Goal: Task Accomplishment & Management: Use online tool/utility

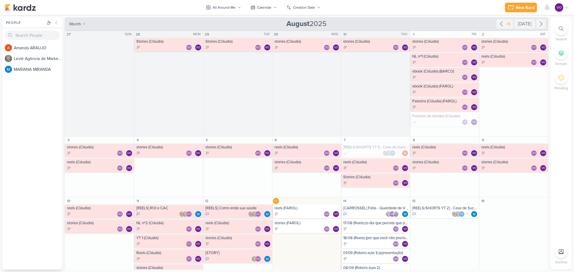
scroll to position [149, 0]
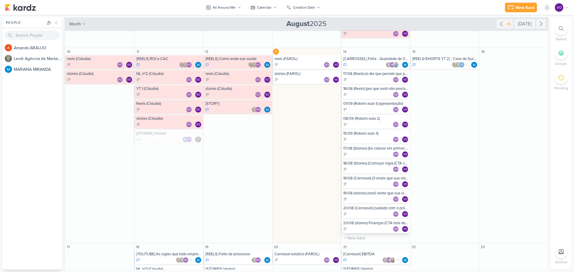
click at [374, 225] on div "20/08 (stories) Finanças (CTA lista de espera)" at bounding box center [375, 223] width 65 height 5
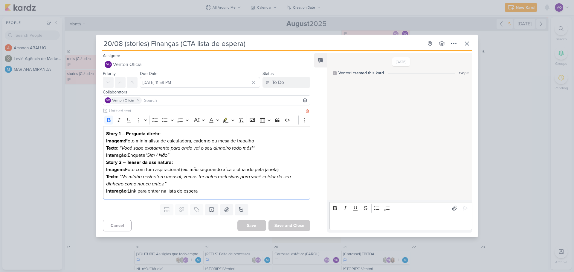
drag, startPoint x: 107, startPoint y: 134, endPoint x: 205, endPoint y: 192, distance: 114.3
click at [205, 192] on div "Story 1 – Pergunta direta: Imagem: Foto minimalista de calculadora, caderno ou …" at bounding box center [206, 163] width 207 height 74
copy div "Story 1 – Pergunta direta: Imagem: Foto minimalista de calculadora, caderno ou …"
click at [133, 161] on strong "Story 2 – Teaser da assinatura:" at bounding box center [139, 163] width 67 height 6
click at [154, 163] on strong "Story 2 – Teaser da assinatura:" at bounding box center [139, 163] width 67 height 6
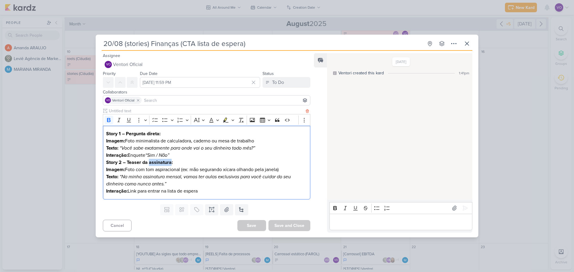
click at [154, 163] on strong "Story 2 – Teaser da assinatura:" at bounding box center [139, 163] width 67 height 6
drag, startPoint x: 202, startPoint y: 190, endPoint x: 113, endPoint y: 130, distance: 107.1
click at [113, 130] on div "Story 1 – Pergunta direta: Imagem: Foto minimalista de calculadora, caderno ou …" at bounding box center [206, 163] width 207 height 74
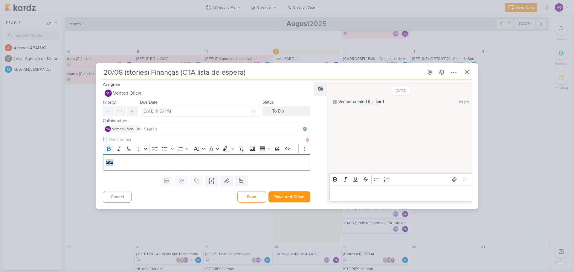
drag, startPoint x: 137, startPoint y: 164, endPoint x: 103, endPoint y: 163, distance: 34.1
click at [103, 163] on div "Sto" at bounding box center [206, 163] width 207 height 16
click at [133, 164] on p "Editor editing area: main" at bounding box center [206, 162] width 201 height 7
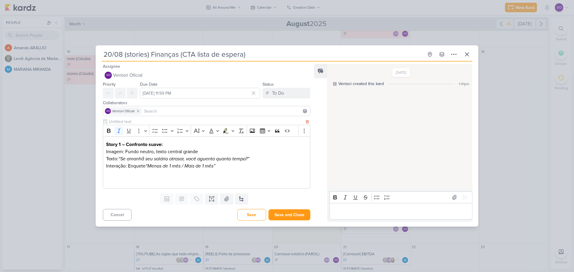
click at [120, 178] on p "Editor editing area: main" at bounding box center [206, 180] width 201 height 7
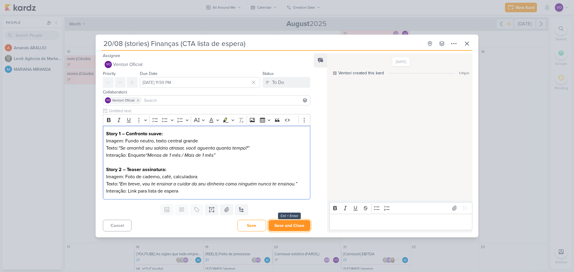
click at [291, 229] on button "Save and Close" at bounding box center [289, 225] width 42 height 11
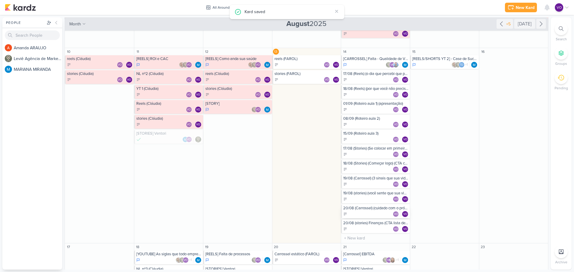
click at [364, 212] on div "VO VO" at bounding box center [375, 214] width 65 height 6
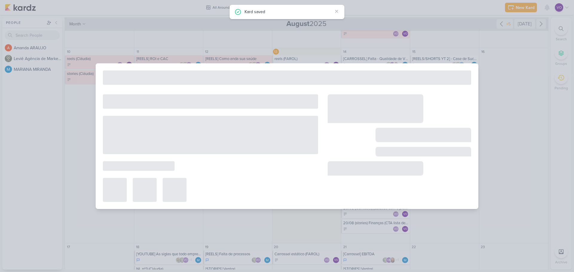
type input "20/08 (Carrossel) (cuidado com o próprio dinheiro) CTA lista de espera assinatu…"
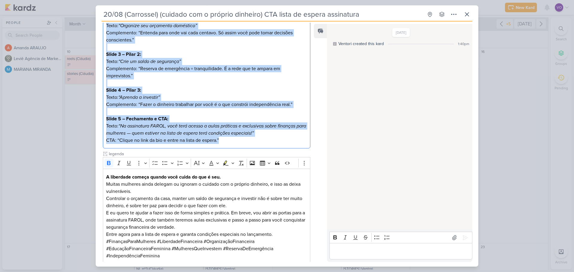
scroll to position [150, 0]
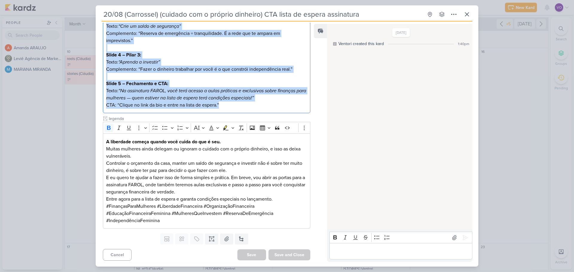
drag, startPoint x: 107, startPoint y: 105, endPoint x: 227, endPoint y: 115, distance: 120.0
click at [227, 115] on div "Rich Text Editor Bold Italic Underline More To-do List Bulleted List Bulleted L…" at bounding box center [206, 79] width 207 height 300
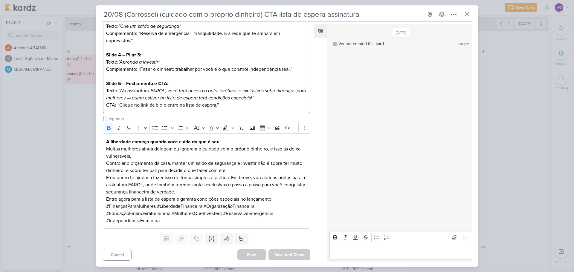
scroll to position [0, 0]
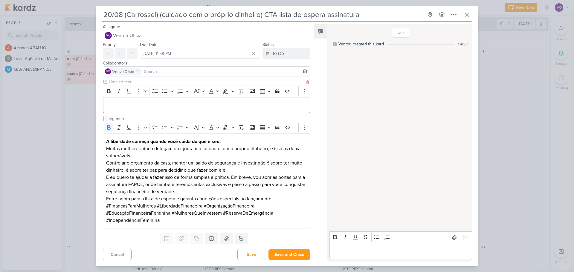
click at [119, 105] on p "Editor editing area: main" at bounding box center [206, 104] width 201 height 7
click at [118, 102] on p "Editor editing area: main" at bounding box center [206, 104] width 201 height 7
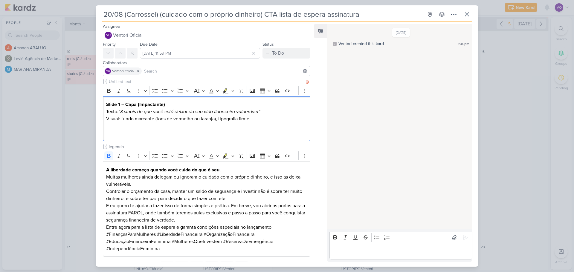
click at [112, 133] on p "Editor editing area: main" at bounding box center [206, 133] width 201 height 7
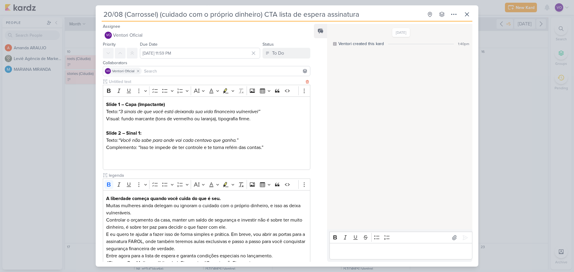
click at [108, 161] on p "Editor editing area: main" at bounding box center [206, 161] width 201 height 7
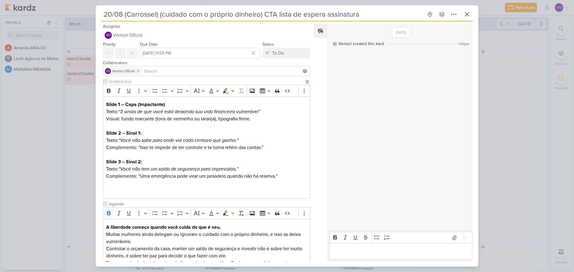
click at [113, 189] on p "Editor editing area: main" at bounding box center [206, 190] width 201 height 7
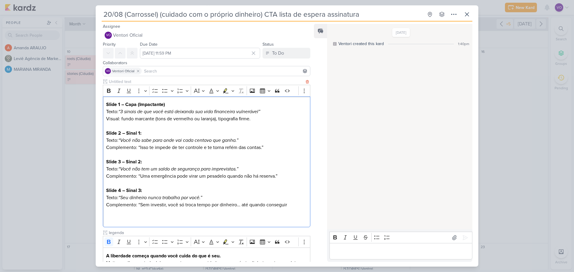
click at [106, 219] on p "Editor editing area: main" at bounding box center [206, 219] width 201 height 7
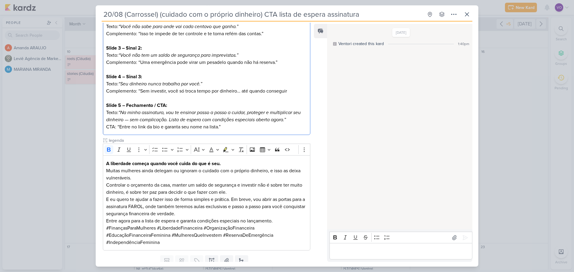
scroll to position [136, 0]
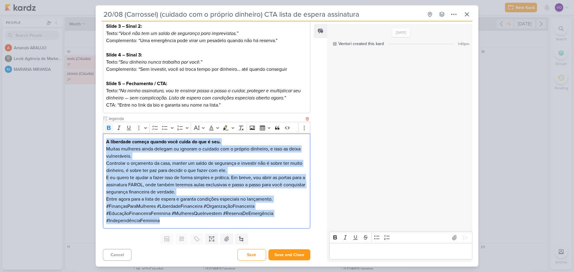
drag, startPoint x: 107, startPoint y: 142, endPoint x: 186, endPoint y: 225, distance: 115.1
click at [187, 228] on div "A liberdade começa quando você cuida do que é seu. Muitas mulheres ainda delega…" at bounding box center [206, 181] width 207 height 95
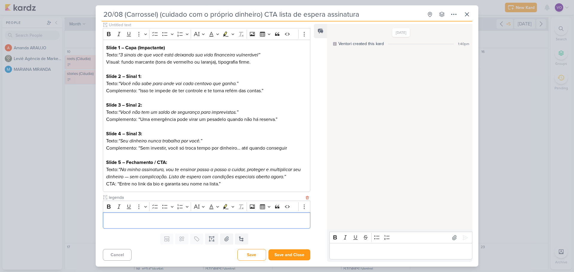
scroll to position [57, 0]
click at [122, 225] on div "Editor editing area: main" at bounding box center [206, 221] width 207 height 16
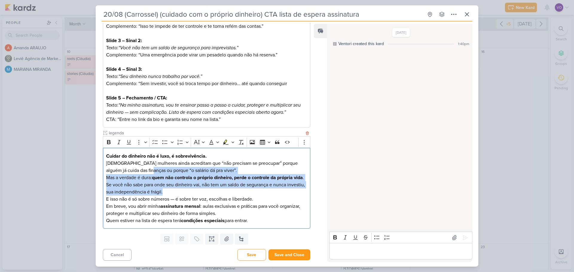
drag, startPoint x: 147, startPoint y: 165, endPoint x: 182, endPoint y: 192, distance: 44.2
click at [182, 192] on div "Cuidar do dinheiro não é luxo, é sobrevivência. Muitas mulheres ainda acreditam…" at bounding box center [206, 188] width 207 height 81
click at [109, 140] on icon "Editor toolbar" at bounding box center [109, 142] width 4 height 4
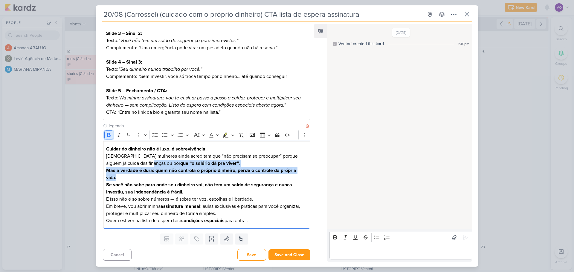
click at [109, 137] on icon "Editor toolbar" at bounding box center [109, 135] width 4 height 4
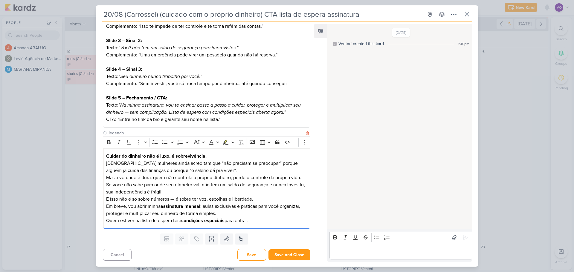
click at [217, 196] on p "Se você não sabe para onde seu dinheiro vai, não tem um saldo de segurança e nu…" at bounding box center [206, 192] width 201 height 22
click at [257, 222] on p "Em breve, vou abrir minha assinatura mensal : aulas exclusivas e práticas para …" at bounding box center [206, 214] width 201 height 22
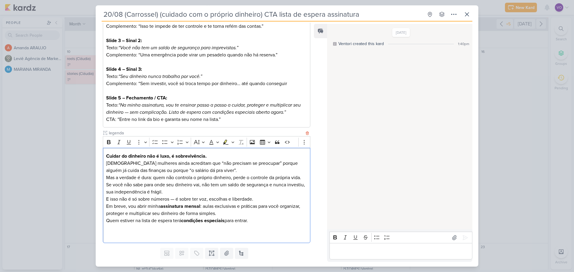
click at [113, 232] on p "Editor editing area: main" at bounding box center [206, 235] width 201 height 7
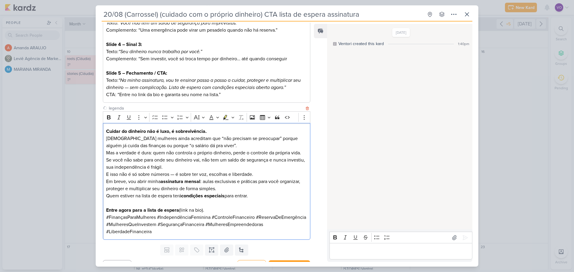
scroll to position [157, 0]
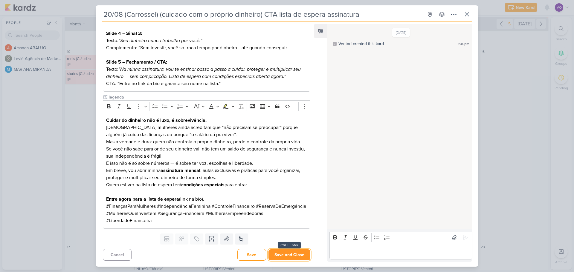
click at [289, 253] on button "Save and Close" at bounding box center [289, 255] width 42 height 11
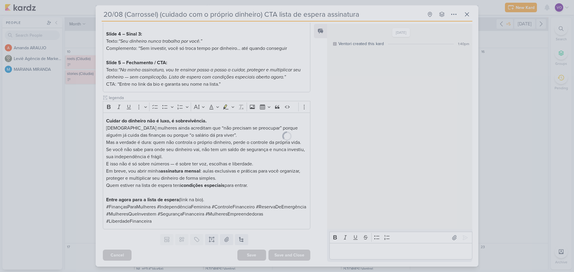
scroll to position [157, 0]
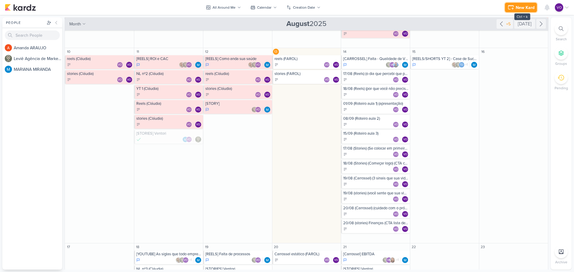
click at [523, 4] on button "New Kard" at bounding box center [521, 8] width 32 height 10
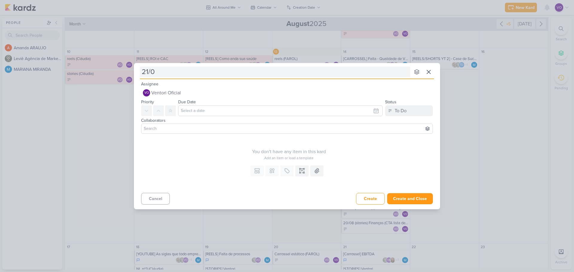
type input "21/08"
type input "21/08 Reels"
type input "21/08 Reels ("
type input "21/08 Reels (o preç"
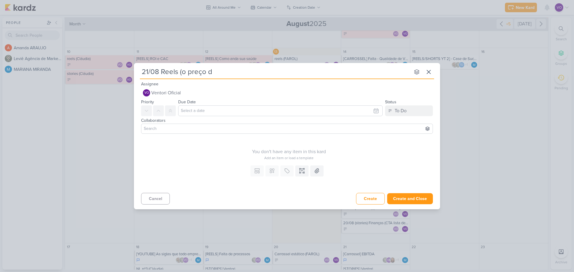
type input "21/08 Reels (o preço da"
type input "21/08 Reels (o preço das"
type input "21/08 Reels (o preço das escola"
type input "21/08 Reels (o preço das"
type input "21/08 Reels (o preço das pequenas escolhas)"
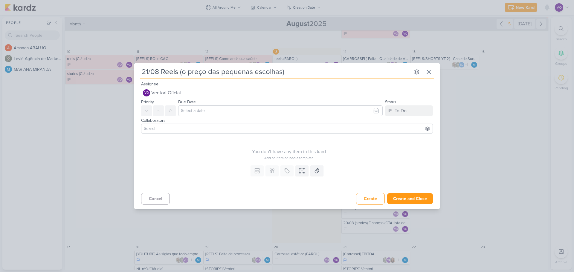
type input "21/08 Reels (o preço das pequenas escolhas)"
type input "21/08 Reels (o preço das pequenas escolhas) (C"
type input "21/08 Reels (o preço das pequenas escolhas) (CTA lista de e"
type input "21/08 Reels (o preço das pequenas escolhas) (CTA lista de espera"
type input "21/08 Reels (o preço das pequenas escolhas) (CTA lista de espera)"
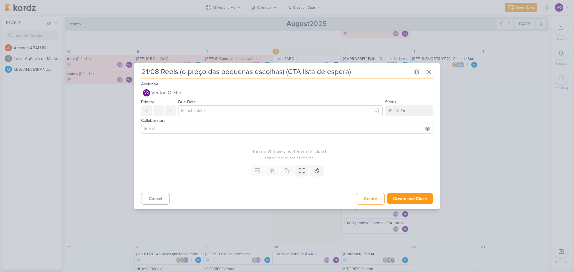
type input "21/08 Reels (o preço das pequenas escolhas) (CTA lista de espera)"
click at [218, 112] on input "text" at bounding box center [280, 111] width 204 height 11
click at [355, 159] on div "14" at bounding box center [355, 159] width 9 height 9
type input "[DATE] 11:59 PM"
click at [170, 129] on input at bounding box center [287, 128] width 289 height 7
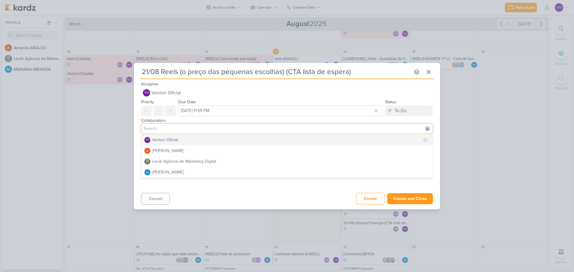
click at [164, 142] on div "Ventori Oficial" at bounding box center [165, 140] width 26 height 6
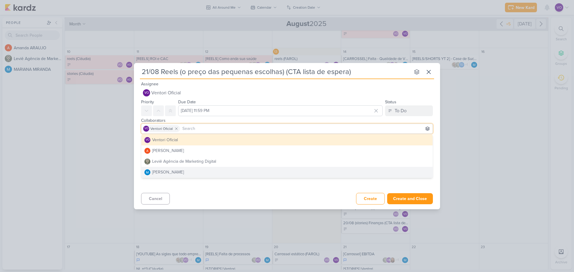
click at [215, 197] on div "Cancel Create Create and Close Ctrl + Enter" at bounding box center [287, 198] width 306 height 15
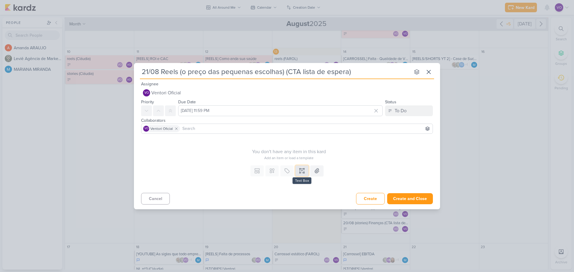
click at [300, 173] on icon at bounding box center [302, 171] width 6 height 6
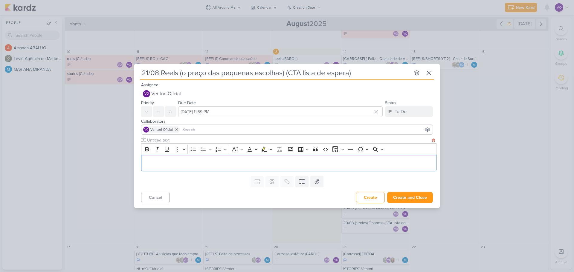
click at [177, 143] on input "text" at bounding box center [288, 140] width 285 height 6
type input "Roteiro de reels"
click at [158, 165] on p "Editor editing area: main" at bounding box center [288, 163] width 289 height 7
click at [153, 162] on p "Editor editing area: main" at bounding box center [288, 163] width 289 height 7
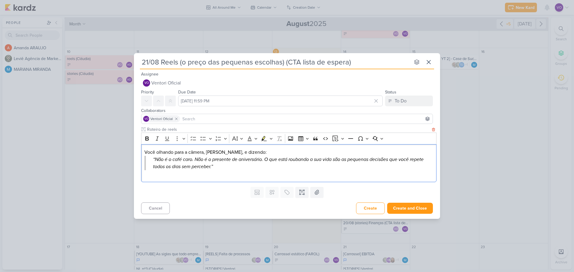
click at [163, 178] on div "Você olhando para a câmera, [PERSON_NAME], e dizendo: “Não é o café caro. Não é…" at bounding box center [288, 163] width 295 height 38
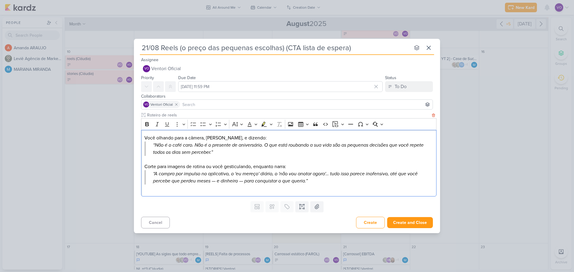
click at [150, 191] on p "Editor editing area: main" at bounding box center [288, 188] width 289 height 7
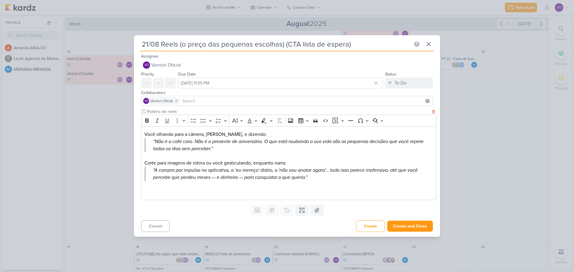
drag, startPoint x: 147, startPoint y: 190, endPoint x: 158, endPoint y: 195, distance: 11.8
click at [147, 190] on p "Editor editing area: main" at bounding box center [288, 191] width 289 height 7
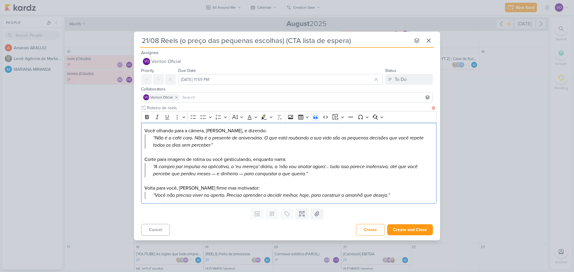
click at [406, 197] on p "“Você não precisa viver no aperto. Precisa aprender a decidir melhor, hoje, par…" at bounding box center [289, 195] width 273 height 7
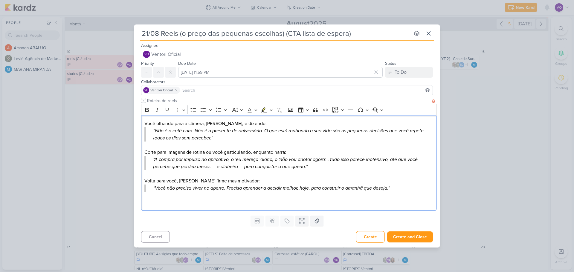
click at [148, 205] on p "Editor editing area: main" at bounding box center [288, 202] width 289 height 7
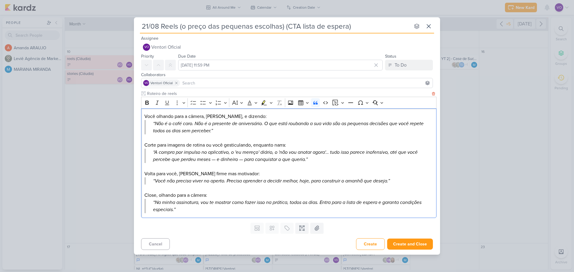
click at [380, 204] on p "“Na minha assinatura, vou te mostrar como fazer isso na prática, todos os dias.…" at bounding box center [289, 206] width 273 height 14
click at [303, 227] on icon at bounding box center [302, 228] width 6 height 6
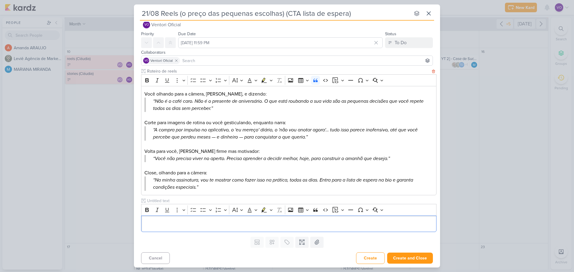
scroll to position [11, 0]
click at [165, 200] on input "text" at bounding box center [288, 200] width 285 height 6
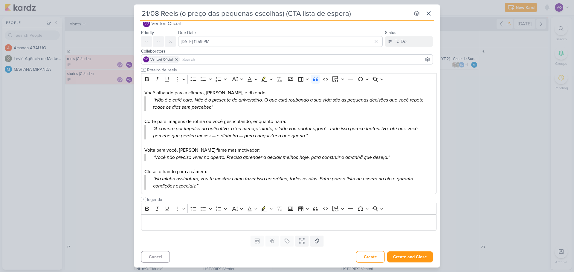
type input "legenda"
click at [164, 221] on p "Editor editing area: main" at bounding box center [288, 222] width 289 height 7
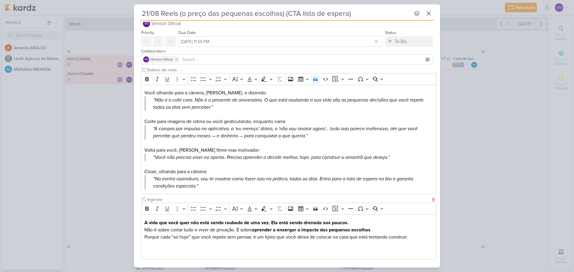
click at [149, 251] on p "Editor editing area: main" at bounding box center [288, 251] width 289 height 7
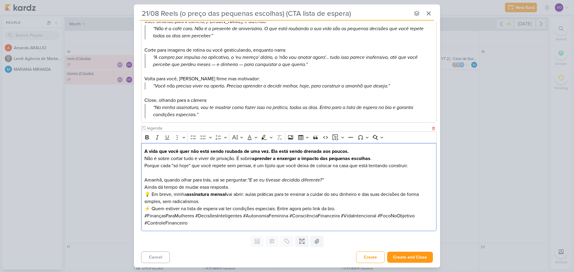
scroll to position [83, 0]
click at [152, 193] on p "💡 Em breve, minha assinatura mensal vai abrir: aulas práticas para te ensinar a…" at bounding box center [288, 202] width 289 height 22
click at [152, 207] on p "Em breve, minha assinatura mensal vai abrir: aulas práticas para te ensinar a c…" at bounding box center [288, 202] width 289 height 22
click at [410, 257] on button "Create and Close" at bounding box center [410, 257] width 46 height 11
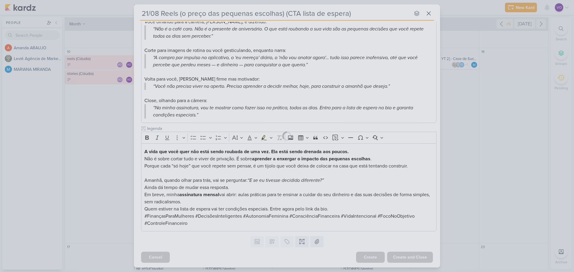
scroll to position [0, 0]
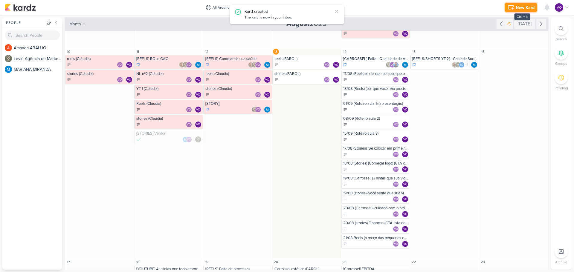
click at [521, 8] on div "New Kard" at bounding box center [525, 7] width 19 height 6
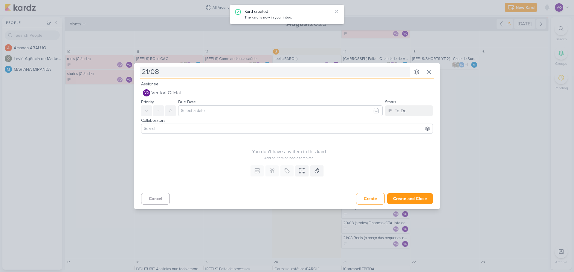
type input "21/08"
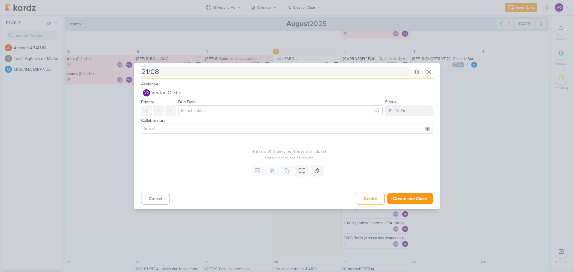
type input "21/08 ("
type input "21/08 (o"
type input "21/08 (o preço das pequenas"
type input "21/08 (o preço das pequenas es"
type input "21/08 (o preço das pequenas escolhas)"
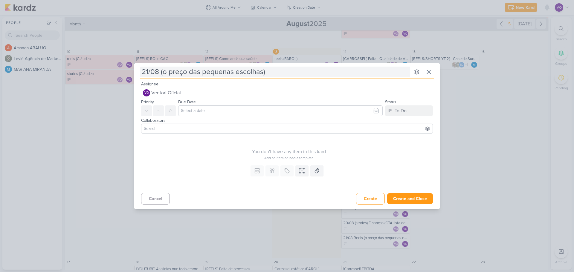
type input "21/08 (o preço das pequenas escolhas)"
type input "21/08 (o preço das pequenas escolhas) CT"
type input "21/08 (o preço das pequenas escolhas) CTA lista de espera"
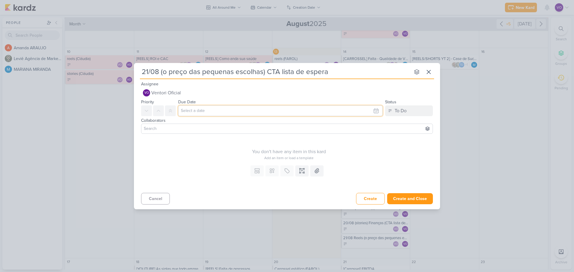
click at [189, 111] on input "text" at bounding box center [280, 111] width 204 height 11
click at [357, 158] on div "14" at bounding box center [355, 159] width 9 height 9
type input "[DATE] 11:59 PM"
click at [166, 132] on div at bounding box center [287, 129] width 292 height 10
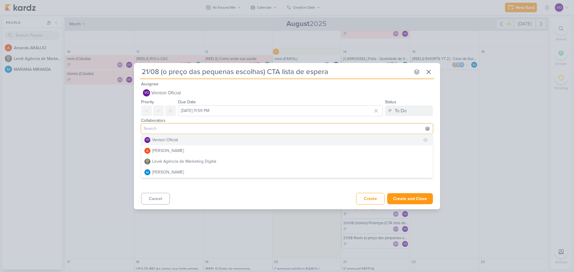
click at [165, 142] on div "Ventori Oficial" at bounding box center [165, 140] width 26 height 6
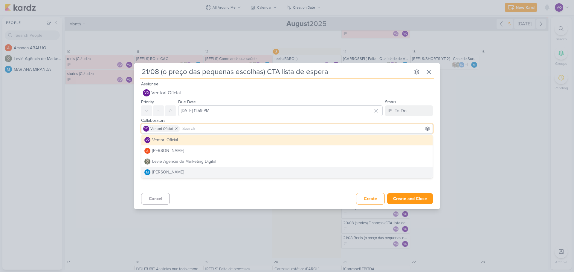
click at [223, 190] on div "Your subscription doesn't include templates. Upgrade now... Custom fields are o…" at bounding box center [287, 177] width 306 height 28
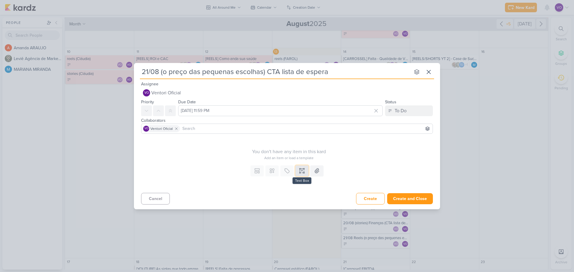
click at [299, 171] on icon at bounding box center [302, 171] width 6 height 6
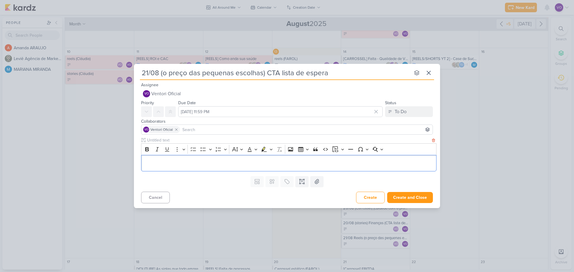
click at [155, 165] on p "Editor editing area: main" at bounding box center [288, 163] width 289 height 7
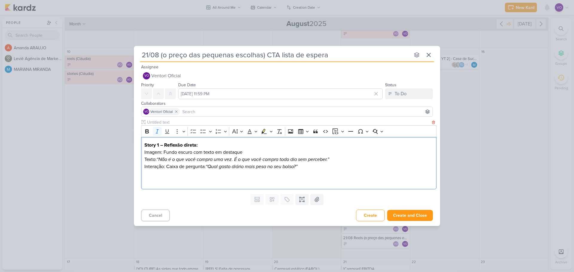
click at [162, 180] on p "Editor editing area: main" at bounding box center [288, 181] width 289 height 7
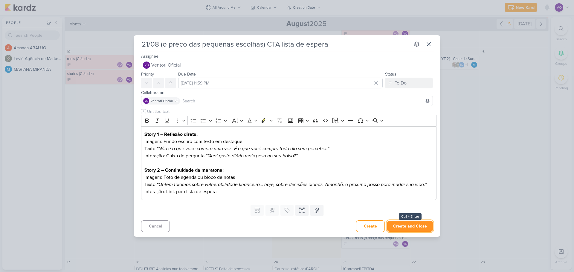
click at [413, 228] on button "Create and Close" at bounding box center [410, 226] width 46 height 11
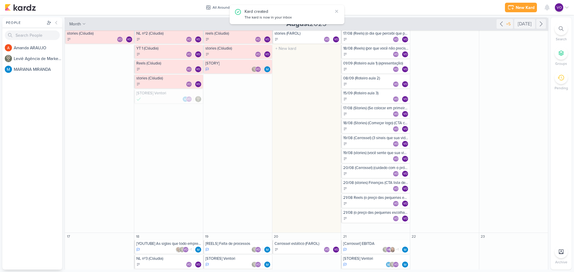
scroll to position [179, 0]
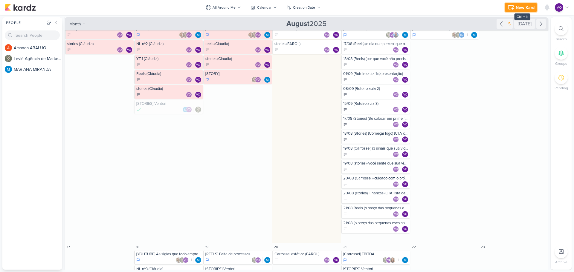
click at [526, 9] on div "New Kard" at bounding box center [525, 7] width 19 height 6
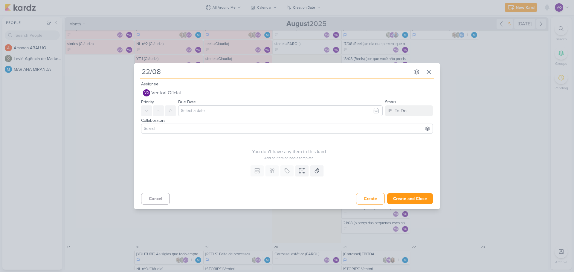
type input "22/08"
type input "22/08 (c"
type input "22/08 (clí"
type input "22/08 (clímax"
type input "22/08 (clímax da maratona fi"
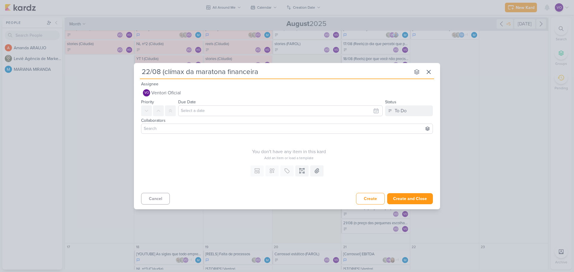
type input "22/08 (clímax da maratona financeira)"
type input "22/08 (clímax da maratona financeira) (C"
type input "22/08 (clímax da maratona financeira) (CTA lista de espera)"
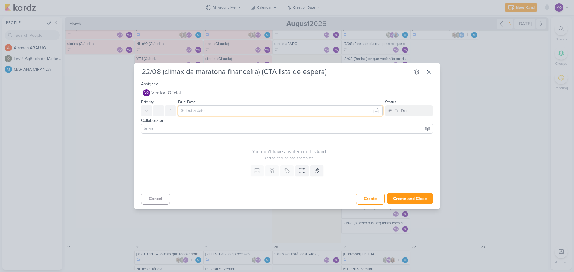
click at [210, 115] on input "text" at bounding box center [280, 111] width 204 height 11
click at [357, 161] on div "14" at bounding box center [355, 159] width 9 height 9
type input "[DATE] 11:59 PM"
click at [191, 129] on input at bounding box center [287, 128] width 289 height 7
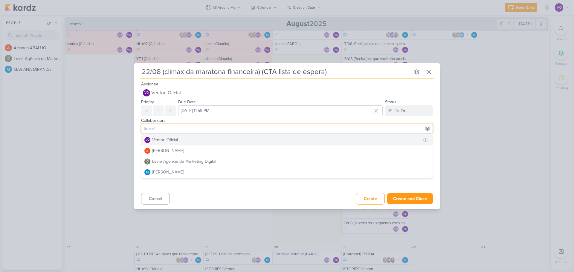
click at [158, 141] on div "Ventori Oficial" at bounding box center [165, 140] width 26 height 6
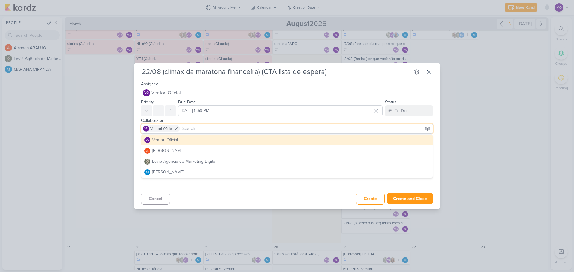
click at [221, 191] on div "Cancel Create Create and Close Ctrl + Enter" at bounding box center [287, 198] width 306 height 15
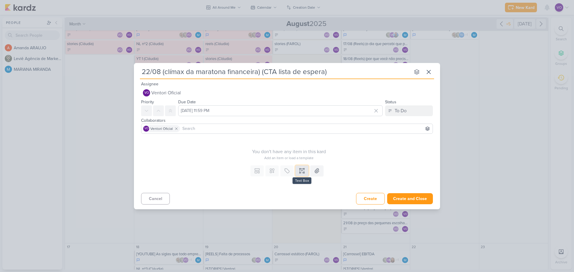
click at [304, 173] on icon at bounding box center [302, 171] width 6 height 6
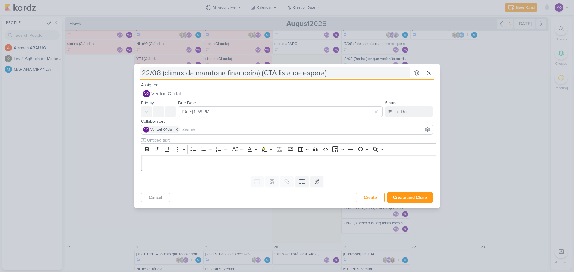
click at [163, 74] on input "22/08 (clímax da maratona financeira) (CTA lista de espera)" at bounding box center [275, 73] width 270 height 11
click at [164, 73] on input "22/08 Carrossel)(clímax da maratona financeira) (CTA lista de espera)" at bounding box center [275, 73] width 270 height 11
type input "22/08 (Carrossel)(clímax da maratona financeira) (CTA lista de espera)"
click at [409, 200] on button "Create and Close" at bounding box center [410, 197] width 46 height 11
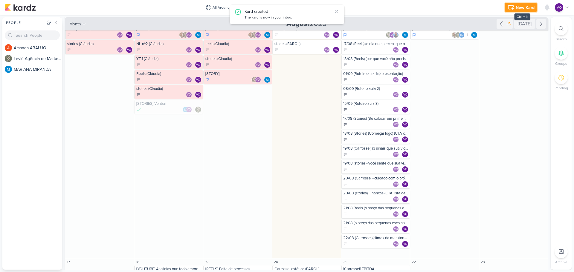
click at [522, 6] on div "New Kard" at bounding box center [525, 7] width 19 height 6
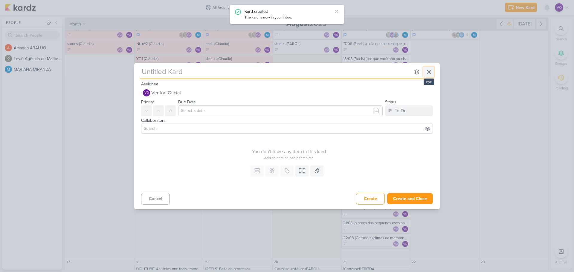
click at [427, 70] on icon at bounding box center [429, 72] width 4 height 4
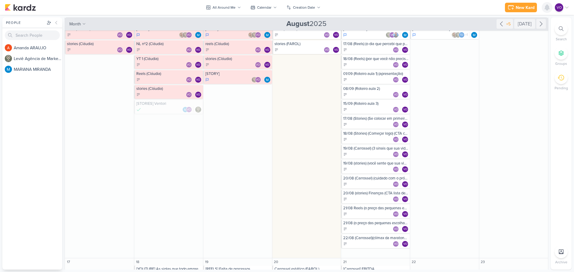
click at [547, 4] on icon at bounding box center [547, 7] width 7 height 7
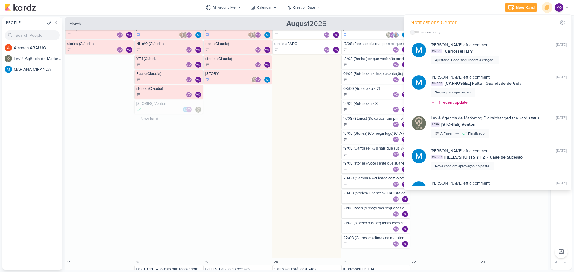
click at [189, 158] on div "11 [REELS] ROI e CAC VO" at bounding box center [168, 138] width 69 height 240
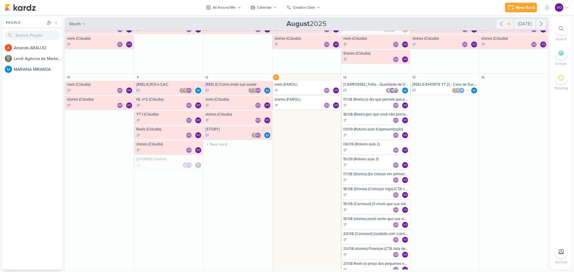
scroll to position [120, 0]
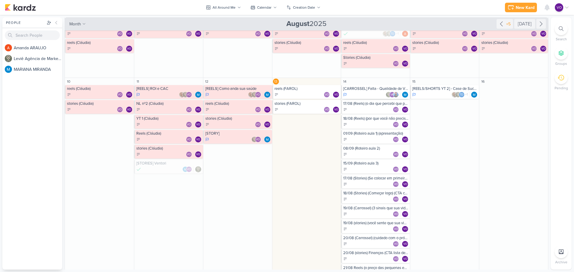
click at [374, 92] on div "VO" at bounding box center [375, 95] width 65 height 6
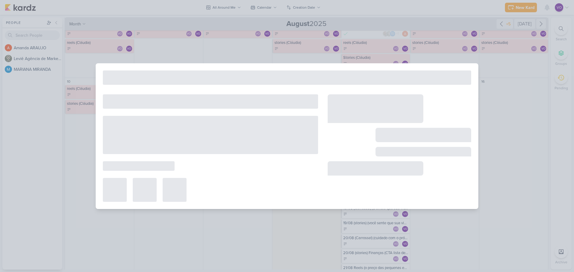
type input "[CARROSSEL] Falta - Qualidade de Vida"
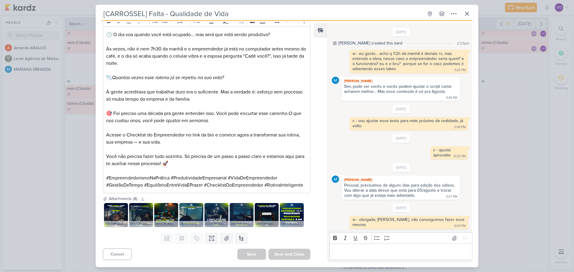
scroll to position [101, 0]
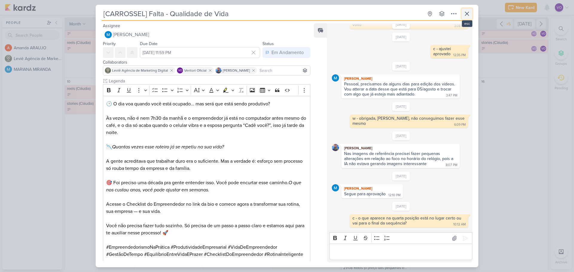
click at [469, 16] on icon at bounding box center [466, 13] width 7 height 7
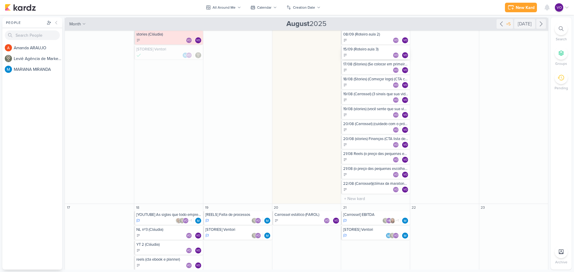
scroll to position [239, 0]
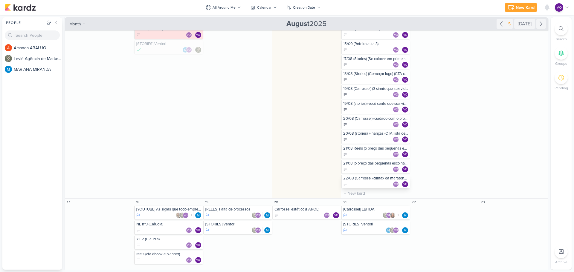
click at [368, 180] on div "22/08 (Carrossel)(clímax da maratona financeira) (CTA lista de espera)" at bounding box center [375, 178] width 65 height 5
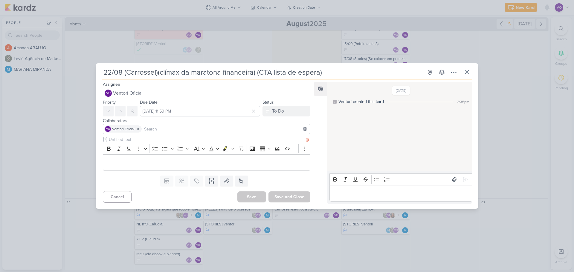
click at [180, 164] on p "Editor editing area: main" at bounding box center [206, 162] width 201 height 7
click at [114, 159] on p "Editor editing area: main" at bounding box center [206, 162] width 201 height 7
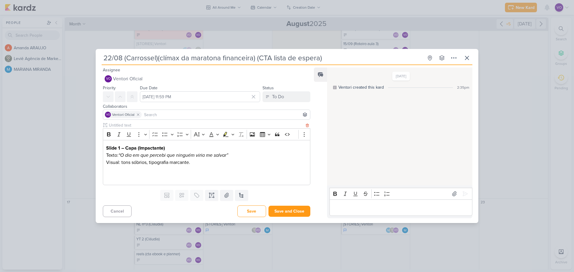
click at [116, 175] on p "Editor editing area: main" at bounding box center [206, 176] width 201 height 7
click at [109, 175] on p "Editor editing area: main" at bounding box center [206, 176] width 201 height 7
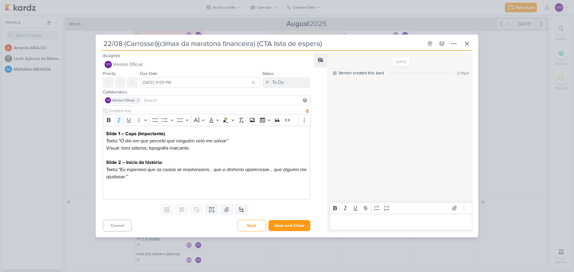
click at [106, 189] on p "Editor editing area: main" at bounding box center [206, 191] width 201 height 7
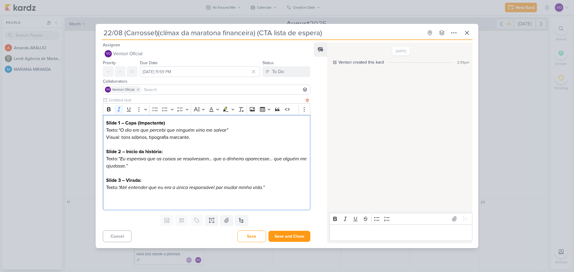
click at [115, 195] on p "Editor editing area: main" at bounding box center [206, 194] width 201 height 7
click at [113, 201] on p "Editor editing area: main" at bounding box center [206, 202] width 201 height 7
click at [109, 201] on p "Editor editing area: main" at bounding box center [206, 202] width 201 height 7
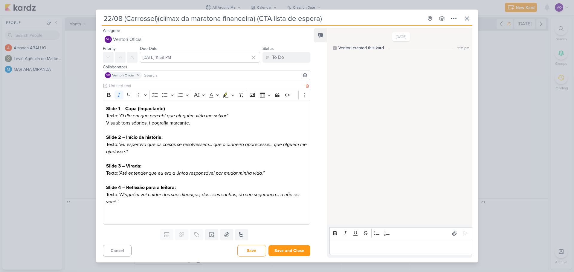
click at [114, 215] on p "Editor editing area: main" at bounding box center [206, 216] width 201 height 7
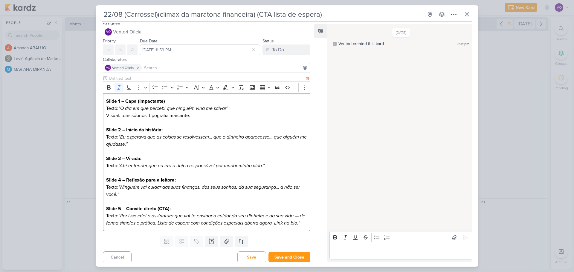
scroll to position [13, 0]
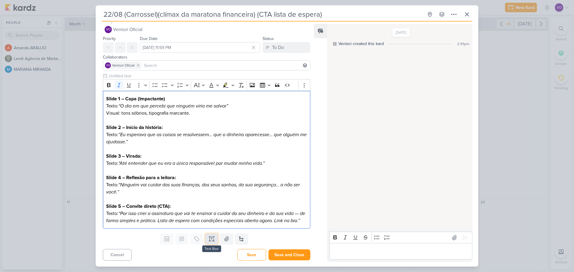
click at [209, 240] on icon at bounding box center [212, 239] width 6 height 6
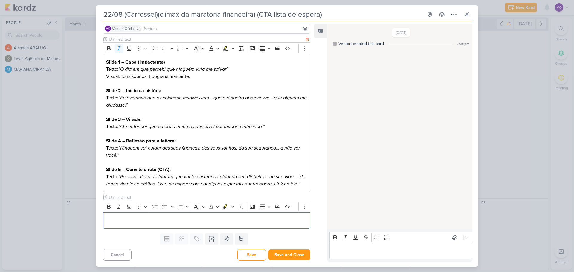
scroll to position [50, 0]
click at [132, 198] on input "text" at bounding box center [206, 198] width 197 height 6
type input "legenda"
click at [141, 215] on div "Editor editing area: main" at bounding box center [206, 221] width 207 height 16
click at [115, 218] on p "Editor editing area: main" at bounding box center [206, 220] width 201 height 7
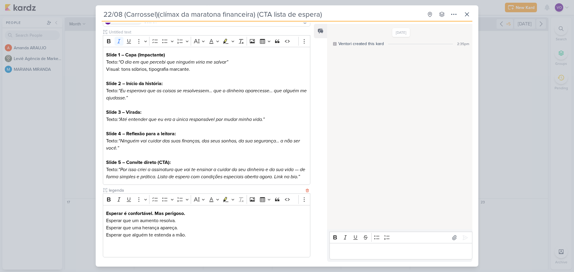
click at [109, 246] on p "Editor editing area: main" at bounding box center [206, 242] width 201 height 7
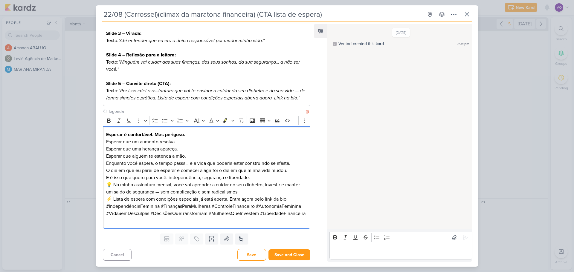
scroll to position [143, 0]
click at [115, 181] on p "💡 Na minha assinatura mensal, você vai aprender a cuidar do seu dinheiro, inves…" at bounding box center [206, 192] width 201 height 22
click at [112, 192] on p "Na minha assinatura mensal, você vai aprender a cuidar do seu dinheiro, investi…" at bounding box center [206, 192] width 201 height 22
click at [146, 184] on p "Na minha assinatura mensal, você vai aprender a cuidar do seu dinheiro, investi…" at bounding box center [206, 192] width 201 height 22
click at [227, 185] on p "Na minha assinatura mensal, você vai aprender a cuidar do seu dinheiro, investi…" at bounding box center [206, 192] width 201 height 22
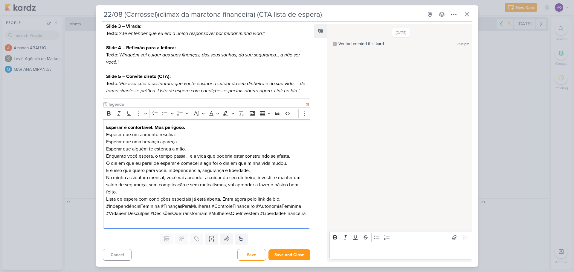
scroll to position [150, 0]
click at [279, 256] on button "Save and Close" at bounding box center [289, 255] width 42 height 11
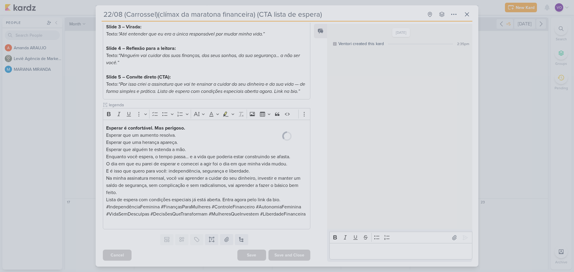
scroll to position [149, 0]
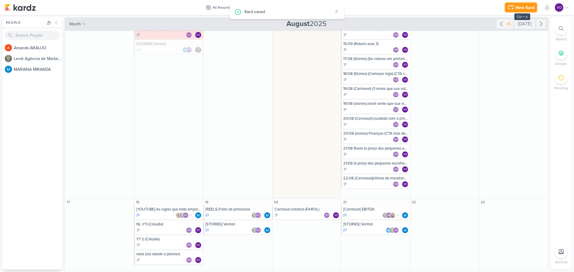
click at [518, 7] on div "New Kard" at bounding box center [525, 7] width 19 height 6
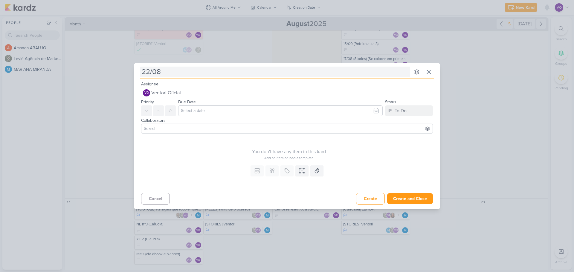
type input "22/08"
type input "22/08 S"
type input "22/08 Stories (c"
type input "22/08 Stories (cl"
type input "22/08 Stories (climax"
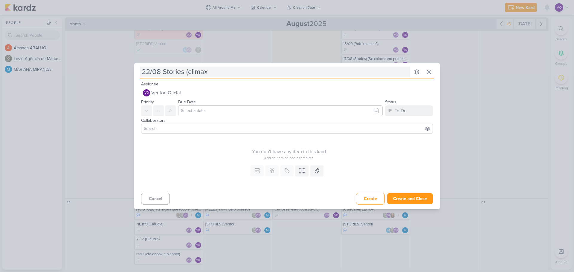
type input "22/08 Stories (climax e"
type input "22/08 Stories (climax emno"
type input "22/08 Stories (climax em"
type input "22/08 Stories (climax emocional)"
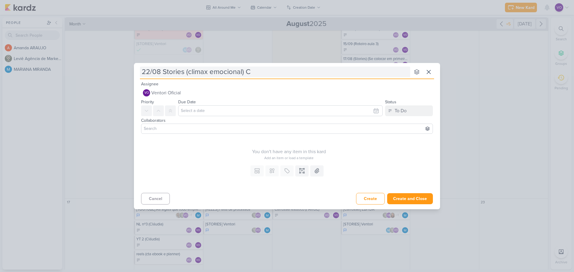
type input "22/08 Stories (climax emocional) CT"
type input "22/08 Stories (climax emocional) CTA"
type input "22/08 Stories (climax emocional) CTA lista de espera"
click at [189, 112] on input "text" at bounding box center [280, 111] width 204 height 11
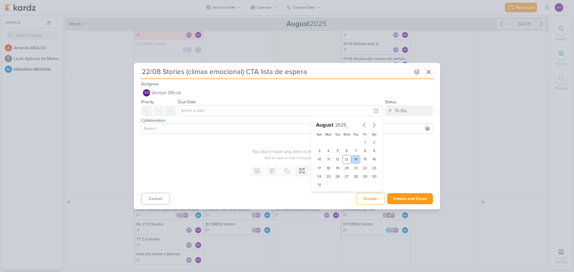
click at [355, 160] on div "14" at bounding box center [355, 159] width 9 height 9
type input "[DATE] 11:59 PM"
click at [178, 131] on input at bounding box center [287, 128] width 289 height 7
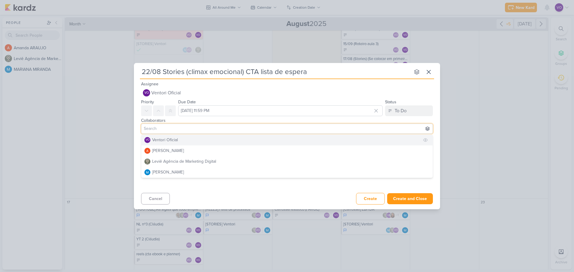
click at [173, 139] on div "Ventori Oficial" at bounding box center [165, 140] width 26 height 6
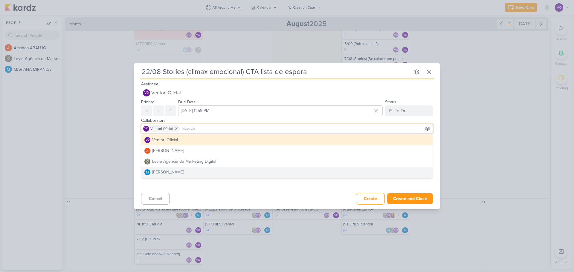
click at [221, 194] on div "Cancel Create Create and Close Ctrl + Enter" at bounding box center [287, 198] width 306 height 15
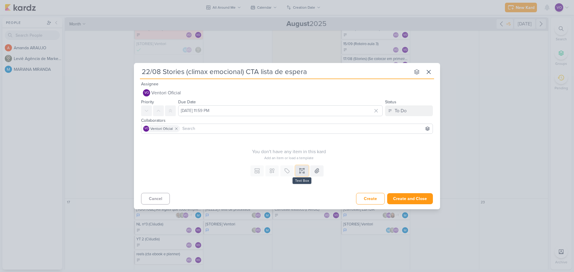
click at [298, 171] on button at bounding box center [301, 171] width 13 height 11
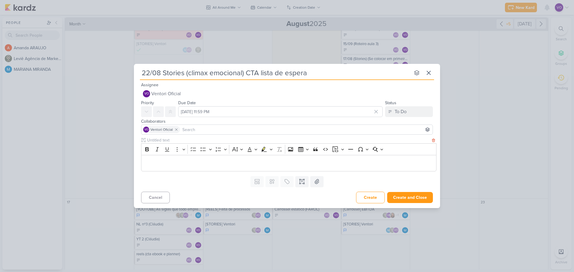
click at [164, 164] on p "Editor editing area: main" at bounding box center [288, 163] width 289 height 7
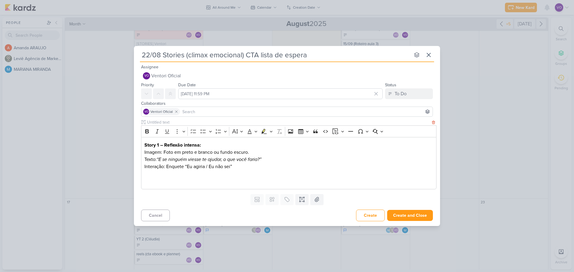
click at [148, 182] on p "Editor editing area: main" at bounding box center [288, 181] width 289 height 7
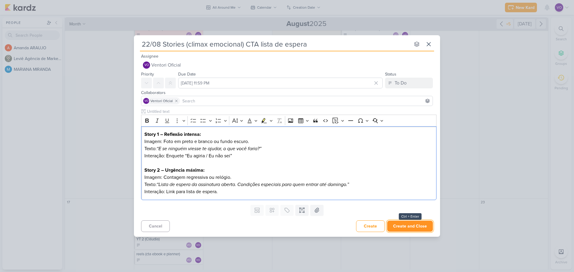
click at [410, 226] on button "Create and Close" at bounding box center [410, 226] width 46 height 11
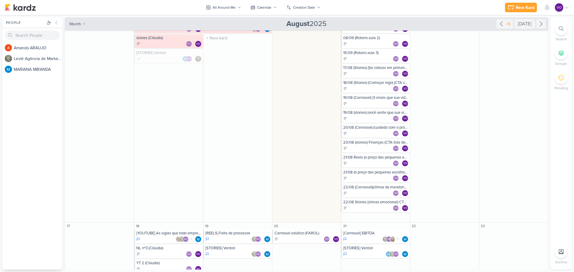
scroll to position [299, 0]
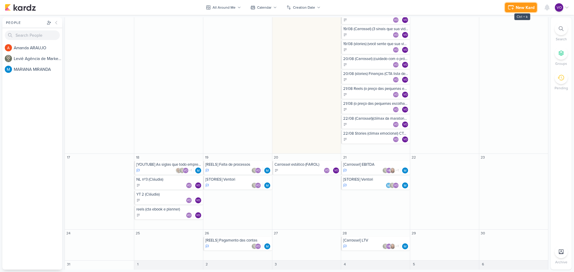
click at [514, 4] on icon at bounding box center [510, 7] width 7 height 7
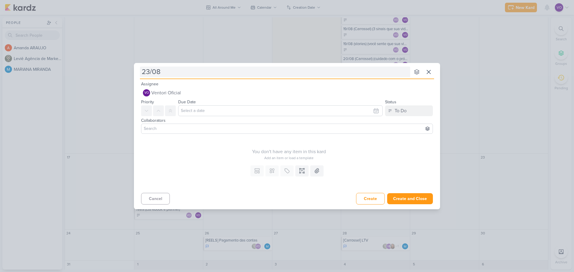
type input "23/08"
type input "23/08 ("
type input "23/08 (reels"
type input "23/08 (reels ("
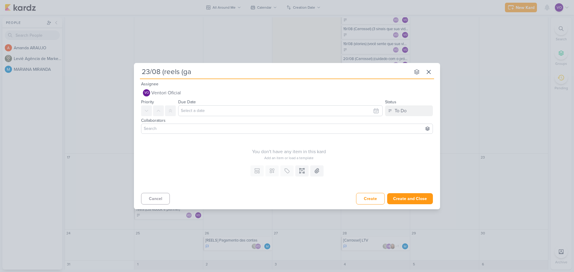
type input "23/08 (reels (gan"
type input "23/08 (reels (gancho para cuis"
type input "23/08 (reels (gancho para cui"
type input "23/08 (reels (gancho para cuidados pessoa"
type input "23/08 (reels (gancho para cuidados pessoais)"
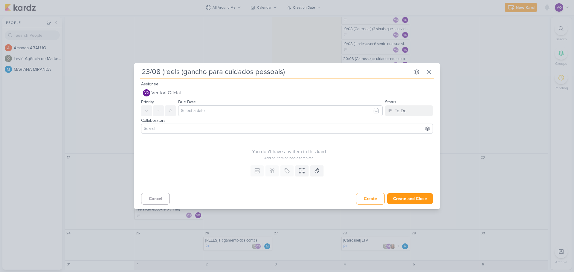
type input "23/08 (reels (gancho para cuidados pessoais)"
click at [202, 113] on input "text" at bounding box center [280, 111] width 204 height 11
click at [357, 158] on div "14" at bounding box center [355, 159] width 9 height 9
type input "[DATE] 11:59 PM"
click at [196, 128] on input at bounding box center [287, 128] width 289 height 7
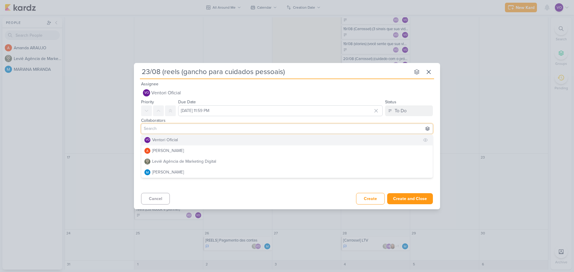
click at [159, 141] on div "Ventori Oficial" at bounding box center [165, 140] width 26 height 6
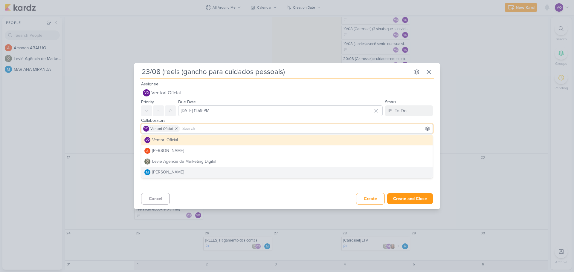
click at [240, 193] on div "Cancel Create Create and Close Ctrl + Enter" at bounding box center [287, 198] width 306 height 15
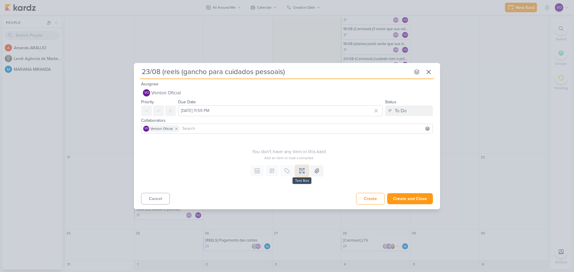
click at [303, 171] on icon at bounding box center [302, 171] width 6 height 6
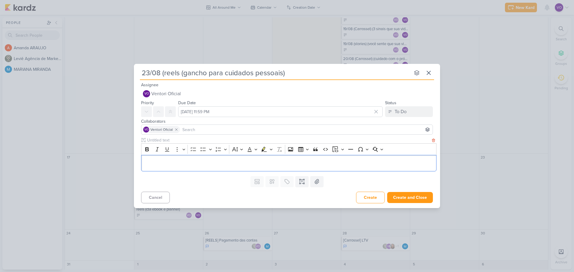
click at [151, 160] on p "Editor editing area: main" at bounding box center [288, 163] width 289 height 7
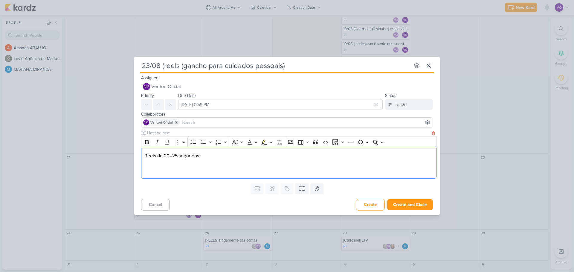
click at [207, 157] on p "Reels de 20–25 segundos." at bounding box center [288, 155] width 289 height 7
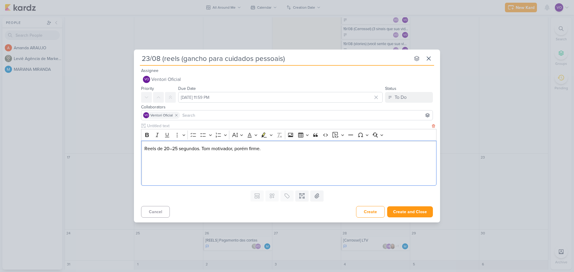
click at [149, 160] on p "Editor editing area: main" at bounding box center [288, 163] width 289 height 7
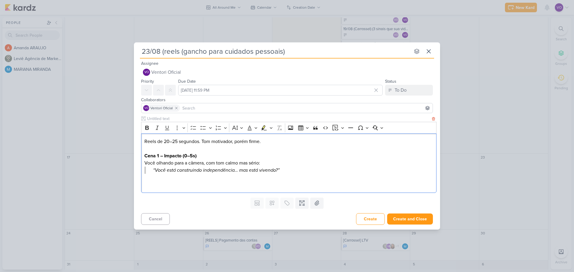
click at [152, 171] on blockquote "“Você está construindo independência… mas está vivendo?”" at bounding box center [288, 170] width 289 height 7
click at [294, 178] on p "Editor editing area: main" at bounding box center [288, 177] width 289 height 7
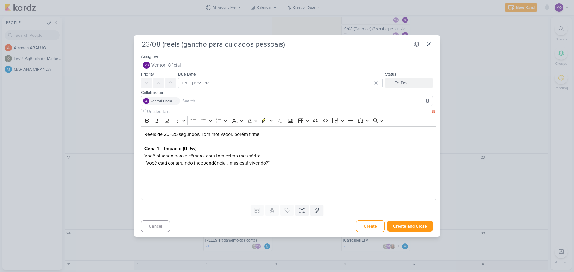
click at [148, 172] on p "Editor editing area: main" at bounding box center [288, 170] width 289 height 7
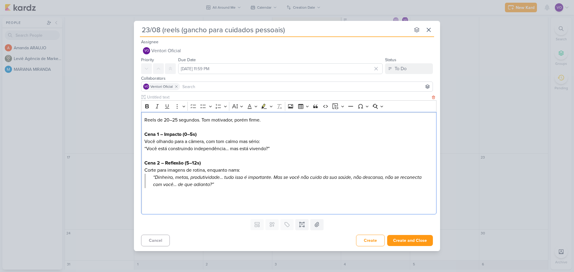
click at [150, 176] on blockquote "“Dinheiro, metas, produtividade… tudo isso é importante. Mas se você não cuida …" at bounding box center [288, 181] width 289 height 14
click at [215, 190] on p "Editor editing area: main" at bounding box center [288, 191] width 289 height 7
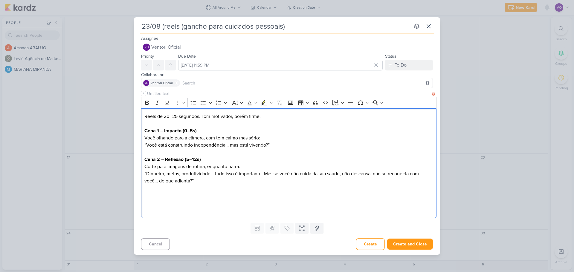
click at [157, 202] on p "Editor editing area: main" at bounding box center [288, 202] width 289 height 7
drag, startPoint x: 143, startPoint y: 196, endPoint x: 146, endPoint y: 197, distance: 3.4
click at [143, 196] on div "Reels de 20–25 segundos. Tom motivador, porém firme. Cena 1 – Impacto (0–5s) Vo…" at bounding box center [288, 164] width 295 height 110
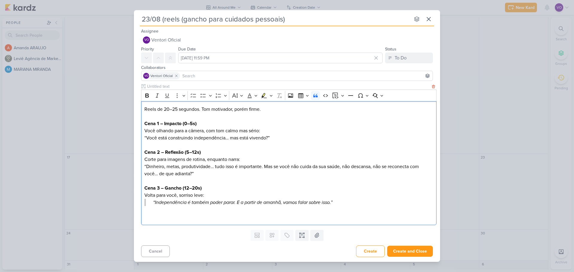
click at [152, 201] on blockquote "“Independência é também poder parar. E a partir de amanhã, vamos falar sobre is…" at bounding box center [288, 202] width 289 height 7
click at [347, 201] on p "“Independência é também poder parar. E a partir de amanhã, vamos falar sobre is…" at bounding box center [288, 202] width 289 height 7
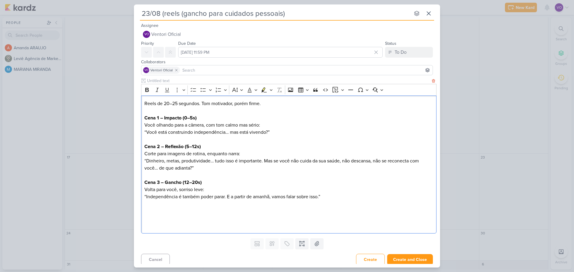
click at [152, 210] on p "Editor editing area: main" at bounding box center [288, 211] width 289 height 7
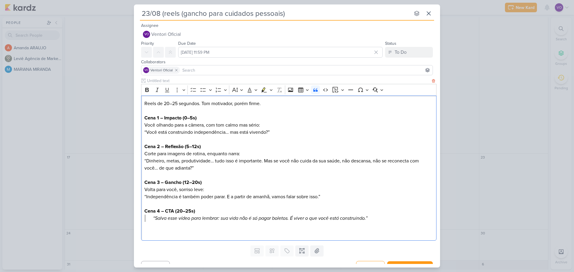
click at [154, 218] on p "“Salva esse vídeo para lembrar: sua vida não é só pagar boletos. É viver o que …" at bounding box center [289, 218] width 273 height 7
click at [293, 15] on input "23/08 (reels (gancho para cuidados pessoais)" at bounding box center [275, 13] width 270 height 11
click at [285, 13] on input "23/08 (reels (gancho para cuidados pessoais)(CTA Salvamento)" at bounding box center [275, 13] width 270 height 11
type input "23/08 (reels (gancho para cuidados pessoais) (CTA Salvamento)"
click at [300, 253] on icon at bounding box center [302, 251] width 6 height 6
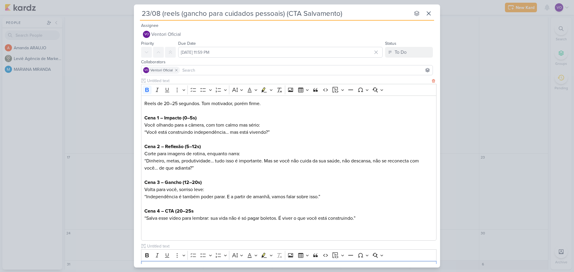
scroll to position [0, 0]
click at [158, 245] on input "text" at bounding box center [288, 246] width 285 height 6
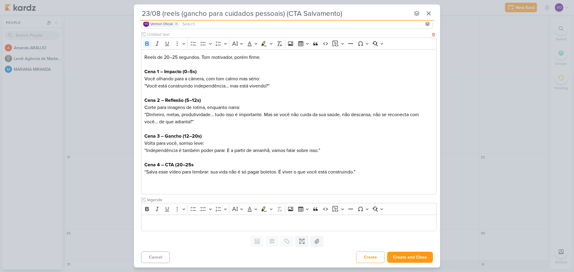
scroll to position [47, 0]
type input "legenda"
click at [149, 223] on p "Editor editing area: main" at bounding box center [288, 222] width 289 height 7
click at [153, 221] on p "Editor editing area: main" at bounding box center [288, 222] width 289 height 7
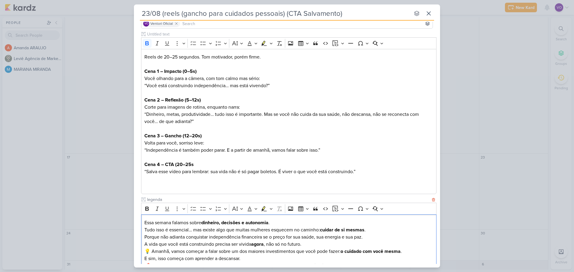
scroll to position [59, 0]
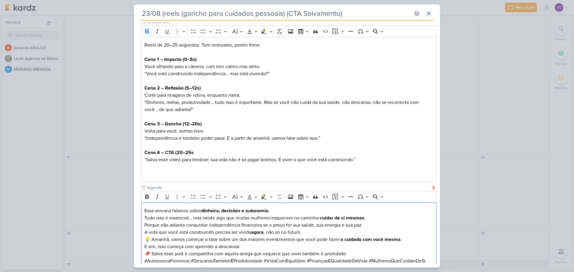
click at [153, 239] on p "💡 Amanhã, vamos começar a falar sobre um dos maiores investimentos que você pod…" at bounding box center [288, 243] width 289 height 14
click at [151, 257] on p "📌 Salva esse post e compartilha com aquela amiga que esquece que viver também é…" at bounding box center [288, 254] width 289 height 7
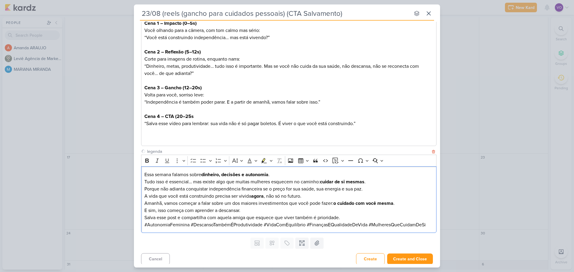
scroll to position [97, 0]
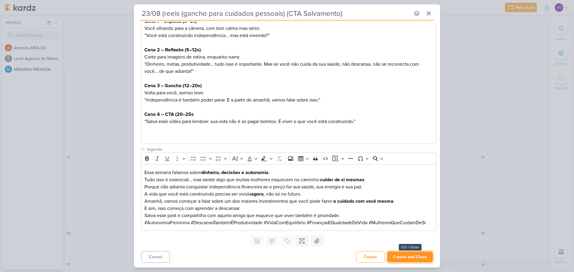
click at [404, 260] on button "Create and Close" at bounding box center [410, 257] width 46 height 11
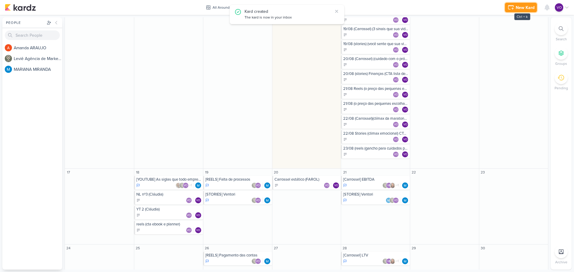
click at [516, 7] on div "New Kard" at bounding box center [525, 7] width 19 height 6
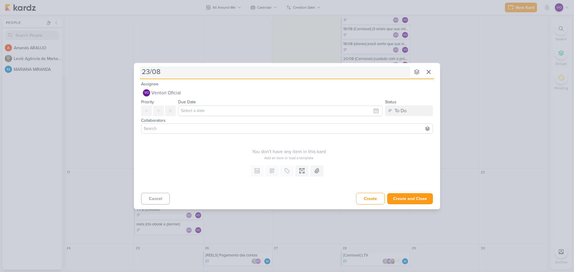
type input "23/08"
type input "23/08 ("
type input "23/08 (s"
type input "23/08 (stories"
type input "23/08 (stories)"
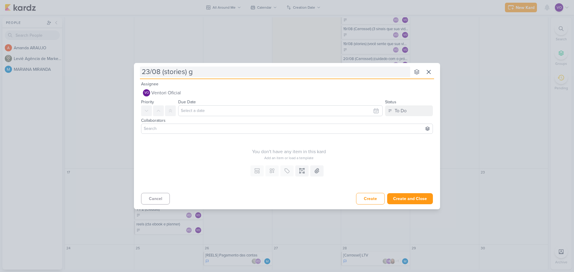
type input "23/08 (stories) ga"
type input "23/08 (stories) gancjh"
type input "23/08 (stories) ganc"
type input "23/08 (stories) [PERSON_NAME]"
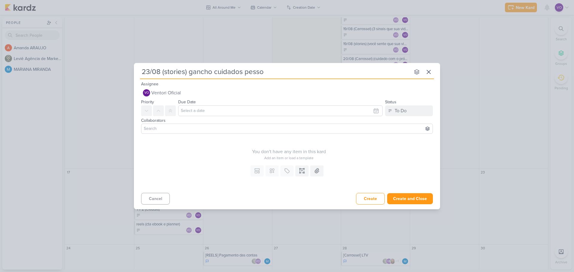
type input "23/08 (stories) gancho cuidados pessoa"
type input "23/08 (stories) gancho cuidados pessoais ("
type input "23/08 (stories) gancho cuidados pessoais (CT"
type input "23/08 (stories) gancho cuidados pessoais (CTA"
type input "23/08 (stories) gancho cuidados pessoais (CTA contagem regressiva"
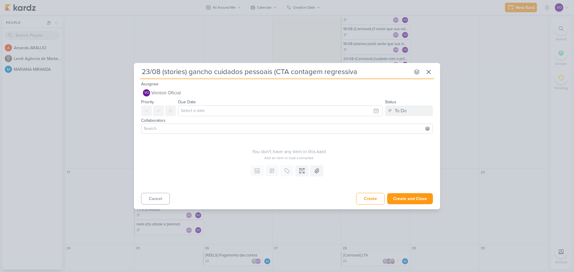
type input "23/08 (stories) gancho cuidados pessoais (CTA contagem regressiva)"
click at [196, 109] on input "text" at bounding box center [280, 111] width 204 height 11
click at [357, 160] on div "14" at bounding box center [355, 159] width 9 height 9
type input "[DATE] 11:59 PM"
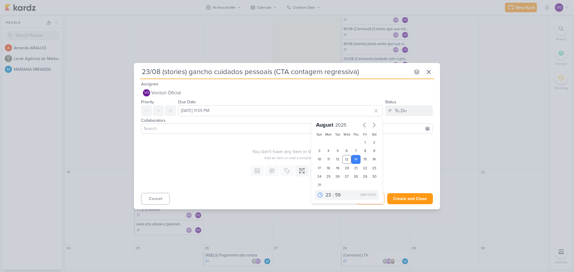
click at [202, 129] on input at bounding box center [287, 128] width 289 height 7
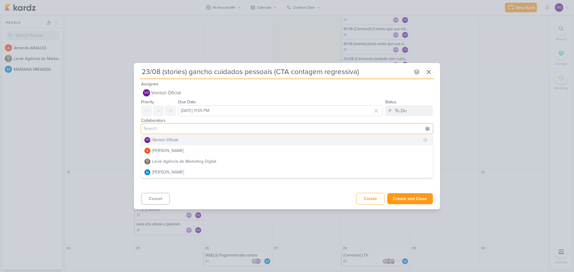
click at [162, 138] on div "Ventori Oficial" at bounding box center [165, 140] width 26 height 6
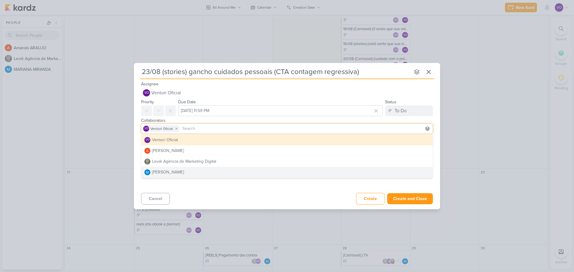
click at [233, 195] on div "Cancel Create Create and Close Ctrl + Enter" at bounding box center [287, 198] width 306 height 15
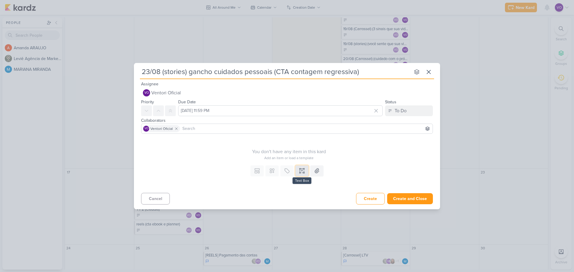
click at [303, 170] on icon at bounding box center [301, 170] width 1 height 0
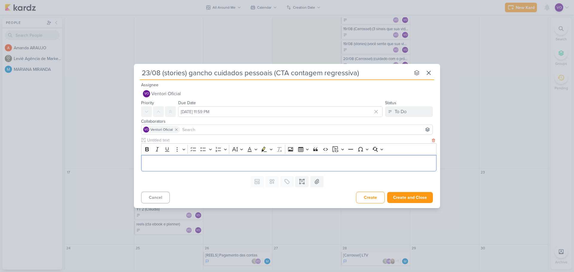
click at [152, 163] on p "Editor editing area: main" at bounding box center [288, 163] width 289 height 7
click at [157, 161] on p "Editor editing area: main" at bounding box center [288, 163] width 289 height 7
click at [155, 163] on p "Editor editing area: main" at bounding box center [288, 163] width 289 height 7
click at [152, 163] on p "Editor editing area: main" at bounding box center [288, 163] width 289 height 7
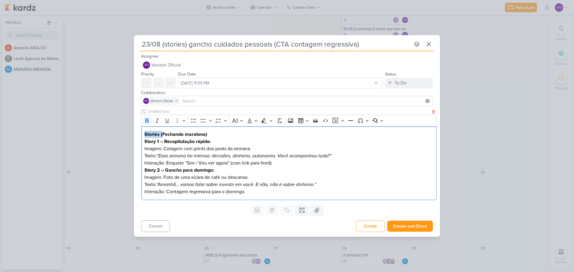
drag, startPoint x: 163, startPoint y: 135, endPoint x: 143, endPoint y: 134, distance: 20.3
click at [143, 134] on div "Stories (Fechando maratona) Story 1 – Recapitulação rápida: Imagem: Colagem com…" at bounding box center [288, 163] width 295 height 74
click at [190, 129] on div "Fechando maratona) Story 1 – Recapitulação rápida: Imagem: Colagem com prints d…" at bounding box center [288, 163] width 295 height 74
click at [288, 164] on p "Interação: Enquete “Sim / Vou ver agora” (com link para feed)." at bounding box center [288, 163] width 289 height 7
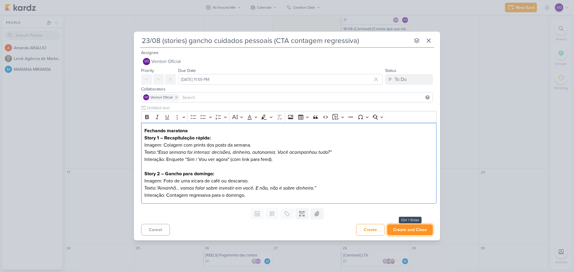
click at [412, 232] on button "Create and Close" at bounding box center [410, 230] width 46 height 11
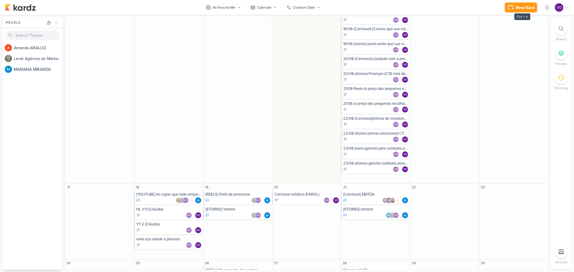
click at [519, 8] on div "New Kard" at bounding box center [525, 7] width 19 height 6
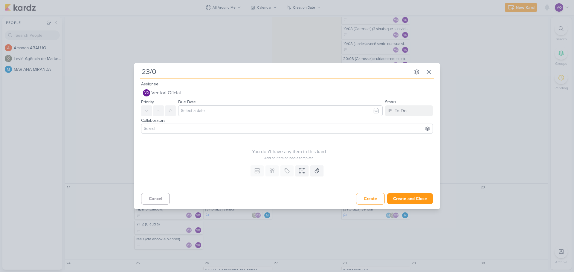
type input "23/08"
type input "2"
type input "24/08"
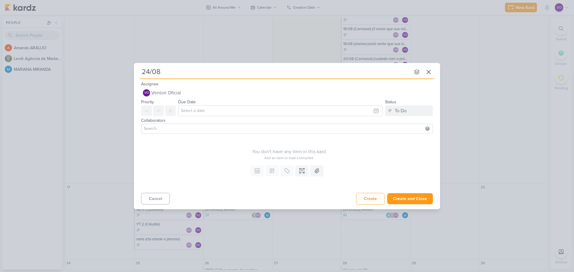
type input "24/08 ("
type input "24/08 (ree"
type input "24/08 (reesl"
type input "24/08 (re"
type input "24/08 (reels"
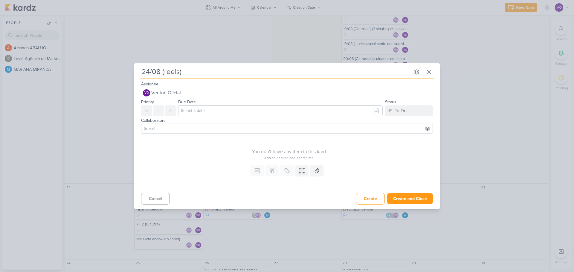
type input "24/08 (reels)"
type input "24/08 (reels) virada para aut"
type input "24/08 (reels) virada para autocuidado"
click at [202, 110] on input "text" at bounding box center [280, 111] width 204 height 11
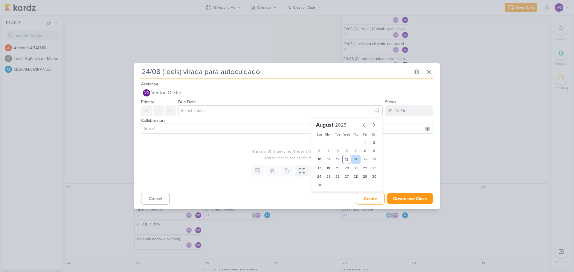
click at [357, 158] on div "14" at bounding box center [355, 159] width 9 height 9
type input "[DATE] 11:59 PM"
click at [199, 130] on input at bounding box center [287, 128] width 289 height 7
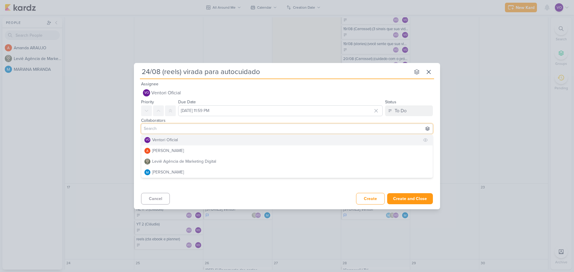
click at [164, 139] on div "Ventori Oficial" at bounding box center [165, 140] width 26 height 6
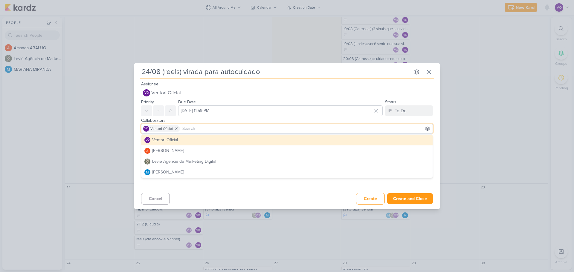
click at [213, 193] on div "Cancel Create Create and Close Ctrl + Enter" at bounding box center [287, 198] width 306 height 15
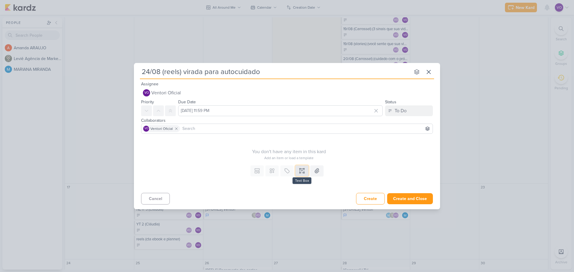
click at [301, 170] on icon at bounding box center [301, 170] width 1 height 0
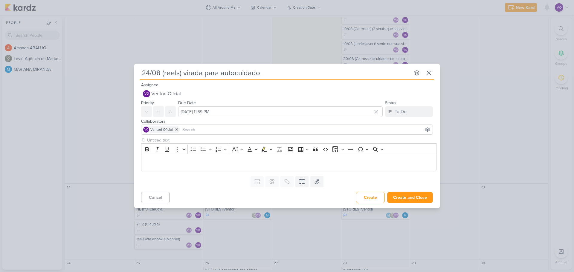
click at [274, 73] on input "24/08 (reels) virada para autocuidado" at bounding box center [275, 73] width 270 height 11
click at [314, 74] on input "24/08 (reels) virada para autocuidado (CTA salvamento)" at bounding box center [275, 73] width 270 height 11
type input "24/08 (reels) virada para autocuidado (CTA salvamento e lista de espera)"
click at [194, 159] on div "Editor editing area: main" at bounding box center [288, 163] width 295 height 16
click at [162, 163] on p "Editor editing area: main" at bounding box center [288, 163] width 289 height 7
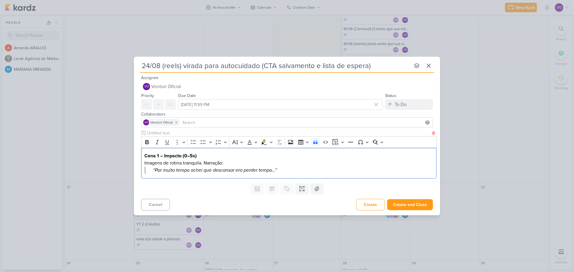
click at [153, 171] on p "“Por muito tempo achei que descansar era perder tempo…”" at bounding box center [289, 170] width 273 height 7
click at [279, 173] on p "“Por muito tempo achei que descansar era perder tempo…”" at bounding box center [288, 170] width 289 height 7
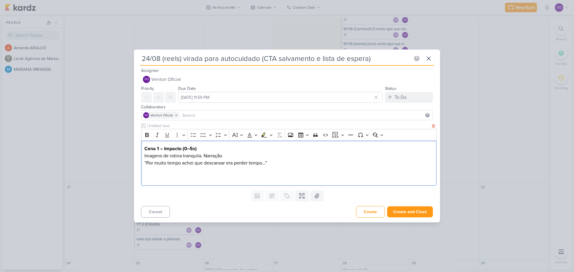
click at [155, 178] on p "Editor editing area: main" at bounding box center [288, 177] width 289 height 7
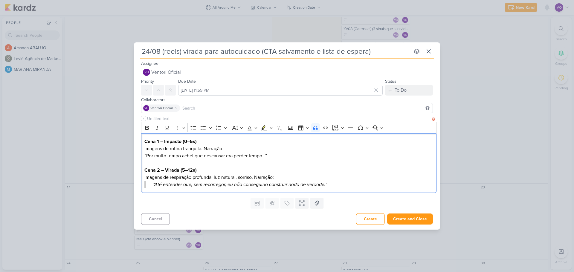
click at [152, 185] on blockquote "“Até entender que, sem recarregar, eu não conseguiria construir nada de verdade…" at bounding box center [288, 184] width 289 height 7
click at [333, 182] on p "“Até entender que, sem recarregar, eu não conseguiria construir nada de verdade…" at bounding box center [288, 184] width 289 height 7
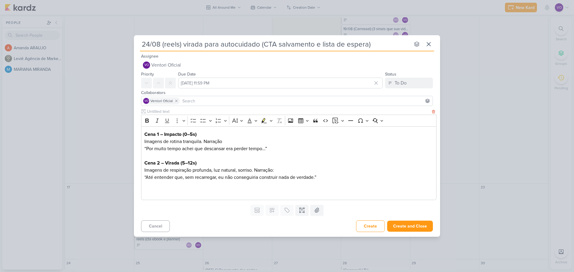
drag, startPoint x: 145, startPoint y: 190, endPoint x: 163, endPoint y: 196, distance: 18.1
click at [145, 190] on p "Editor editing area: main" at bounding box center [288, 191] width 289 height 7
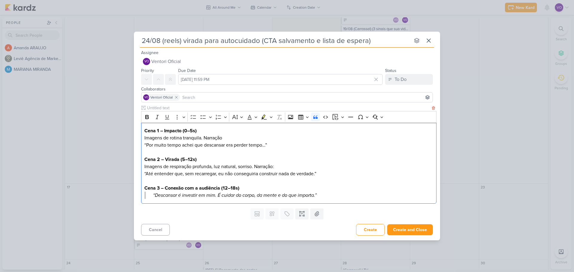
click at [152, 196] on blockquote "“Descansar é investir em mim. É cuidar do corpo, da mente e do que importa.”" at bounding box center [288, 195] width 289 height 7
click at [314, 196] on p "“Descansar é investir em mim. É cuidar do corpo, da mente e do que importa.”" at bounding box center [288, 195] width 289 height 7
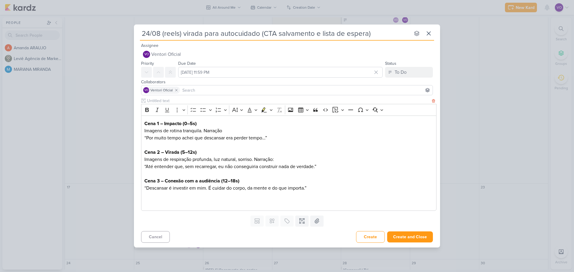
click at [150, 202] on p "Editor editing area: main" at bounding box center [288, 202] width 289 height 7
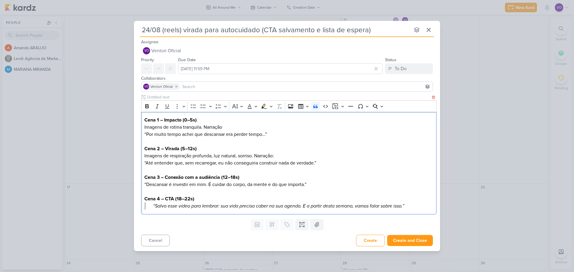
click at [152, 205] on blockquote "“Salva esse vídeo para lembrar: sua vida precisa caber na sua agenda. E a parti…" at bounding box center [288, 206] width 289 height 7
click at [299, 225] on icon at bounding box center [302, 225] width 6 height 6
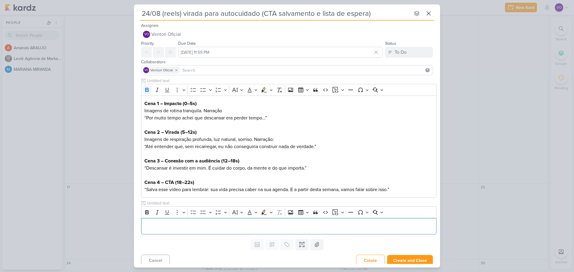
click at [167, 199] on div "Rich Text Editor Bold Italic Underline More To-do List Bulleted List Bulleted L…" at bounding box center [288, 156] width 295 height 157
click at [167, 200] on div "Rich Text Editor Bold Italic Underline More To-do List Bulleted List Bulleted L…" at bounding box center [288, 156] width 295 height 157
click at [166, 203] on input "text" at bounding box center [288, 203] width 285 height 6
type input "legenda"
click at [160, 222] on div "Editor editing area: main" at bounding box center [288, 226] width 295 height 16
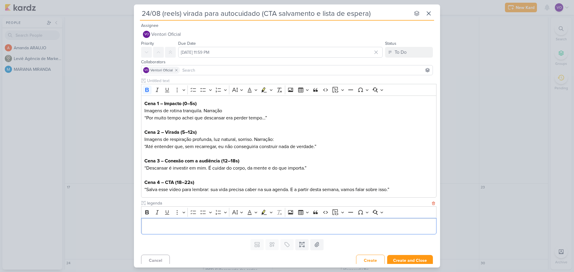
click at [151, 226] on p "Editor editing area: main" at bounding box center [288, 226] width 289 height 7
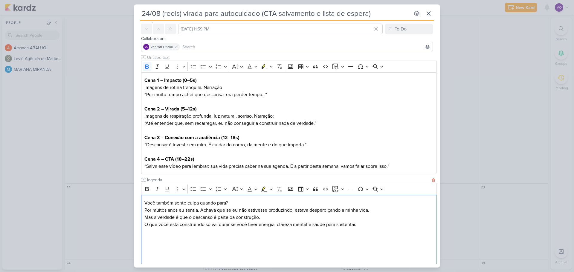
scroll to position [30, 0]
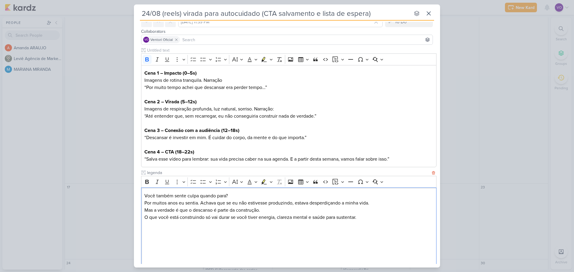
click at [147, 229] on p "Editor editing area: main" at bounding box center [288, 231] width 289 height 7
click at [145, 225] on p "Editor editing area: main" at bounding box center [288, 224] width 289 height 7
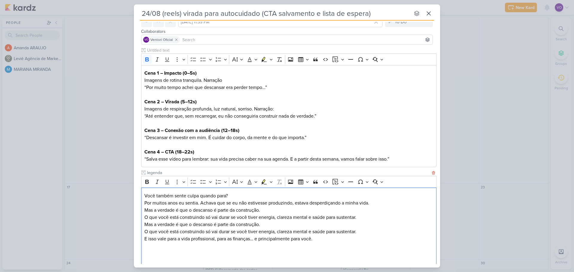
click at [332, 238] on p "E isso vale para a vida profissional, para as finanças… e principalmente para v…" at bounding box center [288, 239] width 289 height 7
click at [146, 248] on p "Editor editing area: main" at bounding box center [288, 246] width 289 height 7
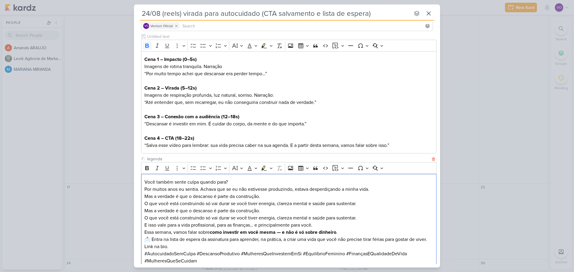
click at [152, 238] on p "Essa semana, vamos falar sobre como investir em você mesma — e não é só sobre d…" at bounding box center [288, 240] width 289 height 22
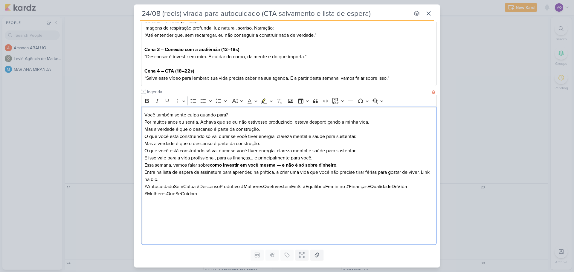
scroll to position [126, 0]
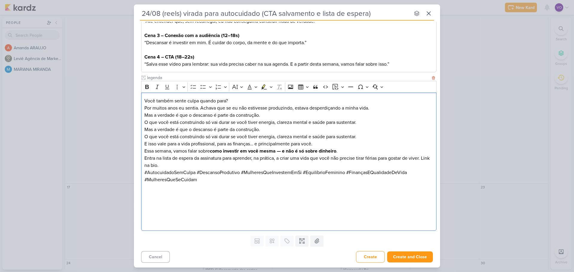
click at [178, 195] on p "Editor editing area: main" at bounding box center [288, 194] width 289 height 7
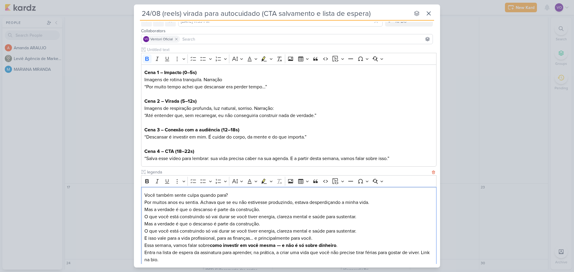
scroll to position [83, 0]
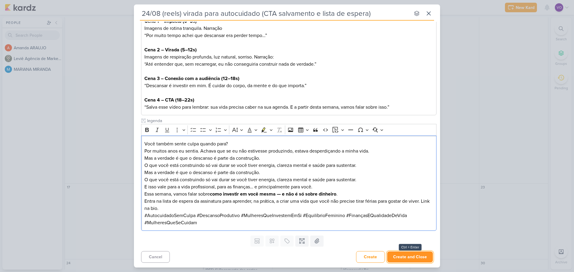
click at [399, 257] on button "Create and Close" at bounding box center [410, 257] width 46 height 11
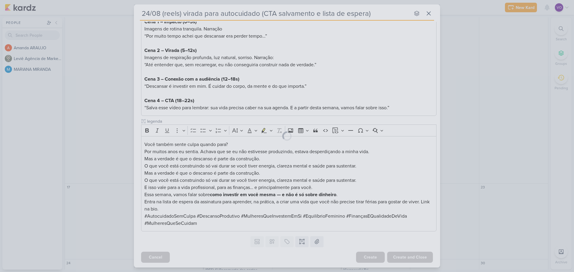
scroll to position [0, 0]
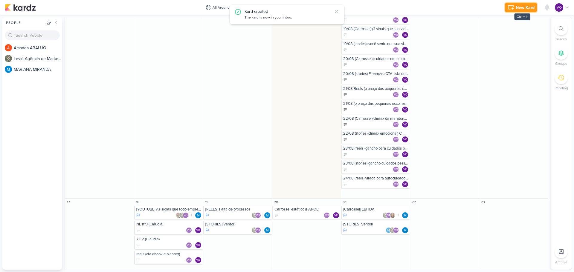
click at [524, 7] on div "New Kard" at bounding box center [525, 7] width 19 height 6
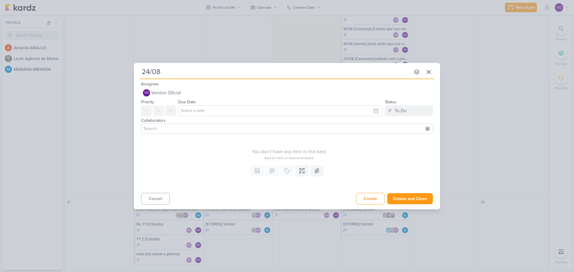
type input "24/08"
type input "24/08 s"
click at [202, 108] on input "text" at bounding box center [280, 111] width 204 height 11
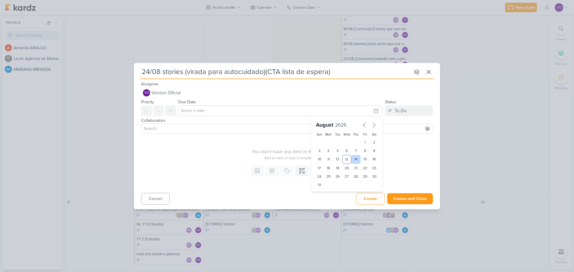
click at [355, 158] on div "14" at bounding box center [355, 159] width 9 height 9
click at [188, 130] on input at bounding box center [287, 128] width 289 height 7
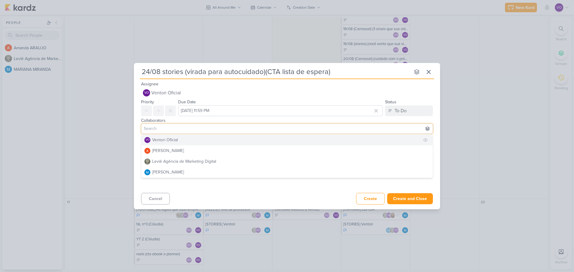
click at [175, 142] on div "Ventori Oficial" at bounding box center [165, 140] width 26 height 6
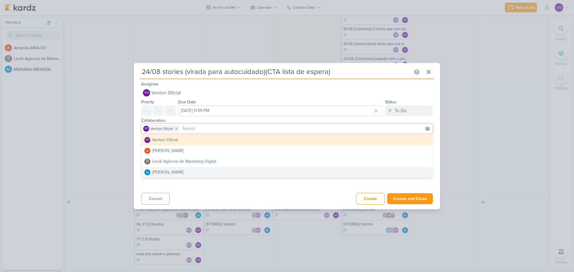
click at [213, 188] on div "Your subscription doesn't include templates. Upgrade now... Custom fields are o…" at bounding box center [287, 177] width 306 height 28
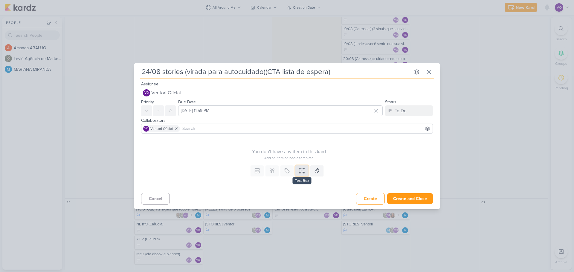
click at [300, 169] on icon at bounding box center [300, 168] width 1 height 1
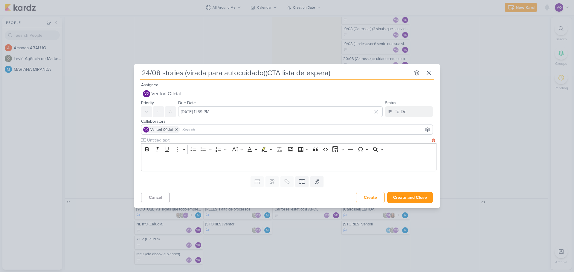
click at [157, 164] on p "Editor editing area: main" at bounding box center [288, 163] width 289 height 7
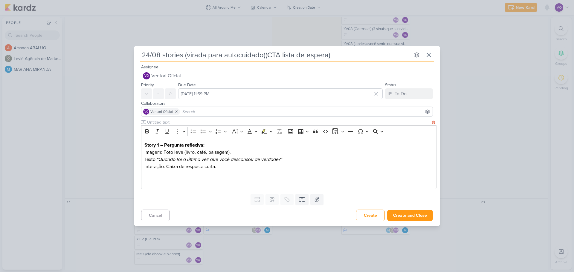
click at [149, 182] on p "Editor editing area: main" at bounding box center [288, 181] width 289 height 7
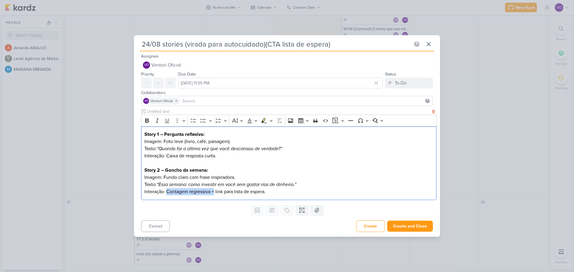
drag, startPoint x: 167, startPoint y: 192, endPoint x: 215, endPoint y: 190, distance: 47.9
click at [215, 190] on p "Interação: Contagem regressiva + link para lista de espera." at bounding box center [288, 191] width 289 height 7
click at [216, 195] on p "Interação: Contagem regressiva + link para lista de espera." at bounding box center [288, 191] width 289 height 7
drag, startPoint x: 212, startPoint y: 192, endPoint x: 286, endPoint y: 192, distance: 74.4
click at [286, 192] on p "Interação: Contagem regressiva + link para lista de espera." at bounding box center [288, 191] width 289 height 7
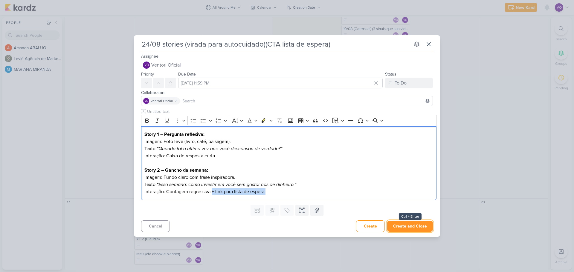
click at [395, 228] on button "Create and Close" at bounding box center [410, 226] width 46 height 11
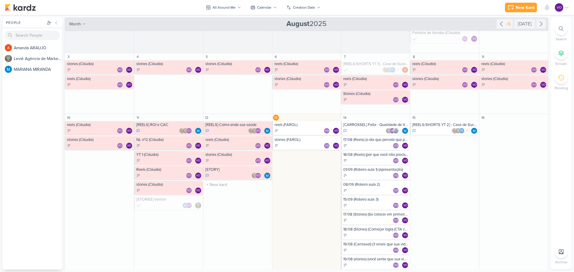
scroll to position [30, 0]
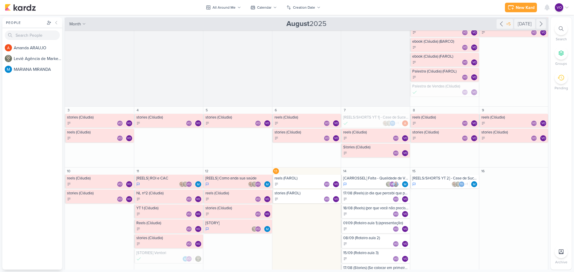
click at [365, 182] on div "VO" at bounding box center [375, 184] width 65 height 6
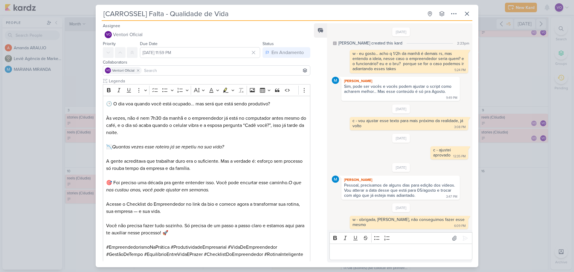
scroll to position [101, 0]
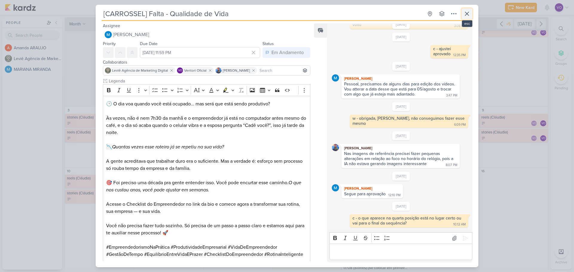
click at [466, 11] on icon at bounding box center [466, 13] width 7 height 7
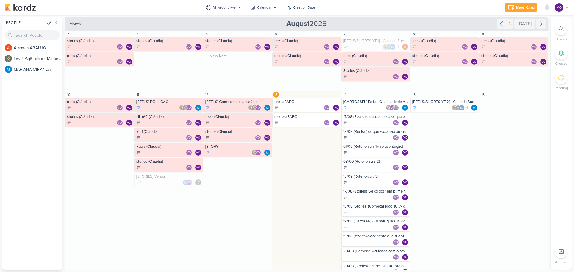
scroll to position [149, 0]
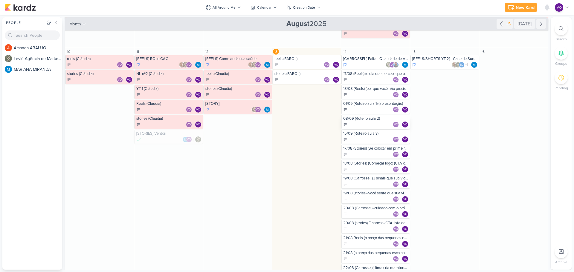
click at [350, 120] on div "08/09 (Roteiro aula 2)" at bounding box center [375, 118] width 65 height 5
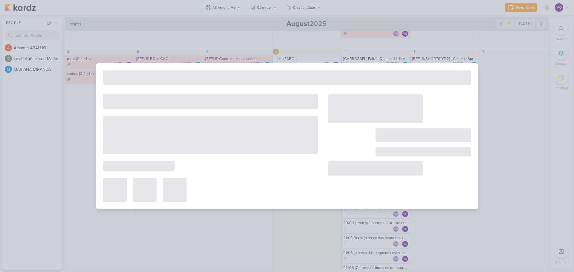
click at [350, 120] on div at bounding box center [376, 108] width 96 height 29
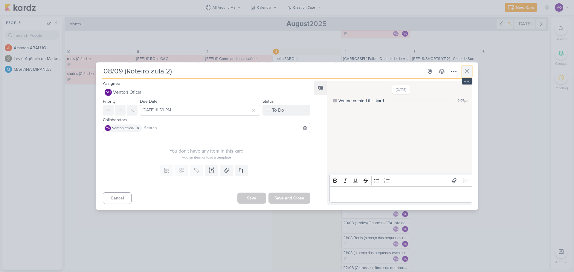
click at [469, 70] on icon at bounding box center [466, 71] width 7 height 7
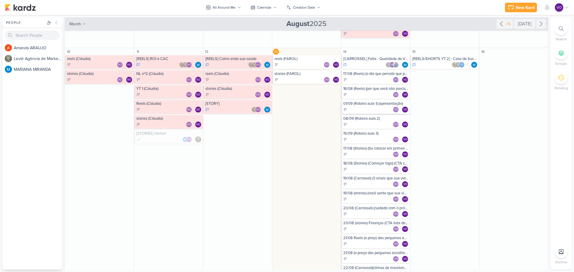
click at [368, 109] on div "VO VO" at bounding box center [375, 110] width 65 height 6
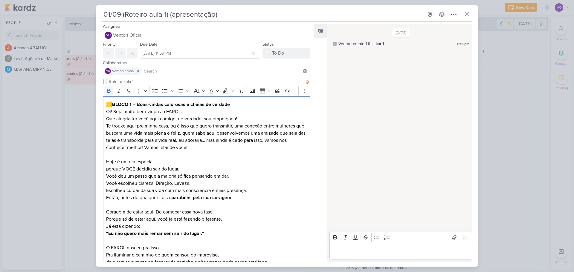
click at [240, 106] on p "🟨 BLOCO 1 – Boas-vindas calorosas e cheias de verdade" at bounding box center [206, 104] width 201 height 7
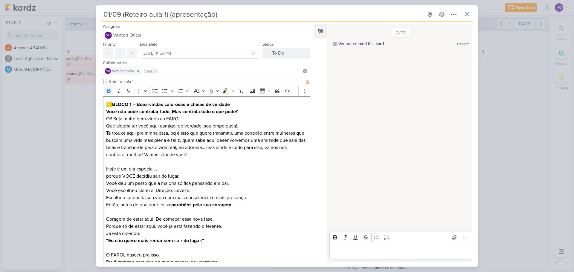
click at [124, 110] on strong "Você não pode controlar tudo. Mas controla tudo o que pode?" at bounding box center [172, 112] width 132 height 6
click at [468, 16] on icon at bounding box center [466, 14] width 7 height 7
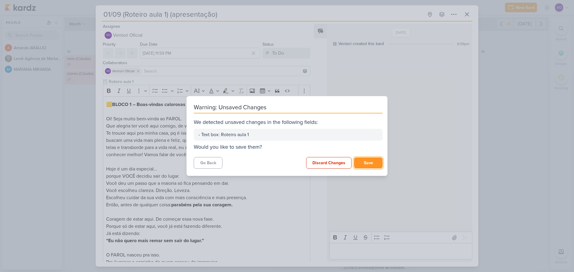
click at [377, 163] on button "Save" at bounding box center [368, 163] width 29 height 11
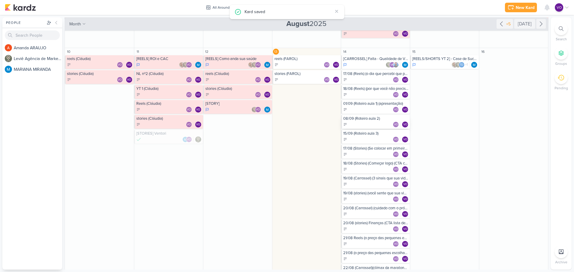
click at [368, 121] on div "08/09 (Roteiro aula 2) VO VO" at bounding box center [375, 122] width 69 height 14
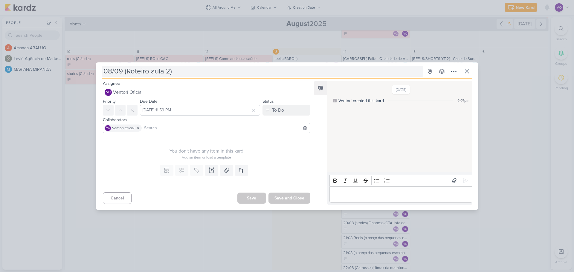
click at [174, 72] on input "08/09 (Roteiro aula 2)" at bounding box center [263, 71] width 322 height 11
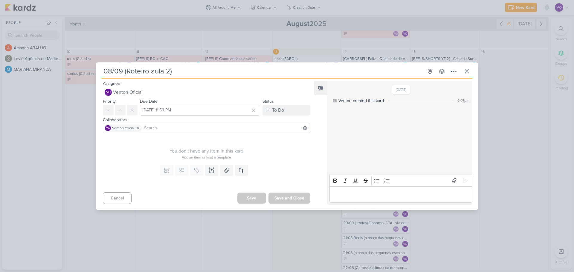
click at [176, 72] on input "08/09 (Roteiro aula 2)" at bounding box center [263, 71] width 322 height 11
paste input "Quanto você gasta e com o quê"
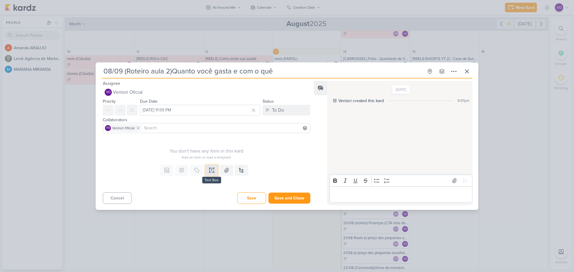
click at [211, 170] on icon at bounding box center [212, 170] width 6 height 6
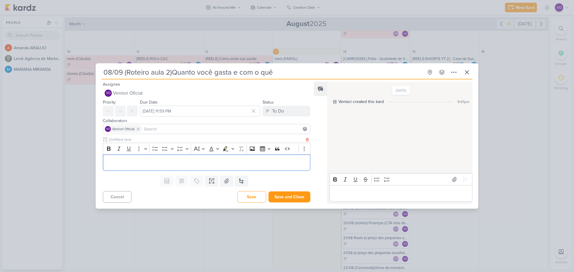
click at [108, 159] on p "Editor editing area: main" at bounding box center [206, 162] width 201 height 7
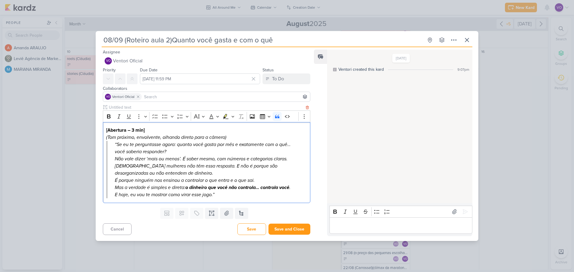
click at [115, 145] on p "“Se eu te perguntasse agora: quanto você gasta por mês e exatamente com o quê… …" at bounding box center [207, 148] width 185 height 14
click at [115, 157] on p "Não vale dizer ‘mais ou menos’. É saber mesmo, com números e categorias claras." at bounding box center [207, 158] width 185 height 7
click at [115, 166] on p "[DEMOGRAPHIC_DATA] mulheres não têm essa resposta. E não é porque são desorgani…" at bounding box center [207, 170] width 185 height 14
click at [116, 180] on p "É porque ninguém nos ensinou a controlar o que entra e o que sai." at bounding box center [207, 180] width 185 height 7
click at [116, 187] on p "Mas a verdade é simples e direta: o dinheiro que você não controla… controla vo…" at bounding box center [207, 187] width 185 height 7
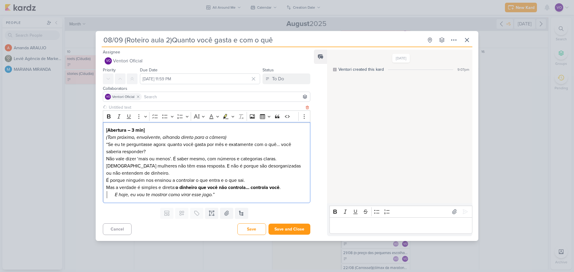
click at [114, 194] on blockquote "E hoje, eu vou te mostrar como virar esse jogo.”" at bounding box center [206, 194] width 201 height 7
click at [209, 198] on p "E hoje, eu vou te mostrar como virar esse jogo.”" at bounding box center [206, 194] width 201 height 7
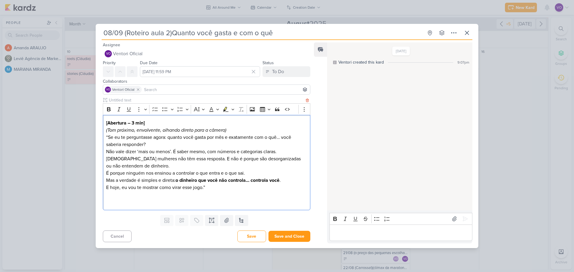
click at [108, 199] on p "Editor editing area: main" at bounding box center [206, 202] width 201 height 7
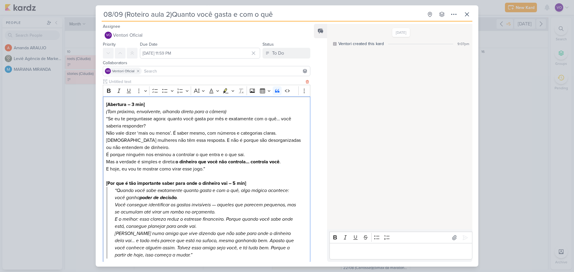
click at [113, 191] on blockquote "“Quando você sabe exatamente quanto gasta e com o quê, algo mágico acontece: vo…" at bounding box center [206, 223] width 201 height 72
click at [115, 204] on p "Você consegue identificar os gastos invisíveis — aqueles que parecem pequenos, …" at bounding box center [207, 209] width 185 height 14
click at [114, 219] on blockquote "E o melhor: essa clareza reduz o estresse financeiro. Porque quando você sabe o…" at bounding box center [206, 237] width 201 height 43
click at [114, 235] on blockquote "[PERSON_NAME] numa amiga que vive dizendo que não sabe para onde o dinheiro del…" at bounding box center [206, 244] width 201 height 29
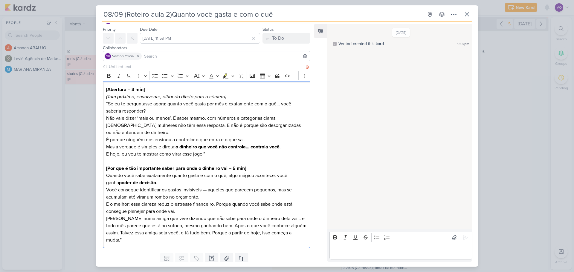
scroll to position [27, 0]
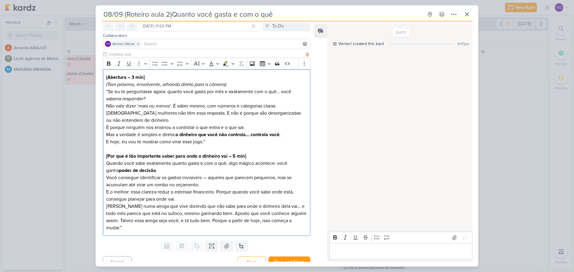
click at [298, 222] on p "[PERSON_NAME] numa amiga que vive dizendo que não sabe para onde o dinheiro del…" at bounding box center [206, 217] width 201 height 29
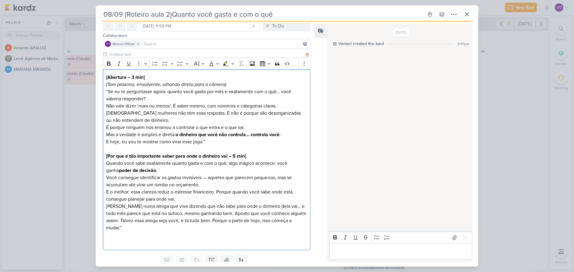
click at [307, 224] on div "[Abertura – 3 min] ([PERSON_NAME] próximo, envolvente, olhando direto para a câ…" at bounding box center [206, 159] width 207 height 181
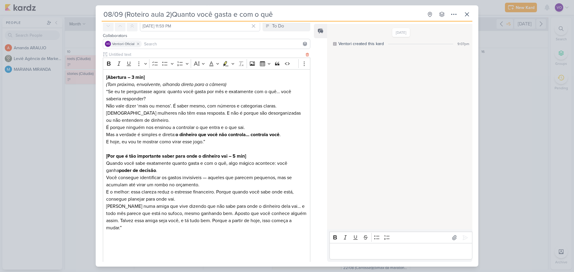
click at [108, 239] on p "Editor editing area: main" at bounding box center [206, 242] width 201 height 7
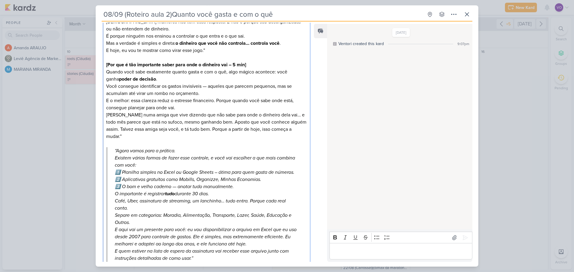
click at [111, 147] on blockquote "“Agora vamos para a prática. Existem várias formas de fazer esse controle, e vo…" at bounding box center [206, 204] width 201 height 115
click at [222, 252] on p "E quem estiver na lista de espera da assinatura vai receber esse arquivo junto …" at bounding box center [207, 255] width 185 height 14
click at [108, 157] on blockquote "Existem várias formas de fazer esse controle, e você vai escolher a que mais co…" at bounding box center [206, 209] width 201 height 108
click at [109, 155] on blockquote "Existem várias formas de fazer esse controle, e você vai escolher a que mais co…" at bounding box center [206, 209] width 201 height 108
click at [113, 162] on blockquote "com você: 1️⃣ Planilha simples no Excel ou Google Sheets – ótima para quem gost…" at bounding box center [206, 212] width 201 height 100
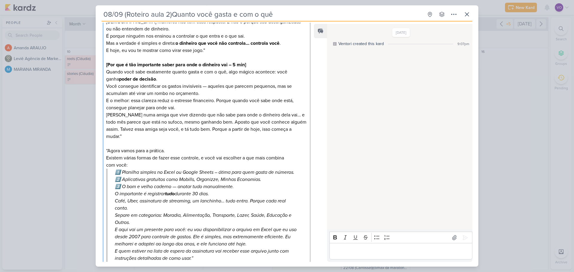
click at [115, 169] on p "1️⃣ Planilha simples no Excel ou Google Sheets – ótima para quem gosta de númer…" at bounding box center [207, 180] width 185 height 22
click at [114, 190] on blockquote "O importante é registrar tudo durante 30 dias. Café, Uber, assinatura de stream…" at bounding box center [206, 226] width 201 height 72
click at [114, 198] on blockquote "Café, Uber, assinatura de streaming, um lanchinho… tudo entra. Porque cada real…" at bounding box center [206, 230] width 201 height 65
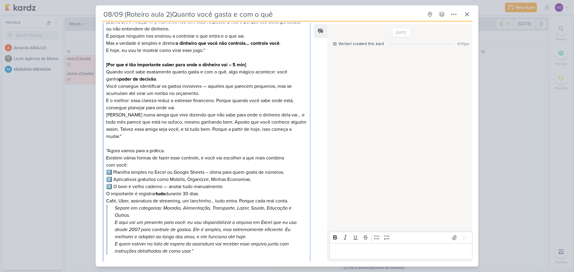
click at [114, 205] on blockquote "Separe em categorias: Moradia, Alimentação, Transporte, Lazer, Saúde, Educação …" at bounding box center [206, 230] width 201 height 50
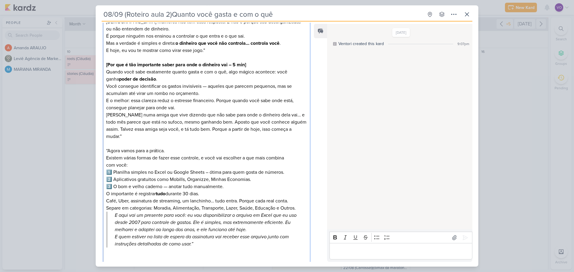
click at [114, 212] on blockquote "E aqui vai um presente para você: eu vou disponibilizar o arquivo em Excel que …" at bounding box center [206, 230] width 201 height 36
click at [115, 233] on p "E quem estiver na lista de espera da assinatura vai receber esse arquivo junto …" at bounding box center [207, 240] width 185 height 14
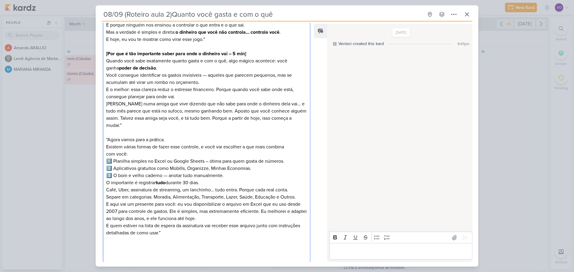
scroll to position [156, 0]
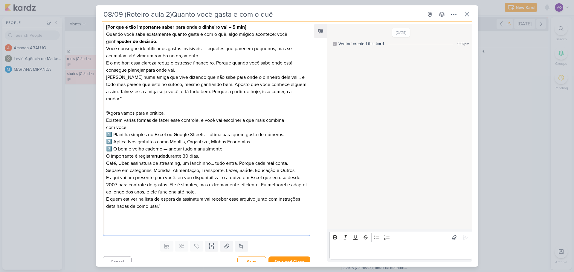
click at [170, 200] on p "E quem estiver na lista de espera da assinatura vai receber esse arquivo junto …" at bounding box center [206, 203] width 201 height 14
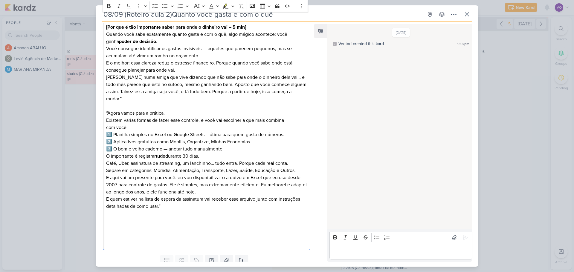
drag, startPoint x: 106, startPoint y: 210, endPoint x: 114, endPoint y: 213, distance: 8.2
click at [106, 217] on p "Editor editing area: main" at bounding box center [206, 220] width 201 height 7
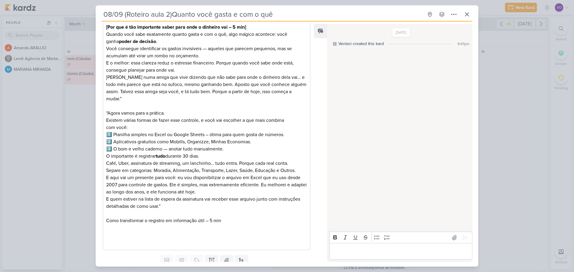
click at [110, 225] on p "Editor editing area: main" at bounding box center [206, 228] width 201 height 7
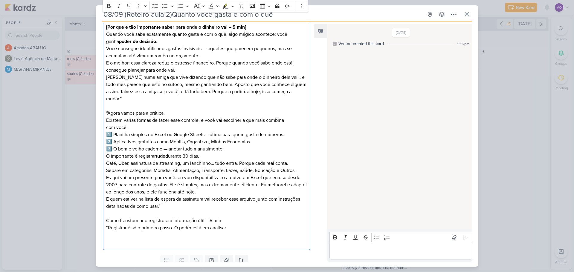
click at [106, 232] on p "Editor editing area: main" at bounding box center [206, 235] width 201 height 7
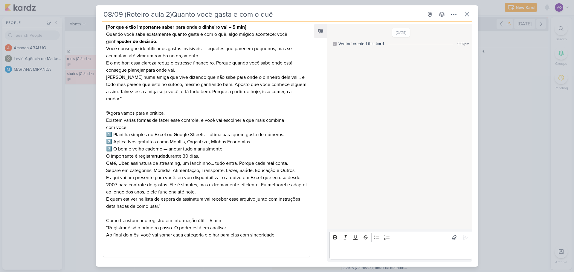
click at [111, 239] on p "Editor editing area: main" at bounding box center [206, 242] width 201 height 7
click at [110, 246] on p "Editor editing area: main" at bounding box center [206, 249] width 201 height 7
click at [110, 239] on p "Editor editing area: main" at bounding box center [206, 242] width 201 height 7
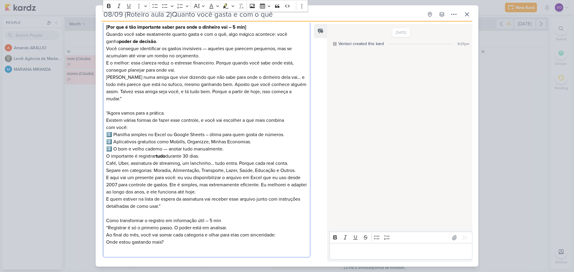
click at [106, 237] on div "[Abertura – 3 min] ([PERSON_NAME] próximo, envolvente, olhando direto para a câ…" at bounding box center [206, 99] width 207 height 318
click at [170, 239] on p "Onde estou gastando mais?" at bounding box center [206, 242] width 201 height 7
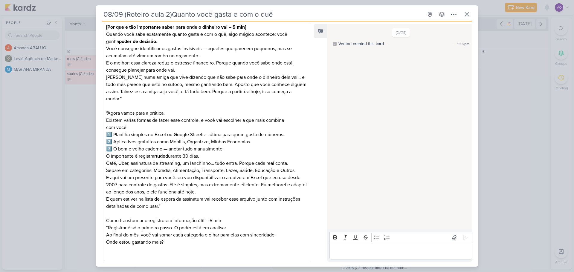
drag, startPoint x: 105, startPoint y: 240, endPoint x: 115, endPoint y: 242, distance: 10.9
click at [105, 240] on div "[Abertura – 3 min] ([PERSON_NAME] próximo, envolvente, olhando direto para a câ…" at bounding box center [206, 102] width 207 height 325
click at [107, 246] on p "Editor editing area: main" at bounding box center [206, 249] width 201 height 7
click at [108, 253] on p "Editor editing area: main" at bounding box center [206, 256] width 201 height 7
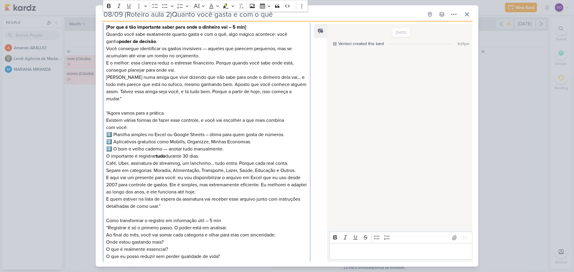
scroll to position [185, 0]
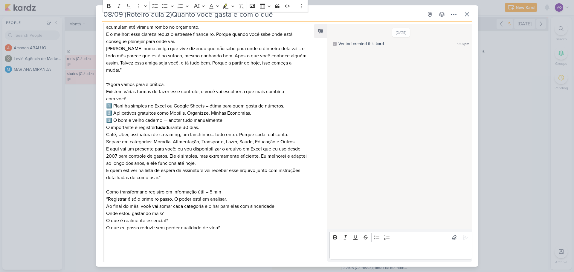
click at [107, 232] on p "Editor editing area: main" at bounding box center [206, 235] width 201 height 7
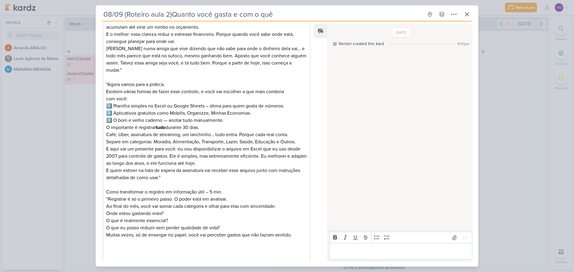
click at [109, 239] on p "Editor editing area: main" at bounding box center [206, 242] width 201 height 7
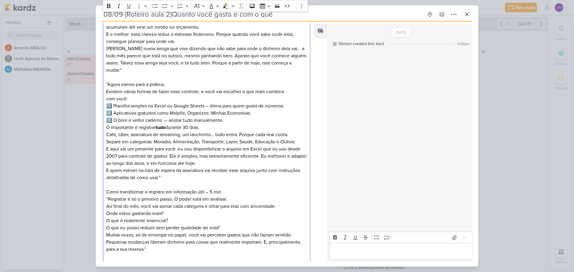
click at [106, 260] on p "Editor editing area: main" at bounding box center [206, 263] width 201 height 7
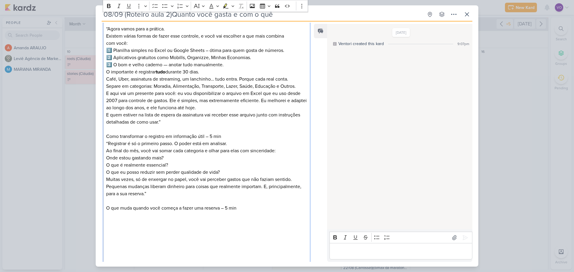
scroll to position [255, 0]
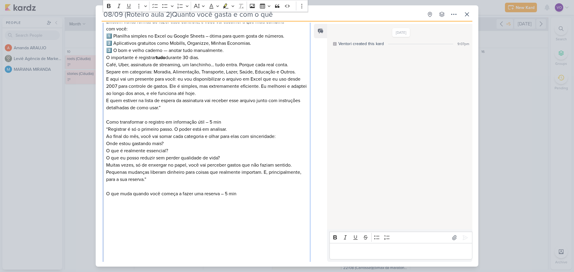
click at [106, 198] on p "Editor editing area: main" at bounding box center [206, 201] width 201 height 7
click at [108, 198] on p "Editor editing area: main" at bounding box center [206, 201] width 201 height 7
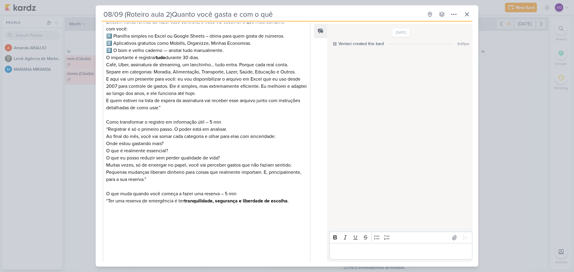
click at [108, 205] on p "Editor editing area: main" at bounding box center [206, 208] width 201 height 7
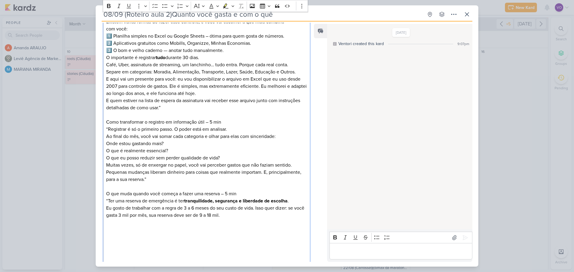
click at [186, 205] on p "Eu gosto de trabalhar com a regra de 3 a 6 meses do seu custo de vida. Isso que…" at bounding box center [206, 212] width 201 height 14
click at [194, 205] on p "Eu gosto de trabalhar com a regra de pelomenos 3 a 6 meses do seu custo de vida…" at bounding box center [206, 212] width 201 height 14
click at [211, 205] on p "Eu gosto de trabalhar com a regra de pelo menos 3 a 6 meses do seu custo de vid…" at bounding box center [206, 212] width 201 height 14
click at [291, 207] on p "Eu gosto de trabalhar com a regra de pelo menos (para começar) 3 a 6 meses do s…" at bounding box center [206, 212] width 201 height 14
click at [104, 216] on div "[Abertura – 3 min] ([PERSON_NAME] próximo, envolvente, olhando direto para a câ…" at bounding box center [206, 76] width 207 height 468
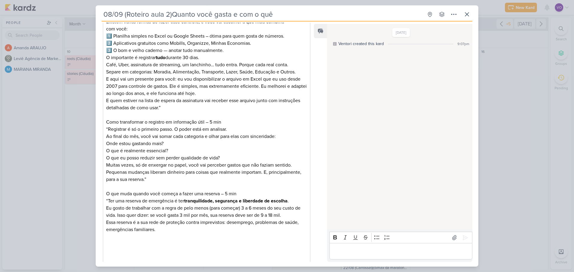
click at [106, 233] on p "Editor editing area: main" at bounding box center [206, 236] width 201 height 7
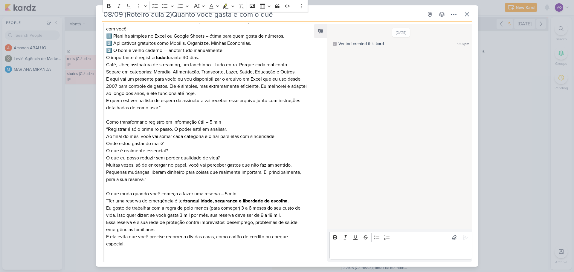
click at [130, 237] on p "E ela evita que você precise recorrer a dívidas caras, como cartão de crédito o…" at bounding box center [206, 240] width 201 height 14
click at [108, 248] on p "Editor editing area: main" at bounding box center [206, 251] width 201 height 7
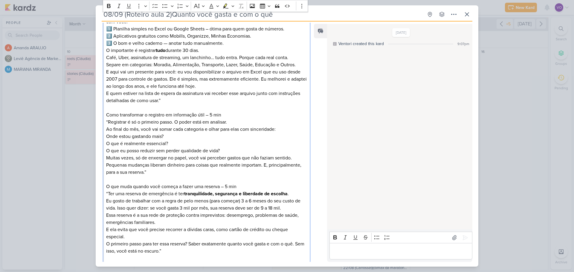
click at [112, 255] on p "Editor editing area: main" at bounding box center [206, 258] width 201 height 7
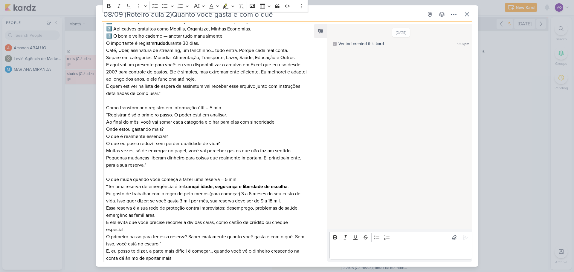
scroll to position [277, 0]
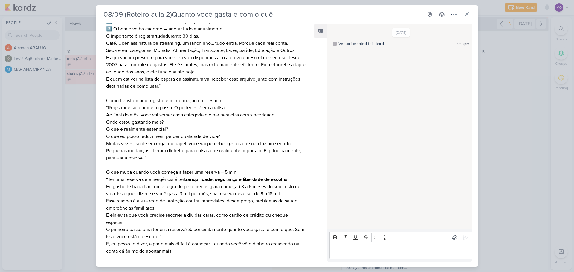
click at [112, 255] on p "Editor editing area: main" at bounding box center [206, 258] width 201 height 7
click at [111, 262] on p "Editor editing area: main" at bounding box center [206, 265] width 201 height 7
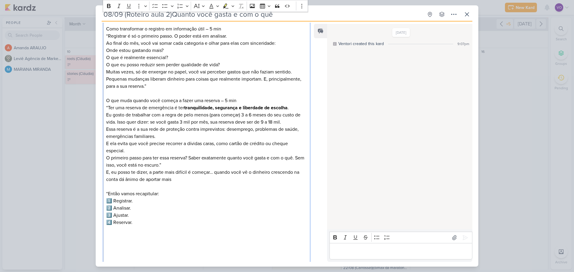
scroll to position [355, 0]
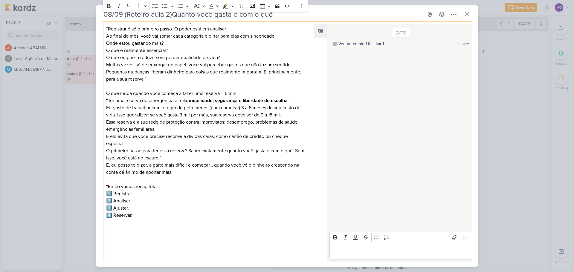
click at [106, 226] on p "Editor editing area: main" at bounding box center [206, 229] width 201 height 7
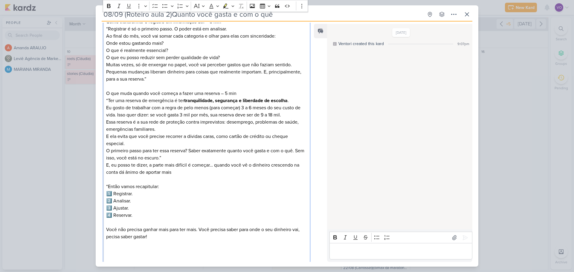
click at [109, 231] on p "Você não precisa ganhar mais para ter mais. Você precisa saber para onde o seu …" at bounding box center [206, 233] width 201 height 14
click at [163, 241] on p "Editor editing area: main" at bounding box center [206, 244] width 201 height 7
click at [108, 241] on p "Editor editing area: main" at bounding box center [206, 244] width 201 height 7
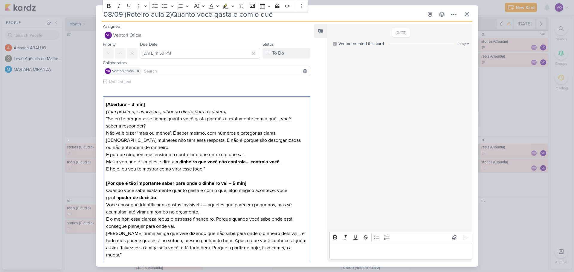
scroll to position [149, 0]
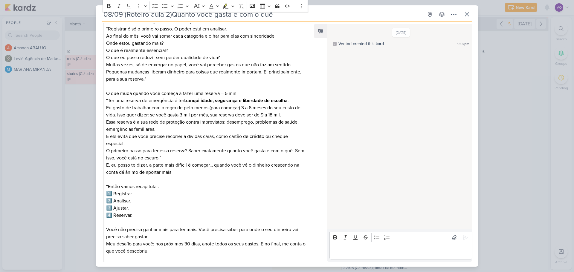
click at [108, 255] on p "Editor editing area: main" at bounding box center [206, 258] width 201 height 7
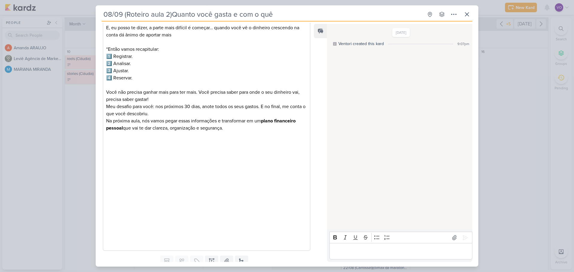
scroll to position [508, 0]
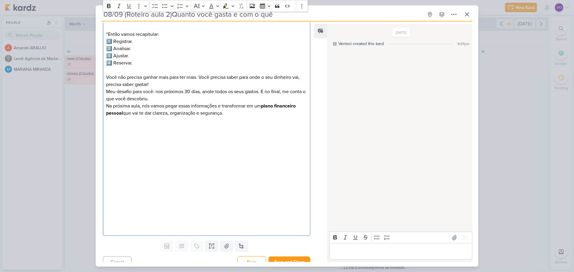
click at [109, 117] on p "Editor editing area: main" at bounding box center [206, 120] width 201 height 7
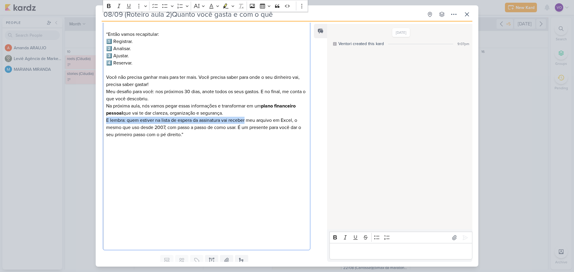
drag, startPoint x: 107, startPoint y: 115, endPoint x: 247, endPoint y: 114, distance: 139.9
click at [247, 117] on p "E lembra: quem estiver na lista de espera da assinatura vai receber meu arquivo…" at bounding box center [206, 128] width 201 height 22
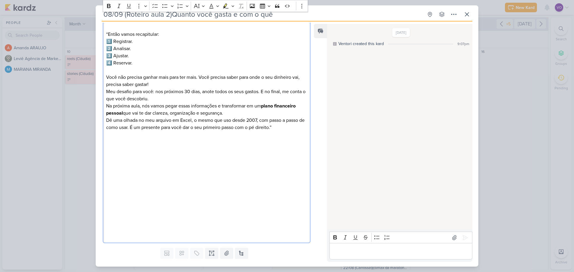
click at [288, 121] on p "Dê uma olhada no meu arquivo em Excel, o mesmo que uso desde 2007, com passo a …" at bounding box center [206, 124] width 201 height 14
click at [109, 138] on p "Editor editing area: main" at bounding box center [206, 141] width 201 height 7
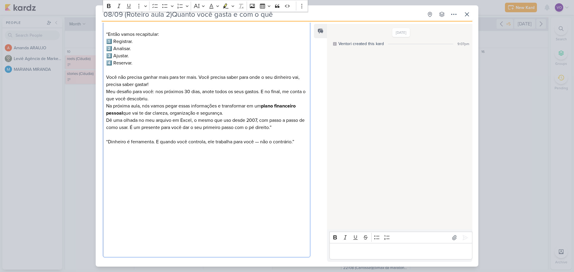
click at [188, 138] on p "“Dinheiro é ferramenta. E quando você controla, ele trabalha para você — não o …" at bounding box center [206, 141] width 201 height 7
click at [259, 138] on p "“Dinheiro é ferramenta. E quando você o controla, ele trabalha para você — não …" at bounding box center [206, 141] width 201 height 7
click at [108, 131] on p "Editor editing area: main" at bounding box center [206, 134] width 201 height 7
click at [118, 160] on p "Editor editing area: main" at bounding box center [206, 163] width 201 height 7
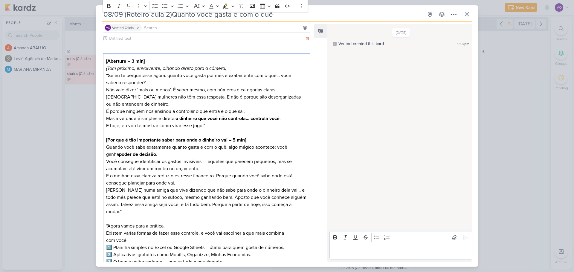
scroll to position [33, 0]
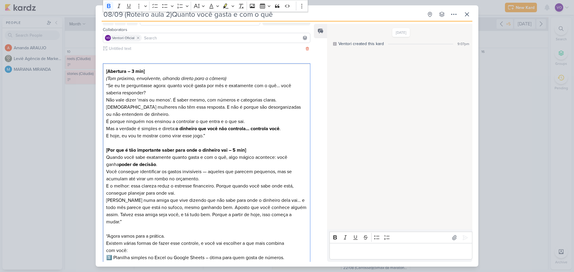
click at [231, 150] on strong "[Por que é tão importante saber para onde o dinheiro vai – 5 min]" at bounding box center [176, 150] width 140 height 6
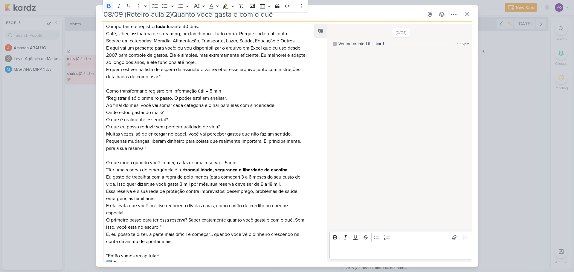
scroll to position [302, 0]
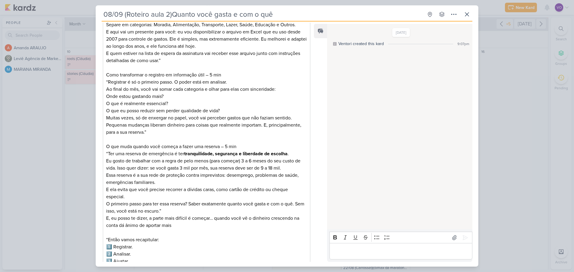
click at [108, 229] on p "Editor editing area: main" at bounding box center [206, 232] width 201 height 7
click at [106, 222] on div "[Abertura – 3 min] ([PERSON_NAME] próximo, envolvente, olhando direto para a câ…" at bounding box center [206, 75] width 207 height 562
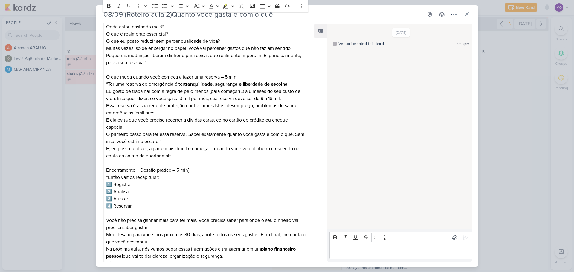
scroll to position [429, 0]
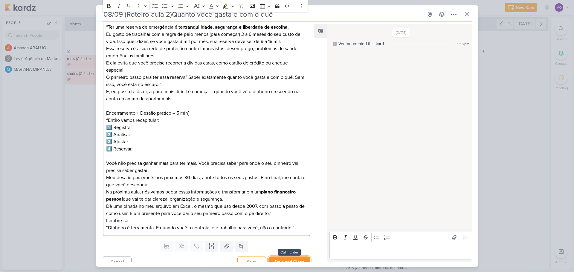
click at [286, 257] on button "Save and Close" at bounding box center [289, 262] width 42 height 11
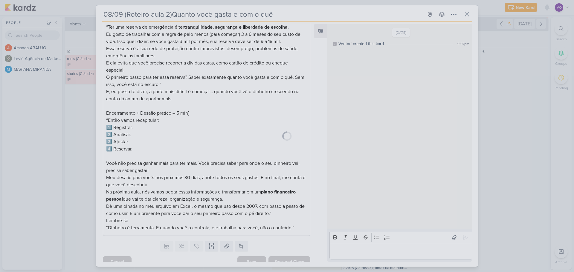
scroll to position [428, 0]
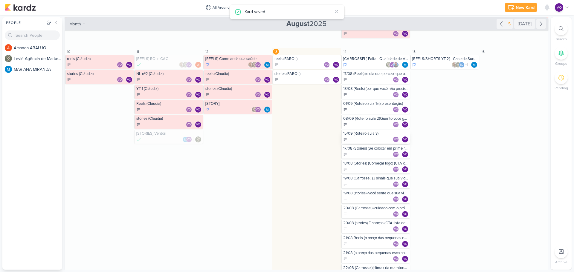
click at [369, 136] on div "15/09 (Roteiro aula 3) VO VO" at bounding box center [375, 137] width 69 height 14
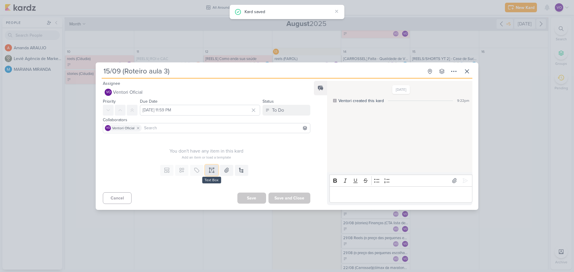
click at [210, 174] on button at bounding box center [211, 170] width 13 height 11
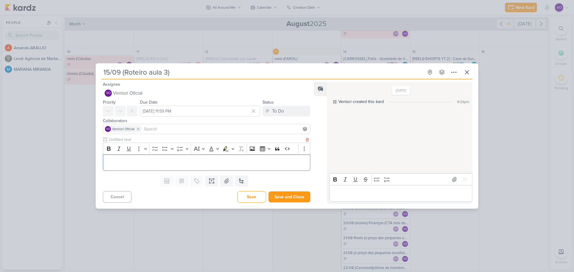
click at [113, 162] on p "Editor editing area: main" at bounding box center [206, 162] width 201 height 7
click at [128, 165] on p "Editor editing area: main" at bounding box center [206, 162] width 201 height 7
click at [110, 164] on p "Editor editing area: main" at bounding box center [206, 162] width 201 height 7
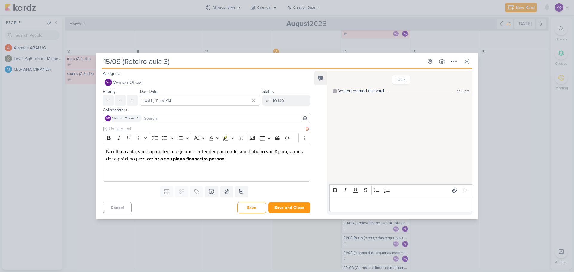
click at [111, 170] on p "Editor editing area: main" at bounding box center [206, 173] width 201 height 7
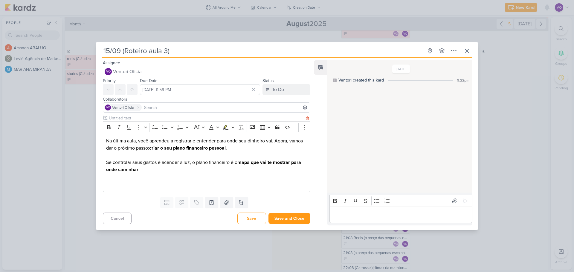
click at [109, 183] on p "Editor editing area: main" at bounding box center [206, 184] width 201 height 7
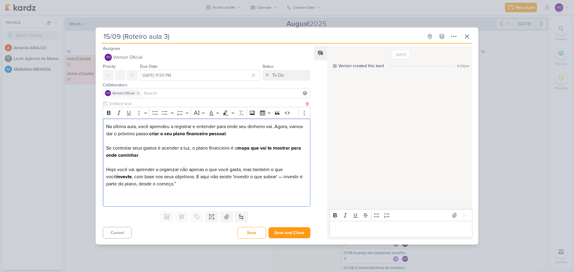
click at [108, 195] on p "Editor editing area: main" at bounding box center [206, 191] width 201 height 7
click at [109, 197] on p "Editor editing area: main" at bounding box center [206, 198] width 201 height 7
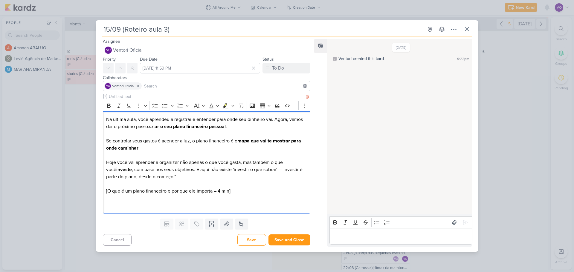
click at [108, 198] on p "Editor editing area: main" at bounding box center [206, 198] width 201 height 7
click at [109, 205] on p "Editor editing area: main" at bounding box center [206, 205] width 201 height 7
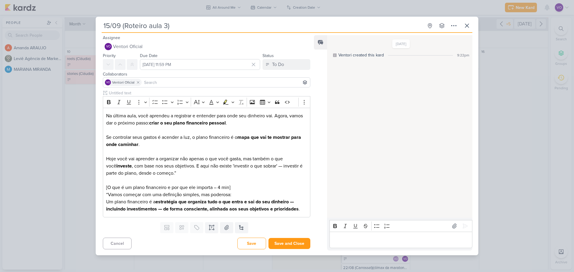
drag, startPoint x: 309, startPoint y: 213, endPoint x: 305, endPoint y: 212, distance: 3.9
click at [309, 213] on div "Rich Text Editor Bold Italic Underline More To-do List Bulleted List Bulleted L…" at bounding box center [204, 155] width 217 height 130
click at [304, 211] on p "Um plano financeiro é a estratégia que organiza tudo o que entra e sai do seu d…" at bounding box center [206, 206] width 201 height 14
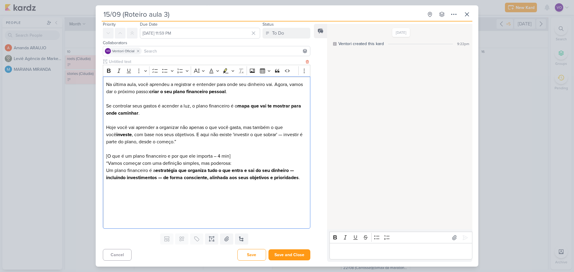
click at [109, 189] on p "Editor editing area: main" at bounding box center [206, 184] width 201 height 7
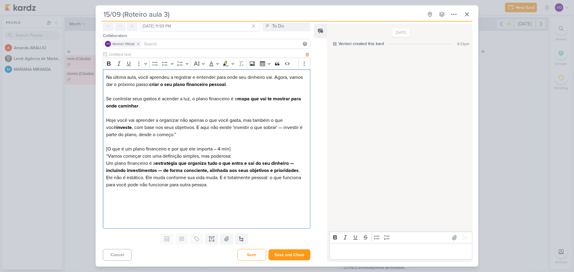
click at [109, 196] on p "Editor editing area: main" at bounding box center [206, 192] width 201 height 7
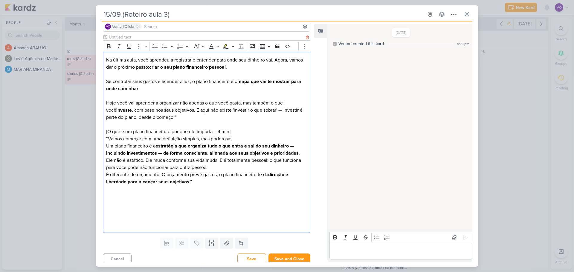
scroll to position [49, 0]
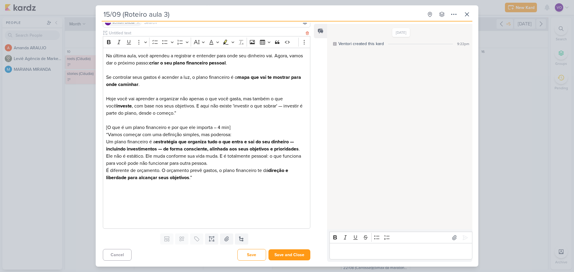
click at [109, 187] on p "Editor editing area: main" at bounding box center [206, 184] width 201 height 7
click at [106, 194] on p "Editor editing area: main" at bounding box center [206, 192] width 201 height 7
click at [108, 203] on p "Editor editing area: main" at bounding box center [206, 199] width 201 height 7
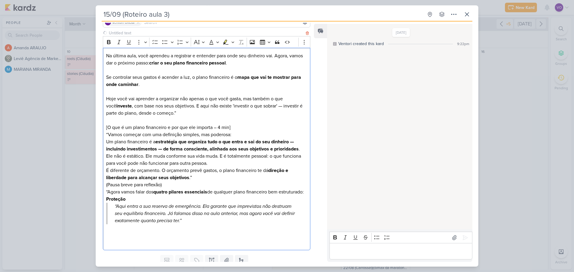
click at [110, 203] on p "Proteção" at bounding box center [206, 199] width 201 height 7
click at [112, 214] on blockquote "“Aqui entra a sua reserva de emergência. Ela garante que imprevistos não destru…" at bounding box center [206, 214] width 201 height 22
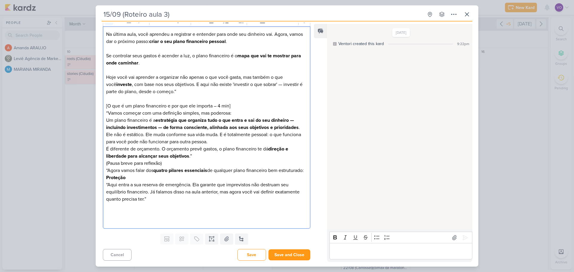
click at [166, 195] on p "⁠⁠⁠⁠⁠⁠⁠ “Aqui entra a sua reserva de emergência. Ela garante que imprevistos nã…" at bounding box center [206, 192] width 201 height 22
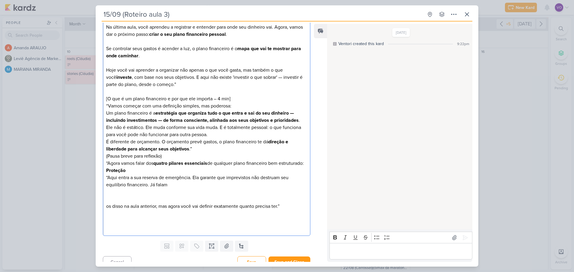
click at [168, 189] on p "“Aqui entra a sua reserva de emergência. Ela garante que imprevistos não destru…" at bounding box center [206, 181] width 201 height 14
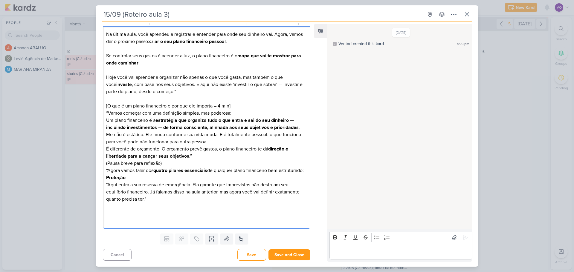
click at [161, 201] on p "“Aqui entra a sua reserva de emergência. Ela garante que imprevistos não destru…" at bounding box center [206, 192] width 201 height 22
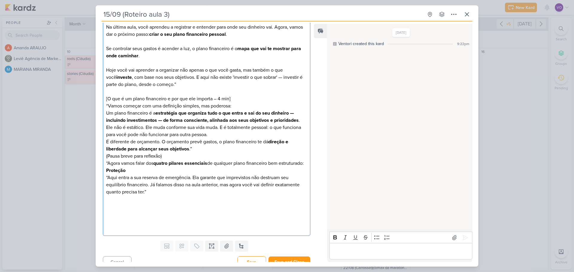
drag, startPoint x: 106, startPoint y: 207, endPoint x: 138, endPoint y: 210, distance: 33.0
click at [106, 207] on div "Na última aula, você aprendeu a registrar e entender para onde seu dinheiro vai…" at bounding box center [206, 127] width 207 height 217
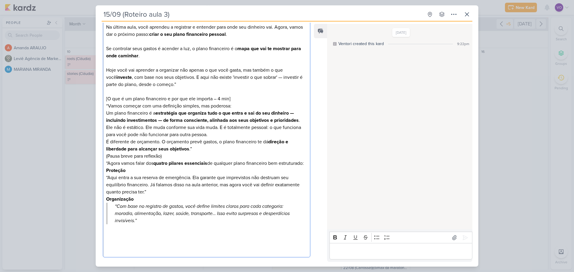
click at [115, 213] on p "“Com base no registro de gastos, você define limites claros para cada categoria…" at bounding box center [207, 214] width 185 height 22
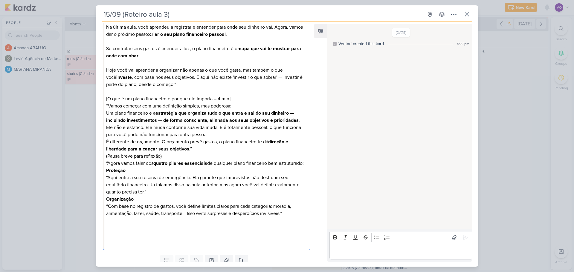
click at [291, 225] on p "Editor editing area: main" at bounding box center [206, 220] width 201 height 7
click at [287, 217] on p "“Com base no registro de gastos, você define limites claros para cada categoria…" at bounding box center [206, 210] width 201 height 14
click at [109, 225] on p "Editor editing area: main" at bounding box center [206, 220] width 201 height 7
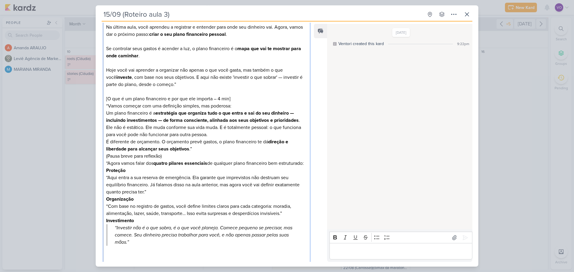
click at [113, 234] on blockquote "“Investir não é o que sobra, é o que você planeja. Comece pequeno se precisar, …" at bounding box center [206, 236] width 201 height 22
click at [286, 246] on p "Editor editing area: main" at bounding box center [206, 242] width 201 height 7
click at [110, 246] on p "Editor editing area: main" at bounding box center [206, 242] width 201 height 7
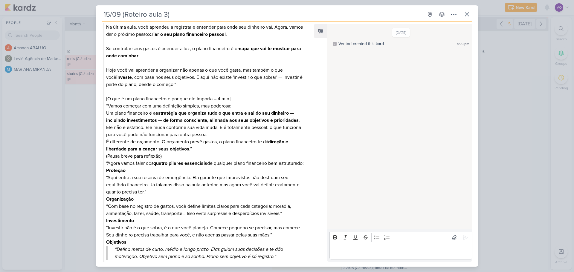
scroll to position [90, 0]
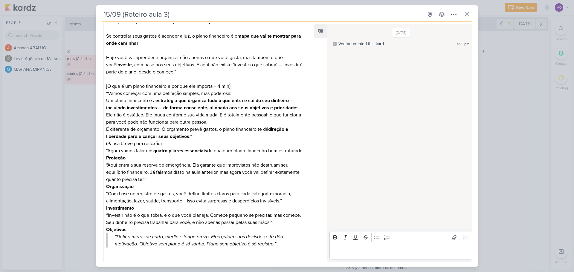
click at [111, 243] on blockquote "“Defina metas de curto, médio e longo prazo. Elas guiam suas decisões e te dão …" at bounding box center [206, 240] width 201 height 14
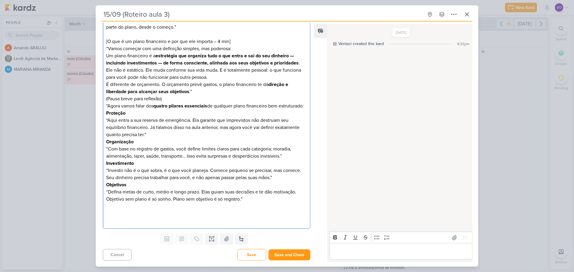
scroll to position [142, 0]
click at [247, 202] on p "“Defina metas de curto, médio e longo prazo. Elas guiam suas decisões e te dão …" at bounding box center [206, 196] width 201 height 14
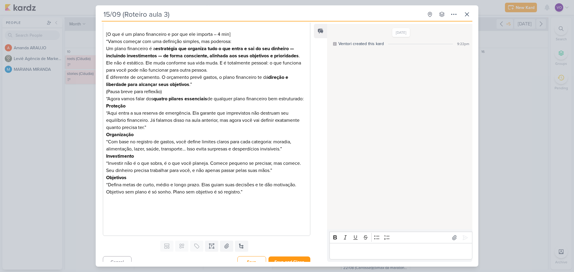
drag, startPoint x: 106, startPoint y: 210, endPoint x: 113, endPoint y: 210, distance: 7.2
click at [106, 210] on p "Editor editing area: main" at bounding box center [206, 206] width 201 height 7
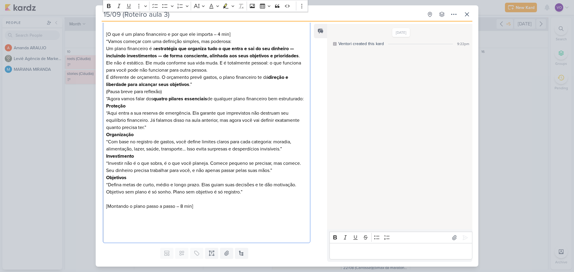
click at [111, 217] on p "Editor editing area: main" at bounding box center [206, 213] width 201 height 7
click at [116, 225] on p "Editor editing area: main" at bounding box center [206, 220] width 201 height 7
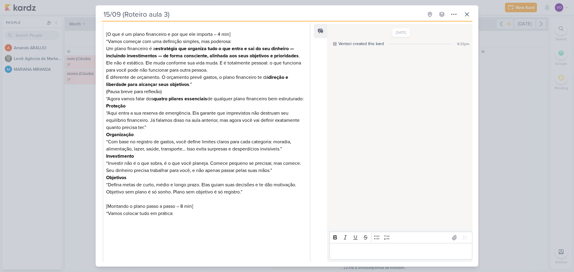
click at [109, 225] on p "Editor editing area: main" at bounding box center [206, 220] width 201 height 7
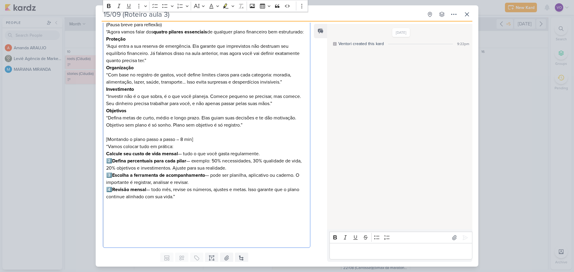
scroll to position [214, 0]
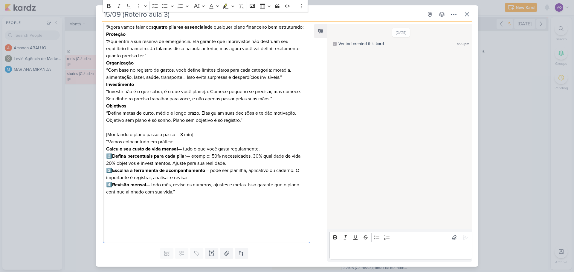
click at [194, 186] on p "Calcule seu custo de vida mensal — tudo o que você gasta regularmente. 2️⃣ Defi…" at bounding box center [206, 171] width 201 height 50
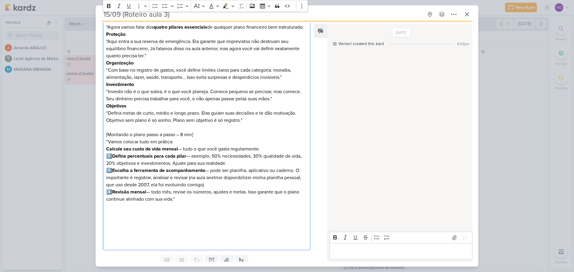
click at [175, 203] on p "Calcule seu custo de vida mensal — tudo o que você gasta regularmente. 2️⃣ Defi…" at bounding box center [206, 174] width 201 height 57
click at [110, 217] on p "Editor editing area: main" at bounding box center [206, 213] width 201 height 7
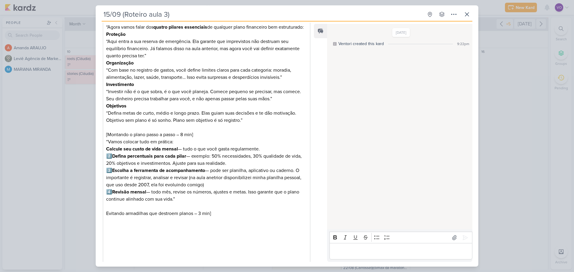
click at [111, 225] on p "Editor editing area: main" at bounding box center [206, 220] width 201 height 7
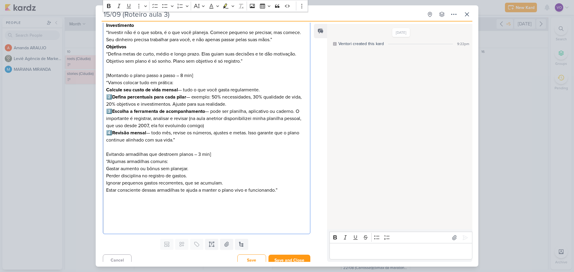
scroll to position [286, 0]
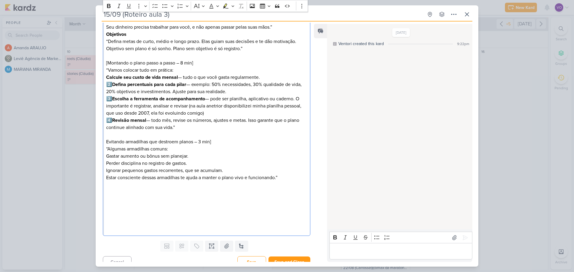
click at [107, 196] on p "Editor editing area: main" at bounding box center [206, 192] width 201 height 7
click at [109, 203] on p "Editor editing area: main" at bounding box center [206, 199] width 201 height 7
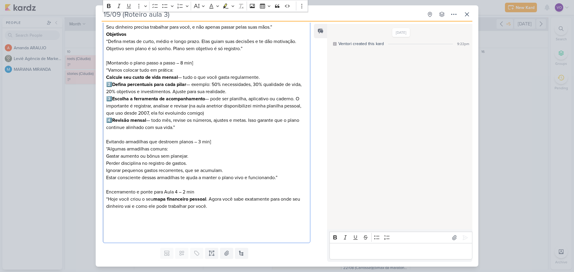
click at [108, 217] on p "Editor editing area: main" at bounding box center [206, 213] width 201 height 7
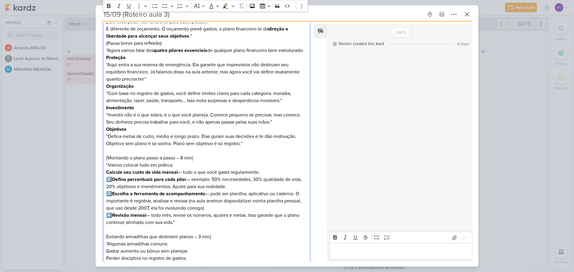
scroll to position [166, 0]
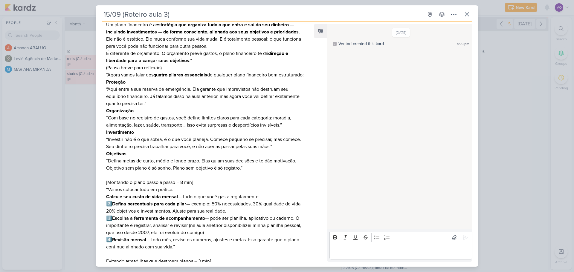
click at [121, 16] on input "15/09 (Roteiro aula 3)" at bounding box center [263, 14] width 322 height 11
drag, startPoint x: 120, startPoint y: 14, endPoint x: 96, endPoint y: 15, distance: 24.8
click at [96, 15] on div "15/09 (Roteiro aula 3) Created by me no group available esc Assignee VO" at bounding box center [287, 138] width 383 height 258
drag, startPoint x: 138, startPoint y: 14, endPoint x: 178, endPoint y: 13, distance: 40.7
click at [178, 13] on input "sem data (Roteiro aula 3)" at bounding box center [263, 14] width 322 height 11
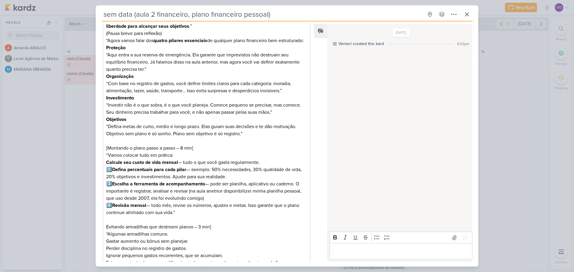
scroll to position [314, 0]
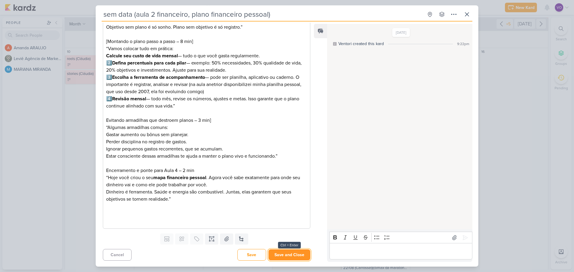
click at [286, 258] on button "Save and Close" at bounding box center [289, 255] width 42 height 11
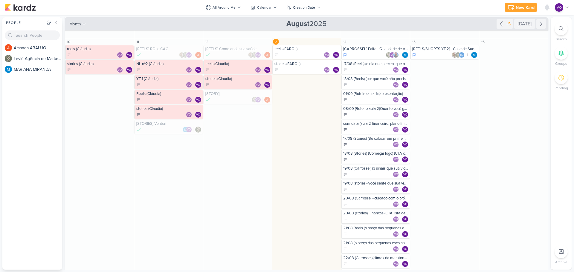
scroll to position [149, 0]
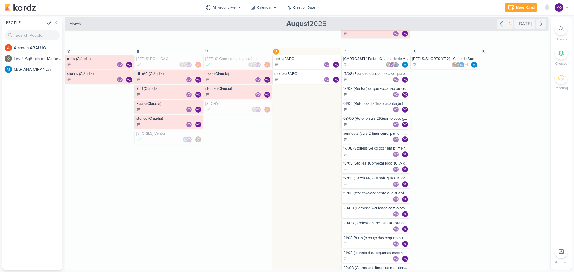
click at [363, 124] on div "VO VO" at bounding box center [375, 125] width 65 height 6
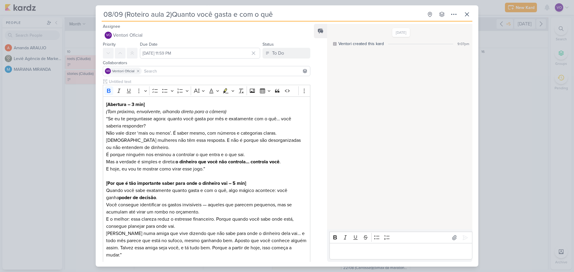
drag, startPoint x: 120, startPoint y: 15, endPoint x: 82, endPoint y: 19, distance: 37.9
click at [82, 19] on div "08/09 (Roteiro aula 2)Quanto você gasta e com o quê Created by me" at bounding box center [287, 136] width 574 height 272
drag, startPoint x: 137, startPoint y: 13, endPoint x: 160, endPoint y: 16, distance: 23.7
click at [160, 16] on input "sem data (Roteiro aula 2)Quanto você gasta e com o quê" at bounding box center [263, 14] width 322 height 11
click at [191, 14] on input "sem data (financeiro aula 2)Quanto você gasta e com o quê" at bounding box center [263, 14] width 322 height 11
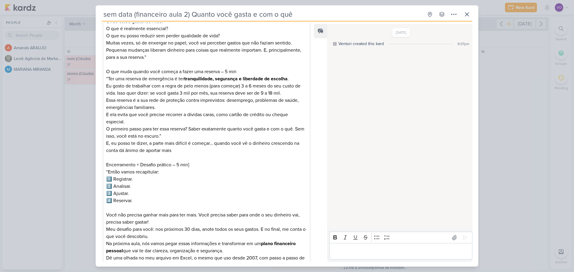
scroll to position [429, 0]
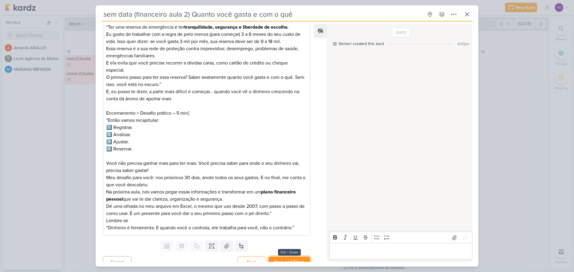
click at [282, 257] on button "Save and Close" at bounding box center [289, 262] width 42 height 11
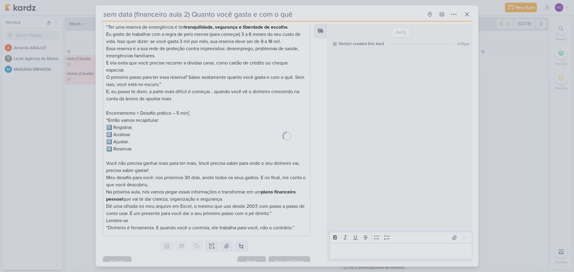
scroll to position [428, 0]
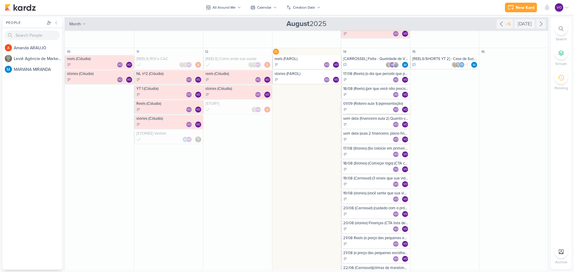
click at [359, 106] on div "01/09 (Roteiro aula 1) (apresentação) VO VO" at bounding box center [375, 107] width 69 height 14
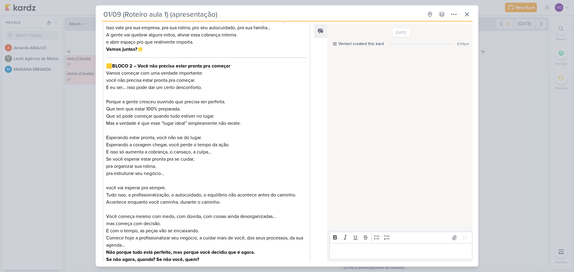
scroll to position [0, 0]
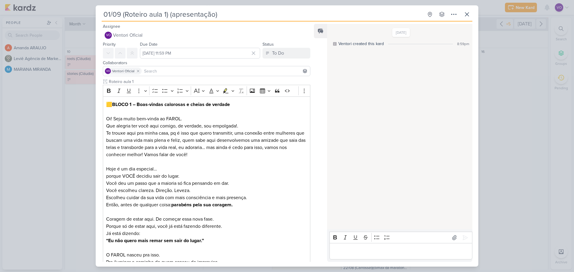
click at [166, 13] on input "01/09 (Roteiro aula 1) (apresentação)" at bounding box center [263, 14] width 322 height 11
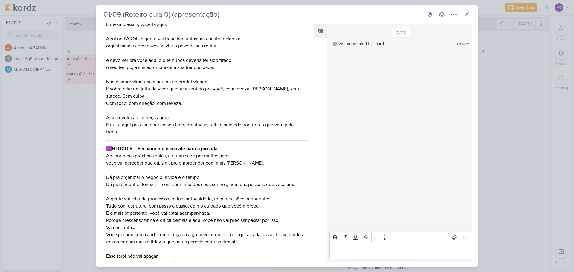
scroll to position [1041, 0]
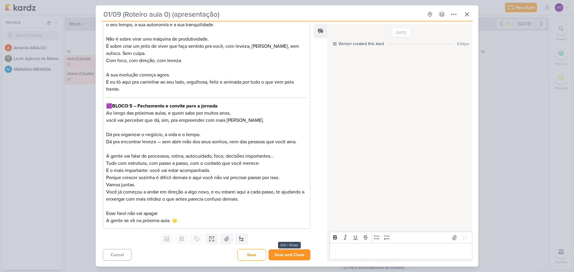
type input "01/09 (Roteiro aula 0) (apresentação)"
click at [284, 257] on button "Save and Close" at bounding box center [289, 255] width 42 height 11
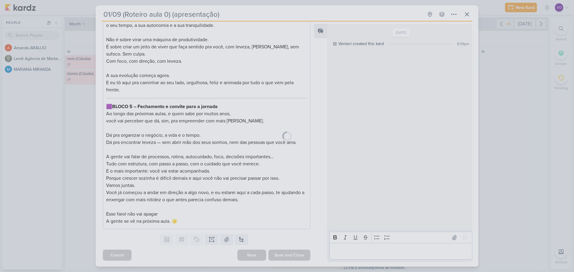
scroll to position [1041, 0]
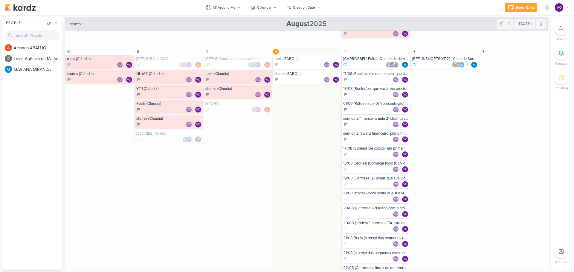
click at [357, 103] on div "01/09 (Roteiro aula 0) (apresentação)" at bounding box center [375, 103] width 65 height 5
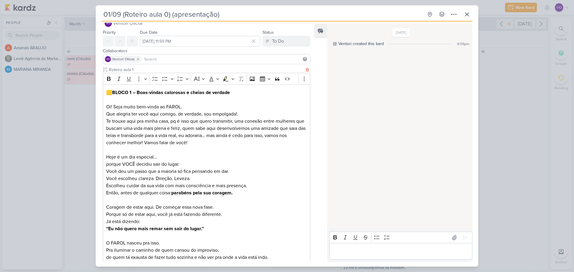
scroll to position [0, 0]
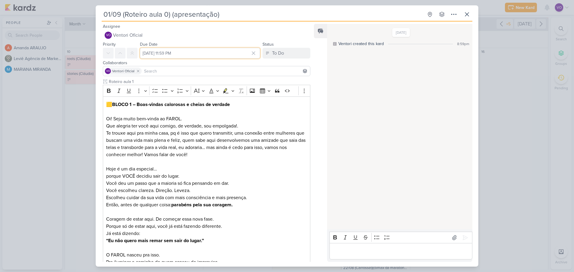
click at [162, 55] on input "[DATE] 11:59 PM" at bounding box center [200, 53] width 120 height 11
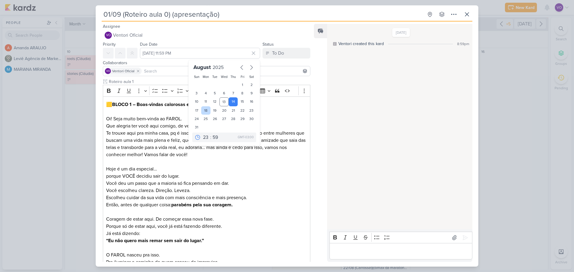
click at [205, 110] on div "18" at bounding box center [205, 110] width 9 height 8
type input "August 18, 2025 at 11:59 PM"
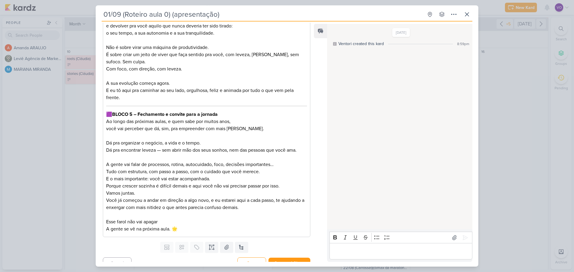
scroll to position [1041, 0]
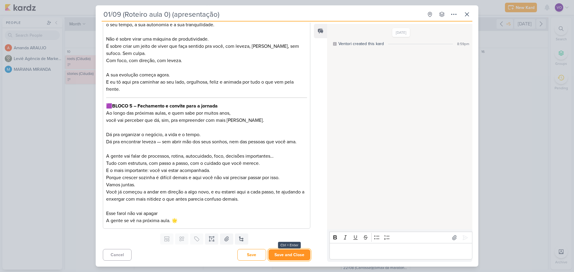
click at [283, 256] on button "Save and Close" at bounding box center [289, 255] width 42 height 11
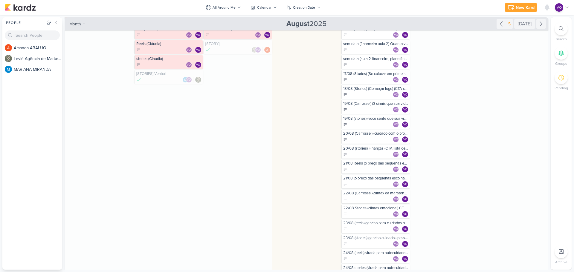
scroll to position [179, 0]
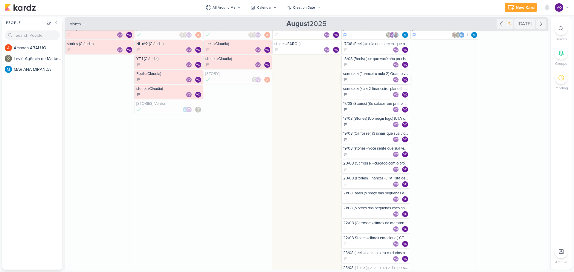
click at [364, 77] on div "VO VO" at bounding box center [375, 80] width 65 height 6
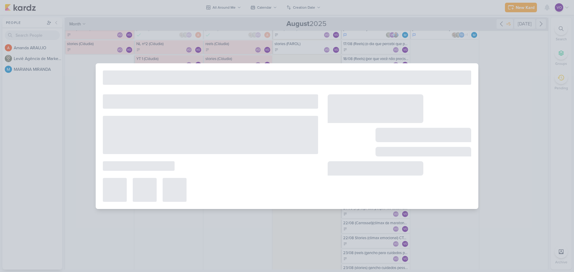
type input "sem data (financeiro aula 2) Quanto você gasta e com o quê"
type input "[DATE] 11:59 PM"
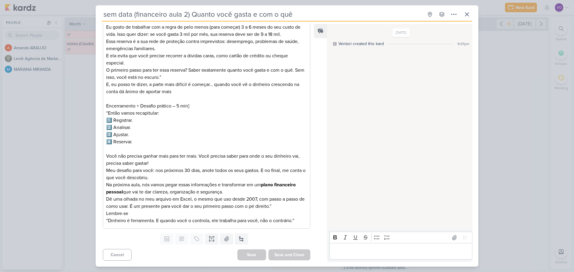
scroll to position [0, 0]
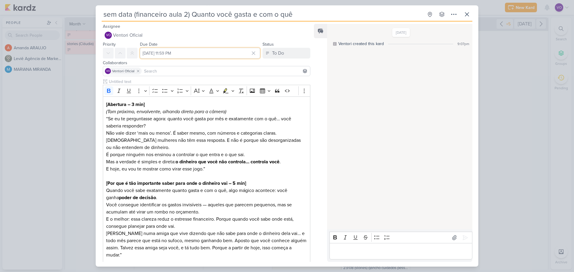
click at [187, 52] on input "[DATE] 11:59 PM" at bounding box center [200, 53] width 120 height 11
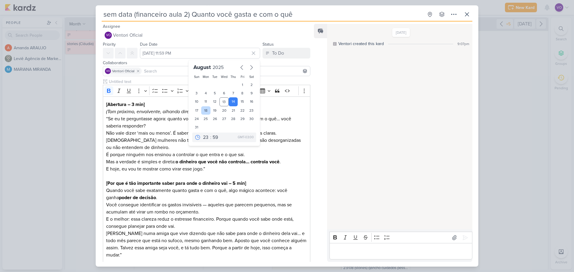
click at [203, 111] on div "18" at bounding box center [205, 110] width 9 height 8
type input "August 18, 2025 at 11:59 PM"
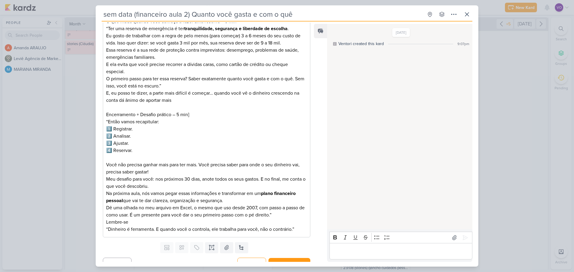
scroll to position [429, 0]
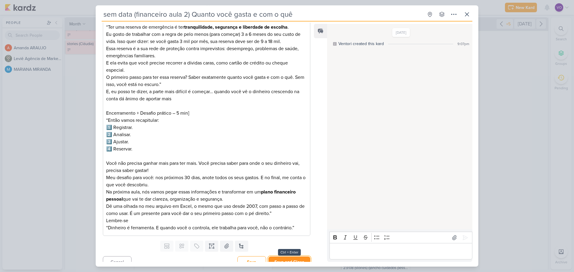
click at [277, 257] on button "Save and Close" at bounding box center [289, 262] width 42 height 11
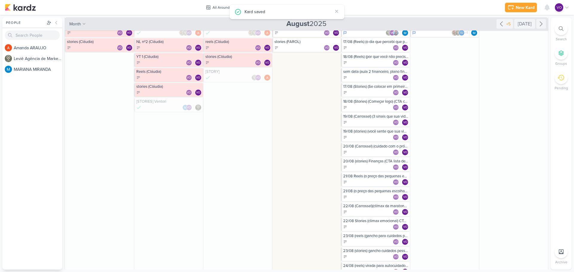
scroll to position [179, 0]
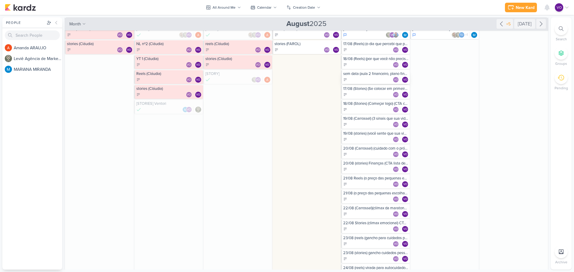
click at [367, 77] on div "VO VO" at bounding box center [375, 80] width 65 height 6
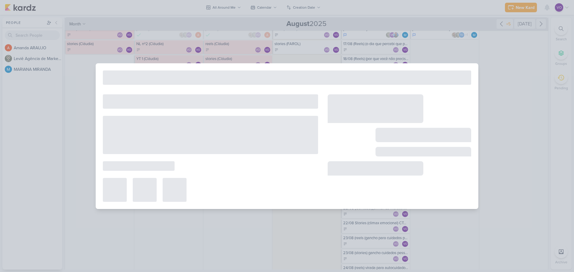
type input "sem data (aula 2 financeiro, plano financeiro pessoal)"
type input "[DATE] 11:59 PM"
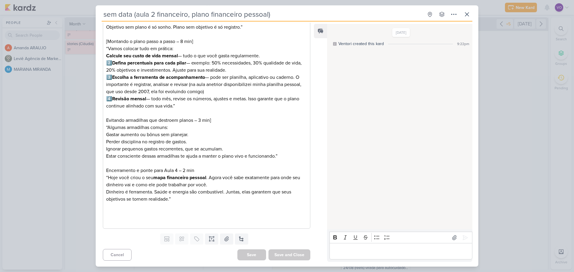
scroll to position [0, 0]
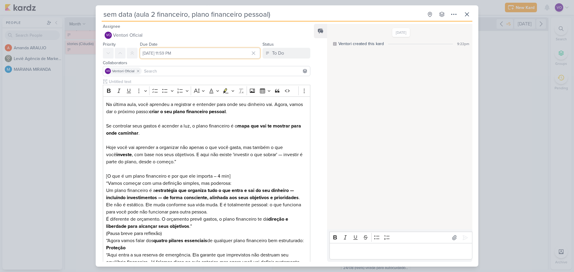
click at [197, 52] on input "[DATE] 11:59 PM" at bounding box center [200, 53] width 120 height 11
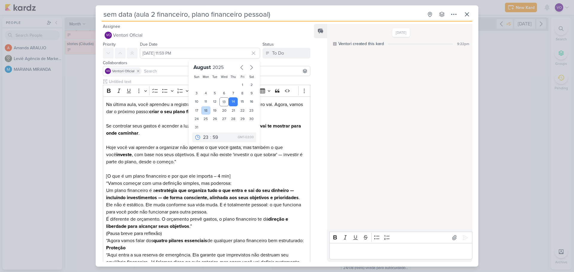
click at [204, 110] on div "18" at bounding box center [205, 110] width 9 height 8
type input "August 18, 2025 at 11:59 PM"
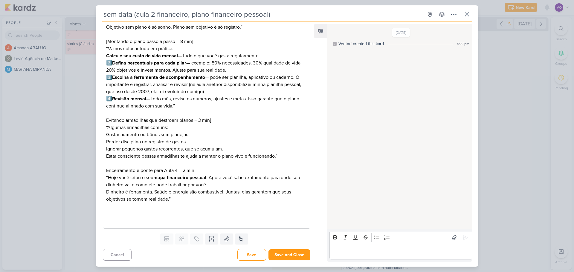
scroll to position [314, 0]
click at [286, 253] on button "Save and Close" at bounding box center [289, 255] width 42 height 11
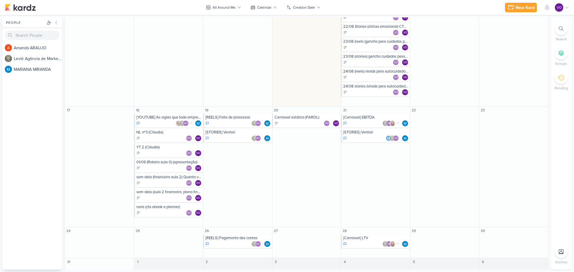
scroll to position [367, 0]
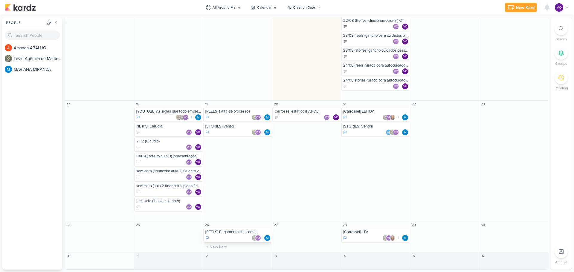
click at [232, 234] on div "[REELS] Pagamento das contas" at bounding box center [237, 232] width 65 height 5
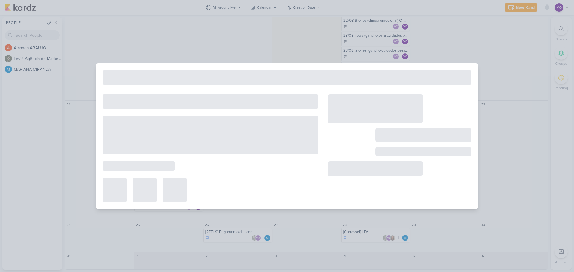
type input "[REELS] Pagamento das contas"
type input "August 26, 2025 at 11:59 PM"
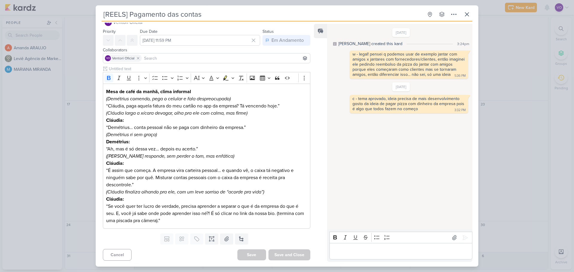
scroll to position [0, 0]
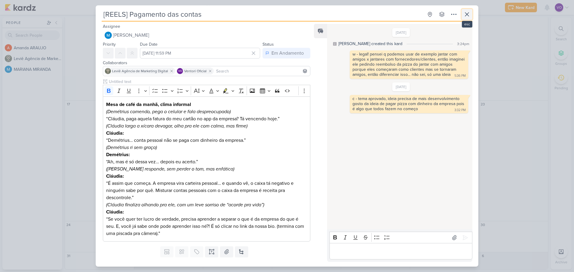
click at [466, 15] on icon at bounding box center [466, 14] width 7 height 7
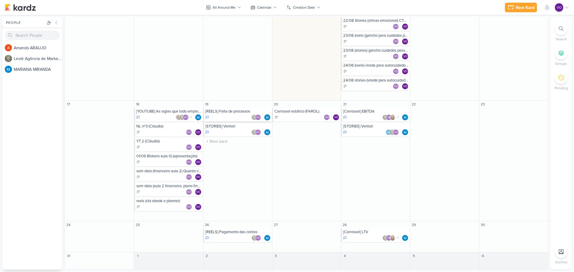
click at [227, 113] on div "[REELS] Falta de processos" at bounding box center [237, 111] width 65 height 5
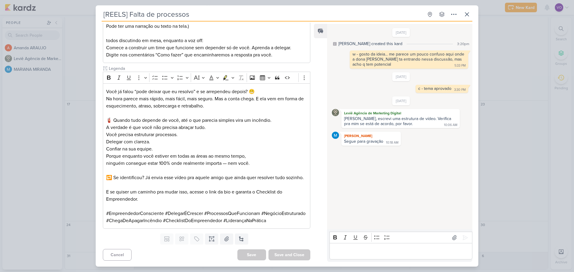
scroll to position [272, 0]
click at [468, 16] on icon at bounding box center [466, 14] width 7 height 7
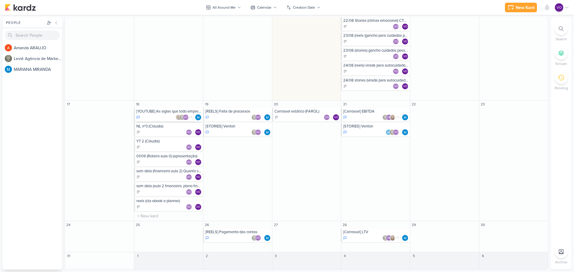
click at [170, 117] on div "VO +1" at bounding box center [168, 118] width 65 height 6
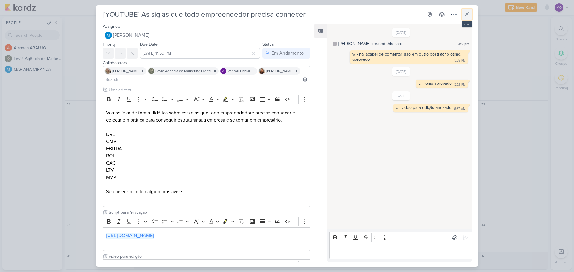
click at [467, 16] on icon at bounding box center [466, 14] width 7 height 7
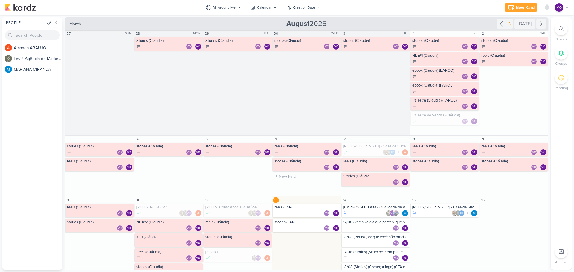
scroll to position [0, 0]
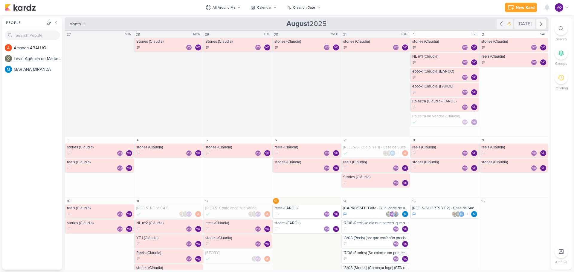
click at [540, 23] on icon at bounding box center [541, 24] width 2 height 4
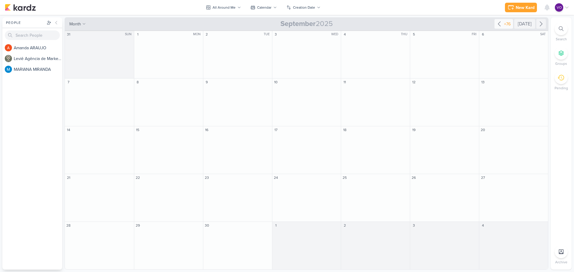
click at [500, 25] on icon at bounding box center [499, 24] width 2 height 4
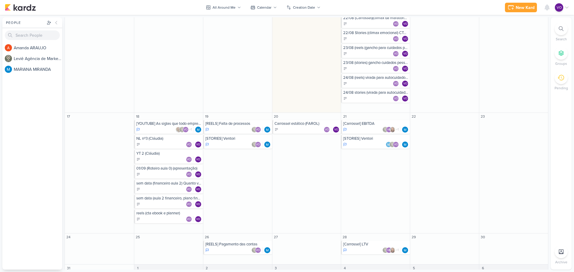
scroll to position [359, 0]
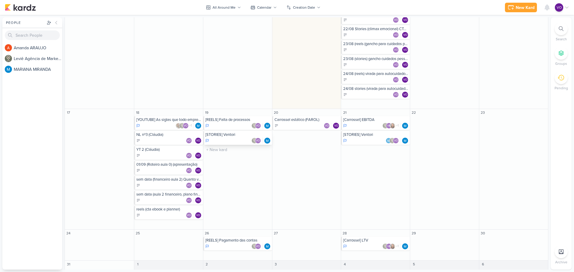
click at [225, 140] on div "VO" at bounding box center [237, 141] width 65 height 6
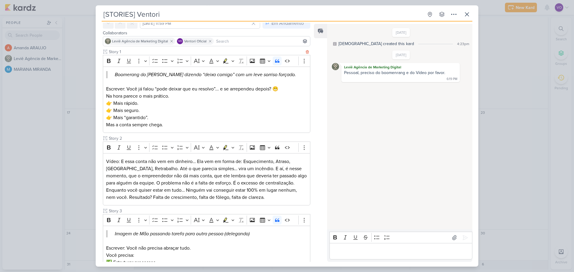
scroll to position [0, 0]
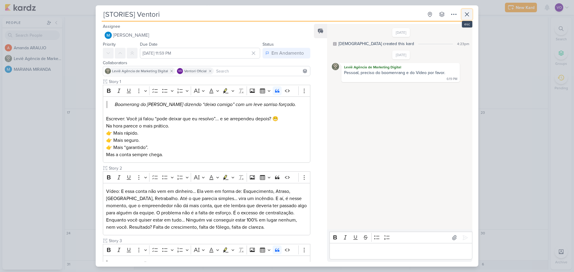
click at [467, 15] on icon at bounding box center [467, 15] width 4 height 4
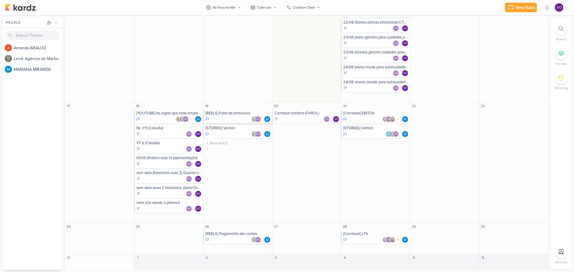
scroll to position [367, 0]
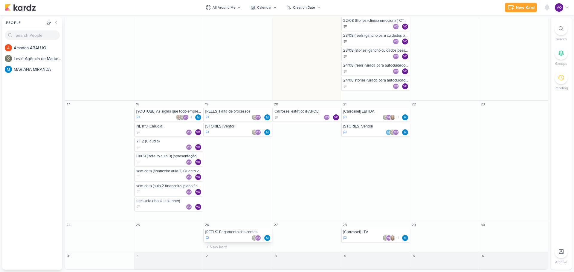
click at [230, 234] on div "[REELS] Pagamento das contas" at bounding box center [237, 232] width 65 height 5
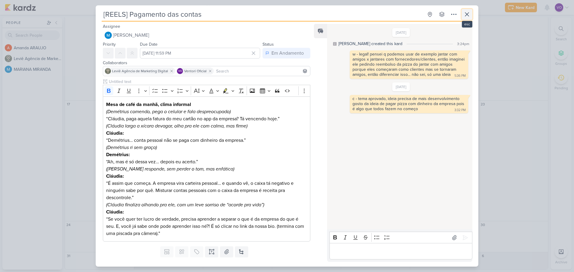
click at [467, 15] on icon at bounding box center [466, 14] width 7 height 7
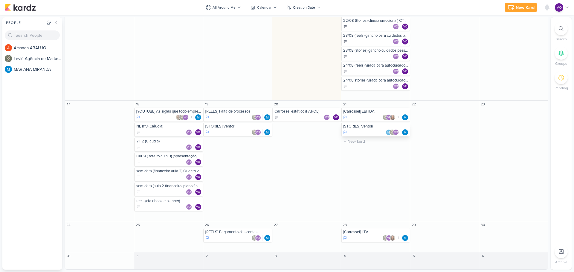
click at [364, 129] on div "[STORIES] Ventori" at bounding box center [375, 126] width 65 height 5
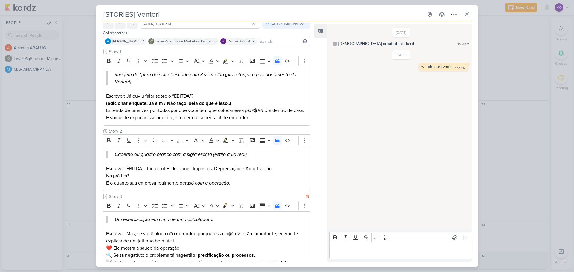
scroll to position [0, 0]
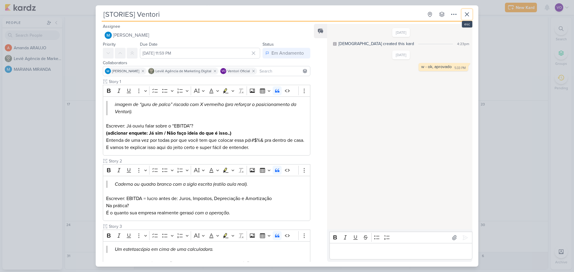
drag, startPoint x: 465, startPoint y: 13, endPoint x: 410, endPoint y: 53, distance: 68.1
click at [465, 13] on icon at bounding box center [466, 14] width 7 height 7
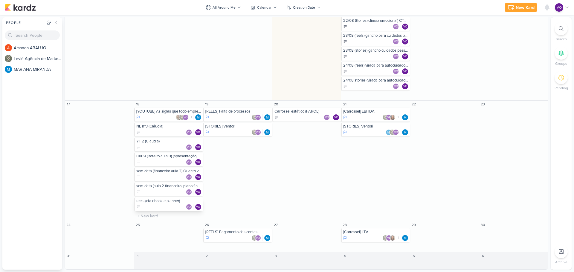
click at [165, 205] on div "VO VO" at bounding box center [168, 207] width 65 height 6
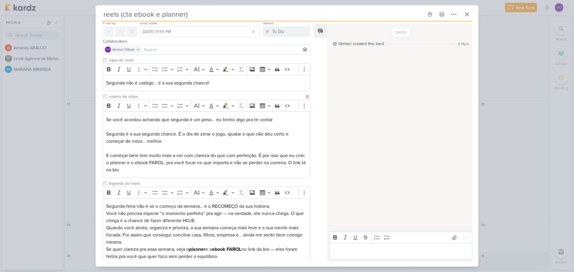
scroll to position [57, 0]
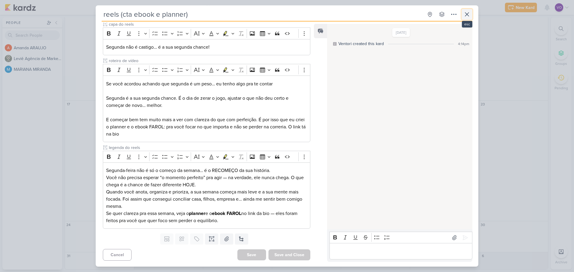
click at [464, 13] on icon at bounding box center [466, 14] width 7 height 7
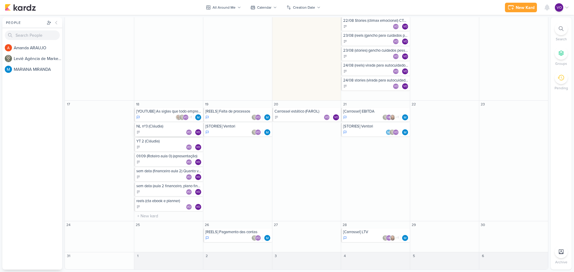
click at [157, 127] on div "NL nº3 (Cláudia)" at bounding box center [168, 126] width 65 height 5
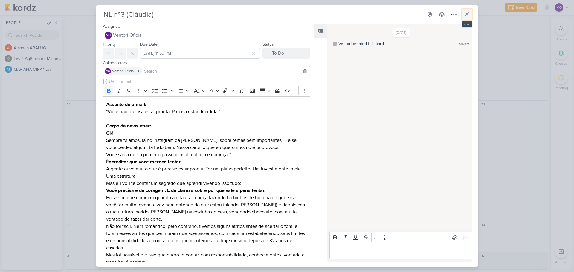
click at [467, 15] on icon at bounding box center [467, 15] width 4 height 4
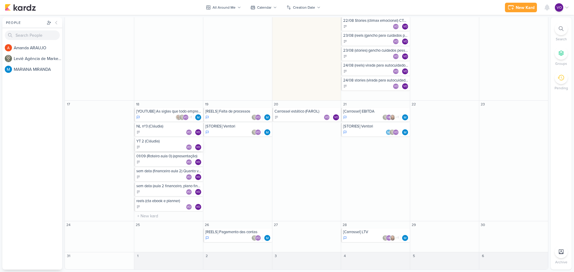
click at [165, 146] on div "VO VO" at bounding box center [168, 147] width 65 height 6
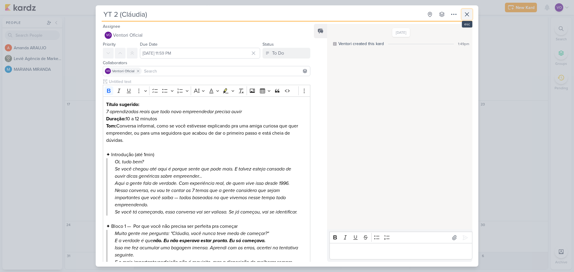
click at [467, 15] on icon at bounding box center [467, 15] width 4 height 4
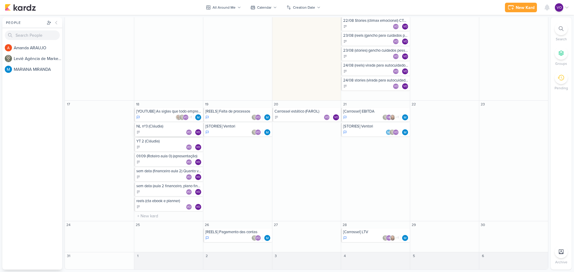
click at [164, 131] on div "VO VO" at bounding box center [168, 132] width 65 height 6
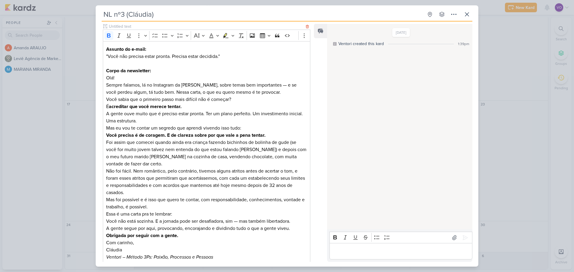
scroll to position [0, 0]
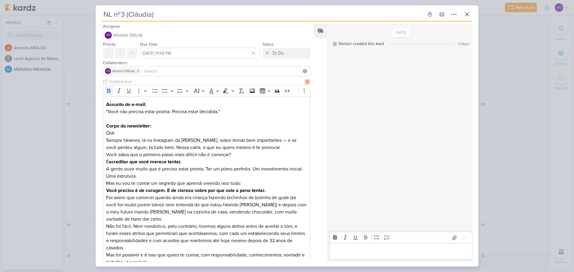
click at [306, 83] on icon at bounding box center [307, 81] width 3 height 3
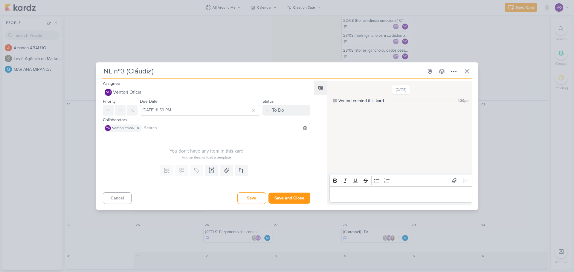
drag, startPoint x: 103, startPoint y: 71, endPoint x: 171, endPoint y: 76, distance: 68.0
click at [171, 76] on input "NL nº3 (Cláudia)" at bounding box center [263, 71] width 322 height 11
click at [280, 198] on button "Save and Close" at bounding box center [289, 198] width 42 height 11
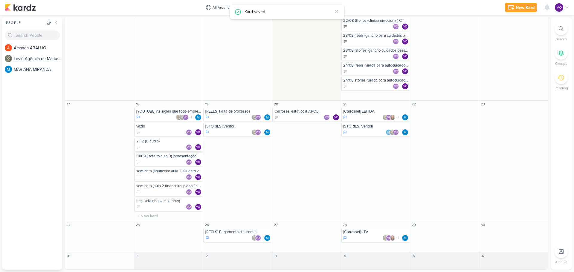
click at [154, 143] on div "YT 2 (Cláudia)" at bounding box center [168, 141] width 65 height 5
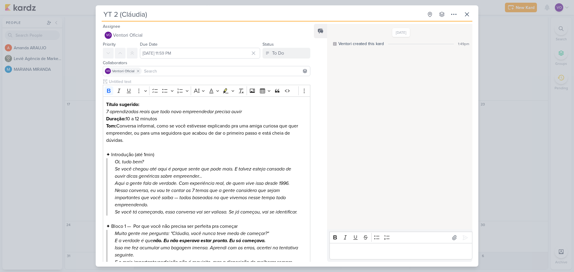
drag, startPoint x: 152, startPoint y: 16, endPoint x: 84, endPoint y: 8, distance: 68.3
click at [84, 8] on div "YT 2 (Cláudia) Created by me" at bounding box center [287, 136] width 574 height 272
click at [171, 123] on p "Duração: 10 a 12 minutos Tom: Conversa informal, como se você estivesse explica…" at bounding box center [206, 129] width 201 height 29
click at [305, 83] on icon at bounding box center [307, 82] width 4 height 4
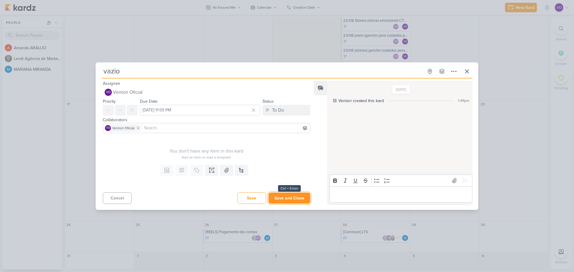
click at [283, 197] on button "Save and Close" at bounding box center [289, 198] width 42 height 11
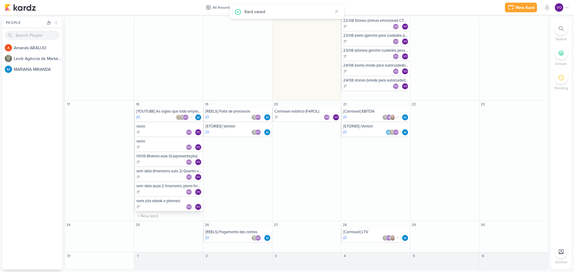
click at [157, 204] on div "reels (cta ebook e planner) VO VO" at bounding box center [168, 205] width 69 height 14
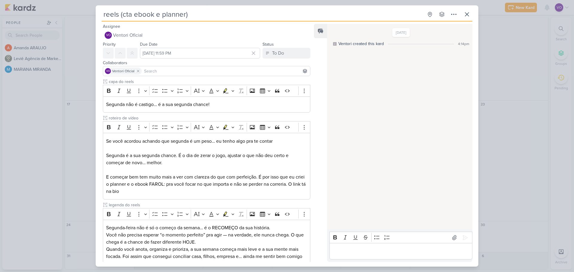
click at [153, 14] on input "reels (cta ebook e planner)" at bounding box center [263, 14] width 322 height 11
drag, startPoint x: 209, startPoint y: 13, endPoint x: 91, endPoint y: 12, distance: 117.8
click at [91, 12] on div "reels (cta ebook e planner) Created by me" at bounding box center [287, 136] width 574 height 272
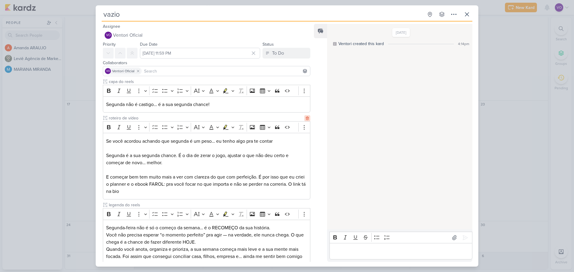
click at [305, 118] on icon at bounding box center [307, 118] width 4 height 4
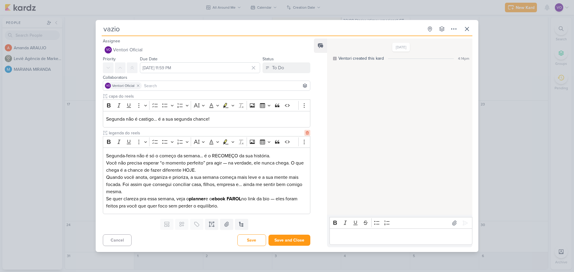
click at [305, 132] on icon at bounding box center [307, 133] width 4 height 4
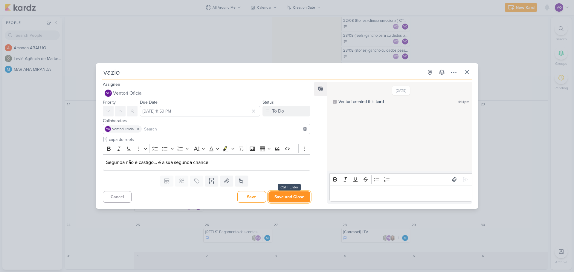
click at [286, 200] on button "Save and Close" at bounding box center [289, 197] width 42 height 11
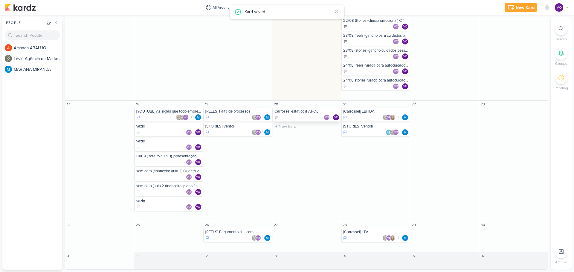
click at [296, 114] on div "Carrossel estático (FAROL)" at bounding box center [306, 111] width 65 height 5
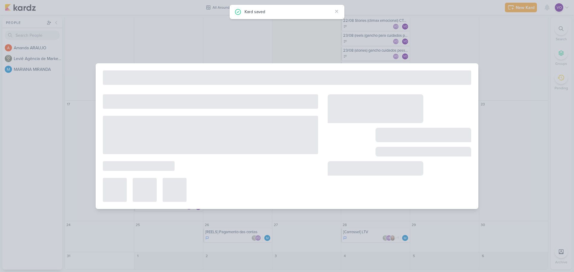
type input "Carrossel estático (FAROL)"
type input "August 20, 2025 at 11:59 PM"
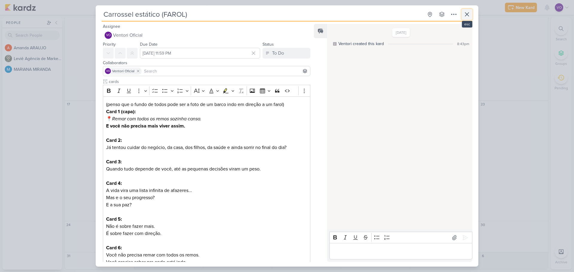
click at [468, 12] on icon at bounding box center [466, 14] width 7 height 7
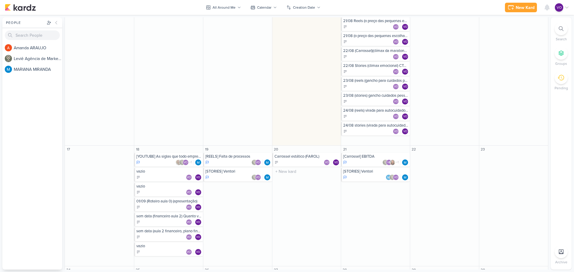
scroll to position [367, 0]
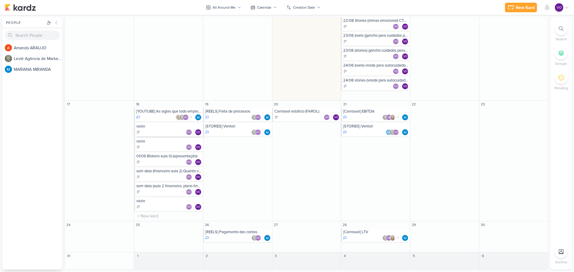
click at [149, 129] on div "vazio VO VO" at bounding box center [168, 130] width 69 height 14
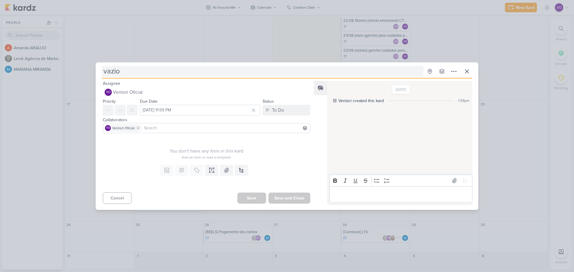
click at [122, 71] on input "vazio" at bounding box center [263, 71] width 322 height 11
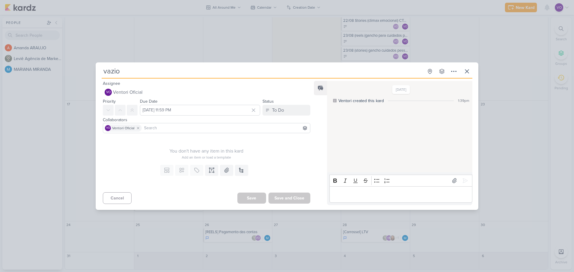
click at [122, 71] on input "vazio" at bounding box center [263, 71] width 322 height 11
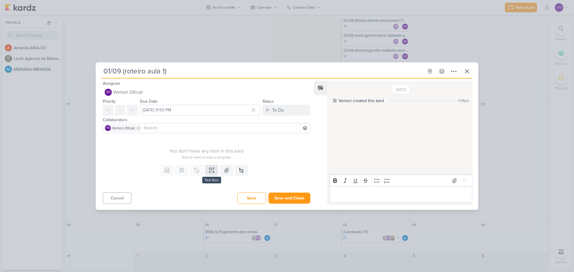
type input "01/09 (roteiro aula 1)"
click at [210, 172] on icon at bounding box center [212, 170] width 6 height 6
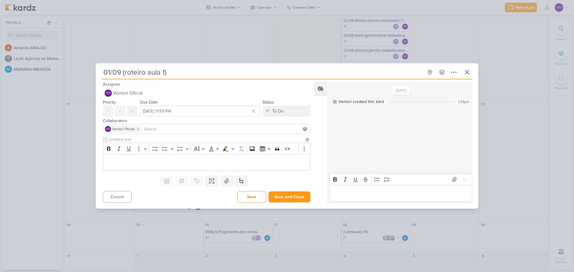
click at [133, 155] on div "Editor editing area: main" at bounding box center [206, 163] width 207 height 16
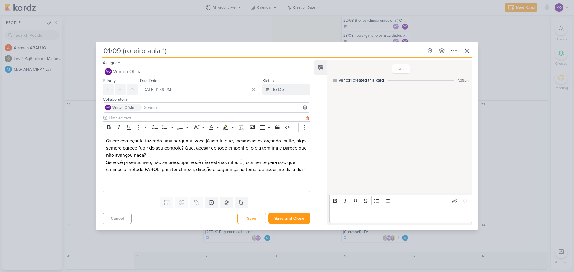
click at [111, 181] on p "Editor editing area: main" at bounding box center [206, 176] width 201 height 7
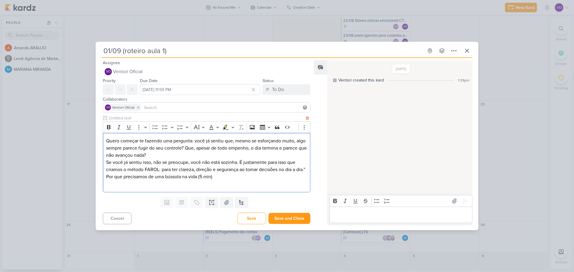
click at [121, 177] on p "Por que precisamos de uma bússola na vida (5 min)" at bounding box center [206, 176] width 201 height 7
click at [121, 173] on p "Se você já sentiu isso, não se preocupe, você não está sozinha. É justamente pa…" at bounding box center [206, 166] width 201 height 14
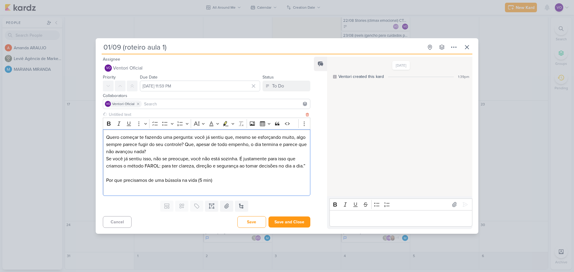
click at [229, 189] on p "Editor editing area: main" at bounding box center [206, 187] width 201 height 7
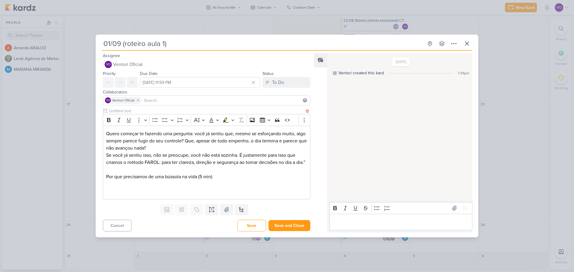
click at [109, 188] on p "Editor editing area: main" at bounding box center [206, 184] width 201 height 7
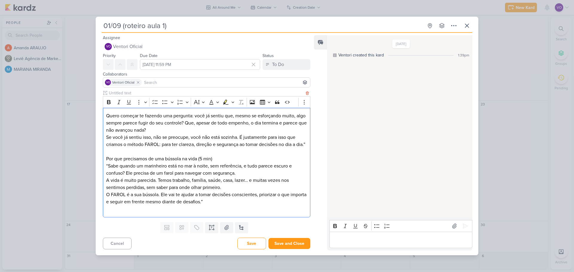
click at [240, 205] on p "O FAROL é a sua bússola. Ele vai te ajudar a tomar decisões conscientes, priori…" at bounding box center [206, 198] width 201 height 14
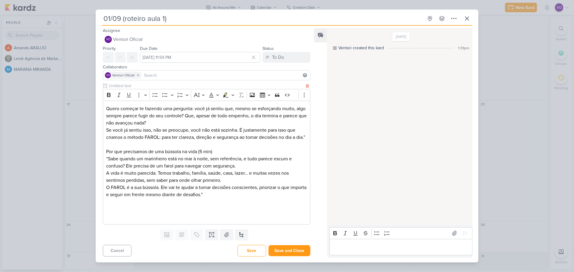
click at [107, 211] on p "Editor editing area: main" at bounding box center [206, 209] width 201 height 7
click at [109, 220] on p "Editor editing area: main" at bounding box center [206, 216] width 201 height 7
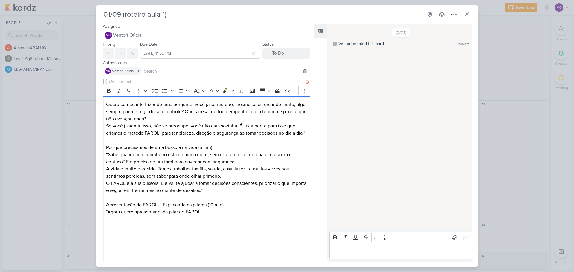
scroll to position [4, 0]
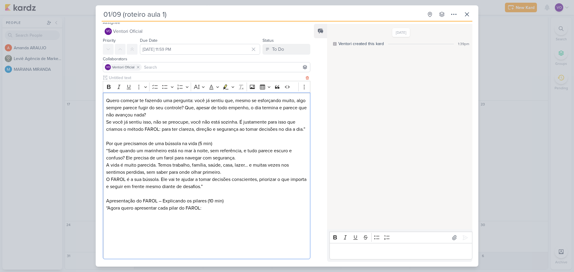
click at [110, 219] on p "Editor editing area: main" at bounding box center [206, 215] width 201 height 7
click at [106, 233] on p "Editor editing area: main" at bounding box center [206, 229] width 201 height 7
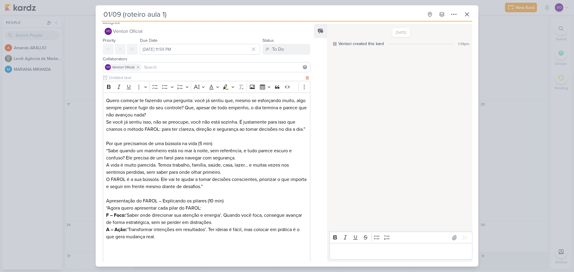
click at [109, 248] on p "Editor editing area: main" at bounding box center [206, 244] width 201 height 7
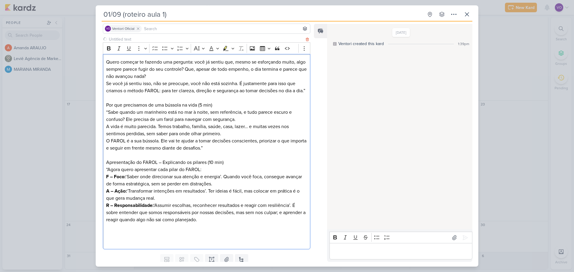
scroll to position [70, 0]
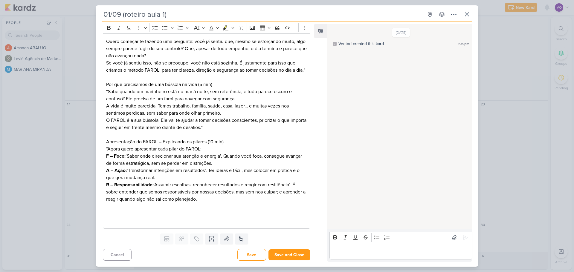
click at [108, 204] on p "Editor editing area: main" at bounding box center [206, 206] width 201 height 7
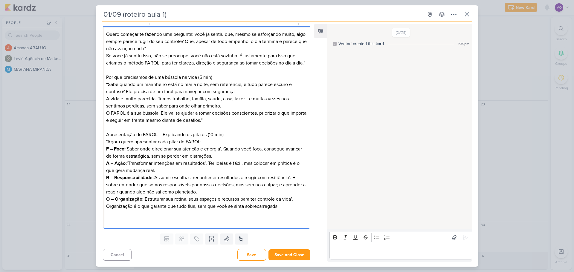
click at [109, 217] on p "Editor editing area: main" at bounding box center [206, 213] width 201 height 7
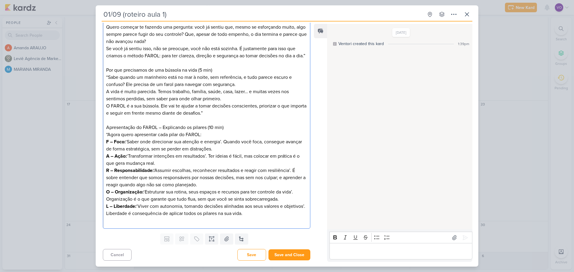
scroll to position [85, 0]
click at [107, 222] on p "Editor editing area: main" at bounding box center [206, 220] width 201 height 7
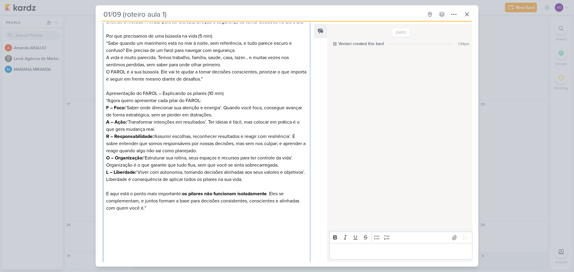
scroll to position [119, 0]
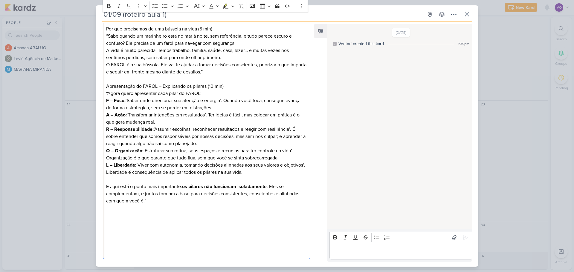
click at [108, 212] on p "Editor editing area: main" at bounding box center [206, 208] width 201 height 7
click at [110, 226] on p "Editor editing area: main" at bounding box center [206, 222] width 201 height 7
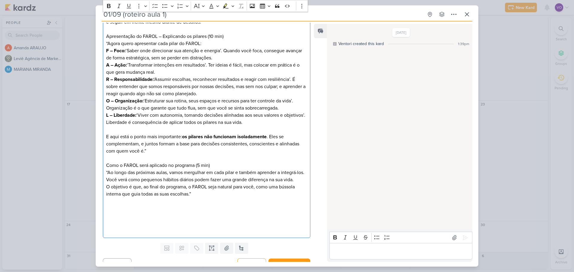
scroll to position [192, 0]
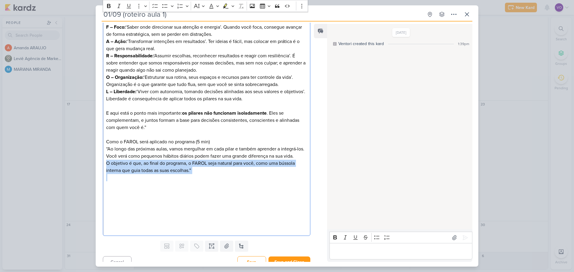
drag, startPoint x: 106, startPoint y: 177, endPoint x: 193, endPoint y: 189, distance: 88.7
click at [193, 189] on div "Quero começar te fazendo uma pergunta: você já sentiu que, mesmo se esforçando …" at bounding box center [206, 70] width 207 height 332
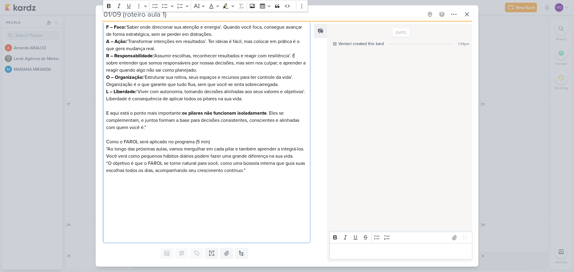
click at [107, 181] on p "Editor editing area: main" at bounding box center [206, 177] width 201 height 7
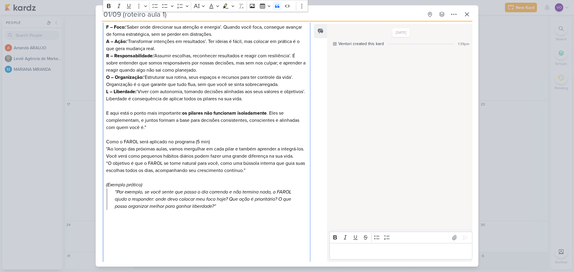
click at [114, 206] on blockquote "“Por exemplo, se você sente que passa o dia correndo e não termina nada, o FARO…" at bounding box center [206, 200] width 201 height 22
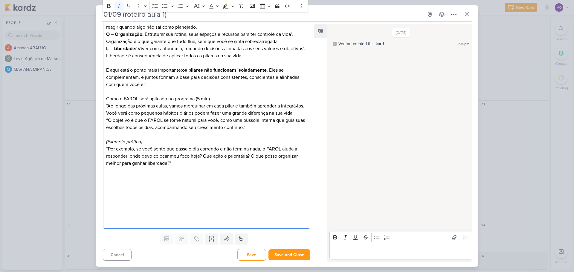
scroll to position [250, 0]
click at [115, 176] on p "Editor editing area: main" at bounding box center [206, 177] width 201 height 7
click at [109, 177] on p "Editor editing area: main" at bounding box center [206, 177] width 201 height 7
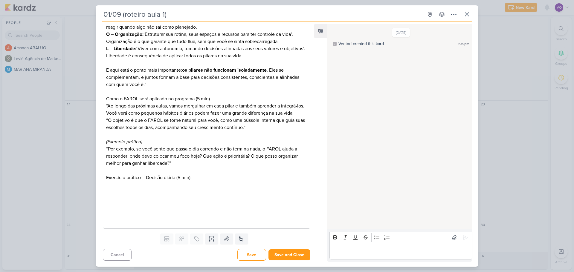
click at [112, 187] on p "Editor editing area: main" at bounding box center [206, 184] width 201 height 7
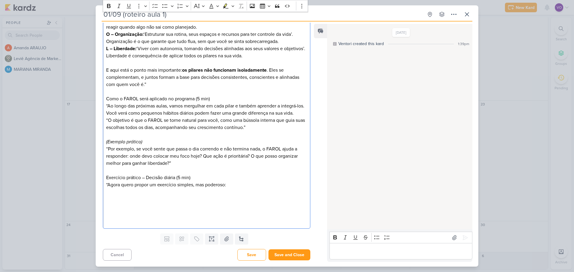
click at [109, 192] on p "Editor editing area: main" at bounding box center [206, 192] width 201 height 7
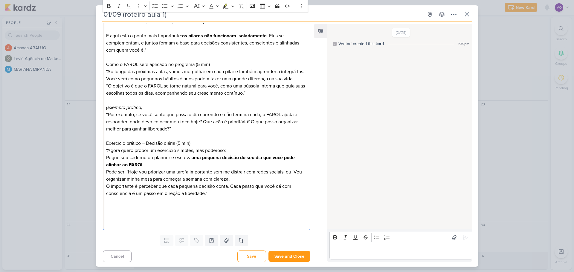
scroll to position [280, 0]
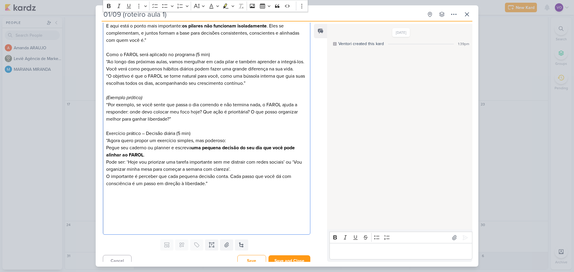
click at [108, 202] on p "Editor editing area: main" at bounding box center [206, 198] width 201 height 7
click at [109, 216] on p "Editor editing area: main" at bounding box center [206, 212] width 201 height 7
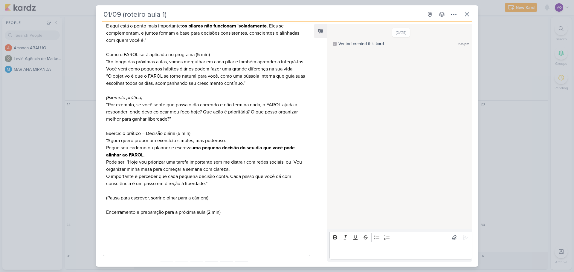
click at [110, 223] on p "Editor editing area: main" at bounding box center [206, 219] width 201 height 7
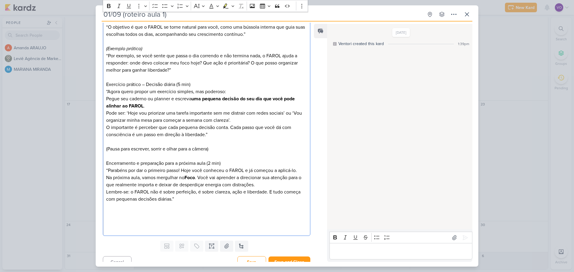
scroll to position [350, 0]
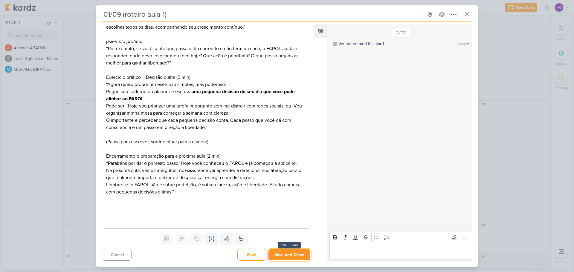
click at [277, 257] on button "Save and Close" at bounding box center [289, 255] width 42 height 11
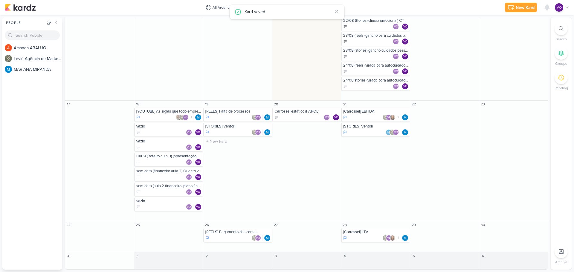
scroll to position [0, 0]
click at [167, 134] on div "VO VO" at bounding box center [168, 132] width 65 height 6
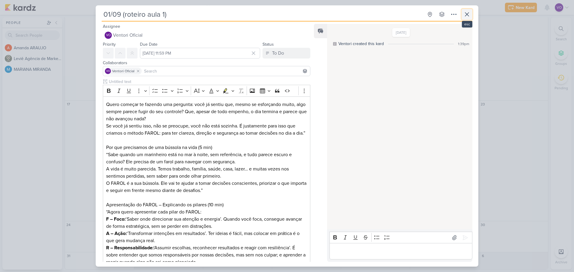
click at [468, 16] on icon at bounding box center [467, 15] width 4 height 4
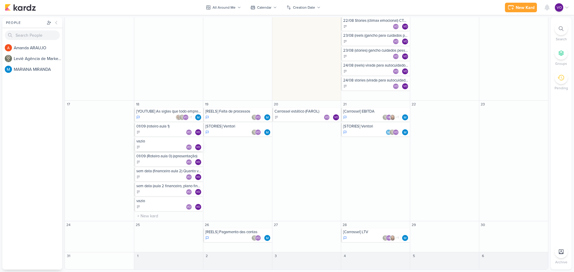
click at [152, 142] on div "vazio" at bounding box center [168, 141] width 65 height 5
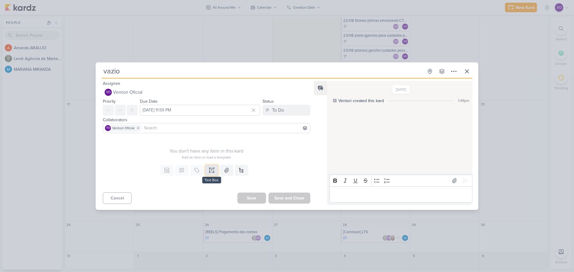
click at [210, 167] on icon at bounding box center [212, 170] width 6 height 6
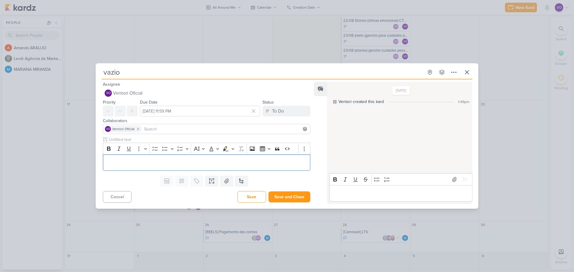
click at [124, 75] on input "vazio" at bounding box center [263, 72] width 322 height 11
click at [104, 70] on input "aula 2" at bounding box center [263, 72] width 322 height 11
click at [115, 158] on div "Editor editing area: main" at bounding box center [206, 163] width 207 height 16
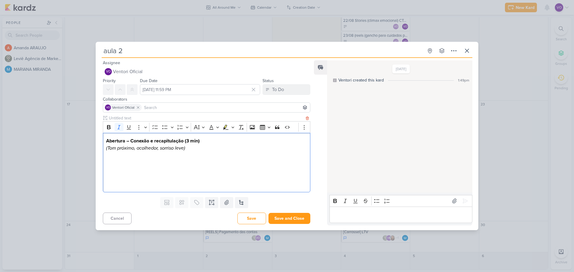
click at [114, 161] on p "Editor editing area: main" at bounding box center [206, 162] width 201 height 7
click at [112, 161] on p "Editor editing area: main" at bounding box center [206, 162] width 201 height 7
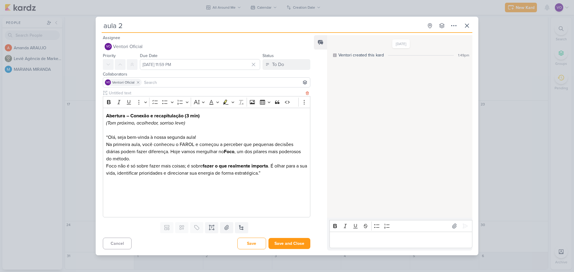
drag, startPoint x: 108, startPoint y: 187, endPoint x: 111, endPoint y: 184, distance: 4.4
click at [108, 187] on p "Editor editing area: main" at bounding box center [206, 187] width 201 height 7
drag, startPoint x: 107, startPoint y: 194, endPoint x: 121, endPoint y: 197, distance: 13.8
click at [107, 194] on p "Editor editing area: main" at bounding box center [206, 194] width 201 height 7
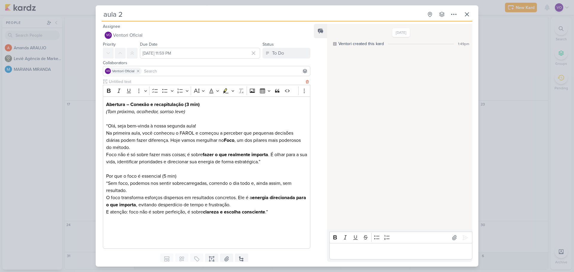
click at [107, 223] on p "Editor editing area: main" at bounding box center [206, 226] width 201 height 7
drag, startPoint x: 108, startPoint y: 231, endPoint x: 111, endPoint y: 233, distance: 3.4
click at [108, 231] on p "Editor editing area: main" at bounding box center [206, 233] width 201 height 7
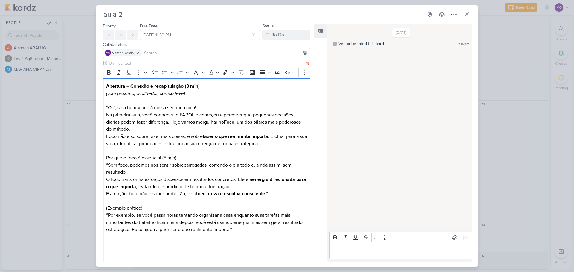
scroll to position [25, 0]
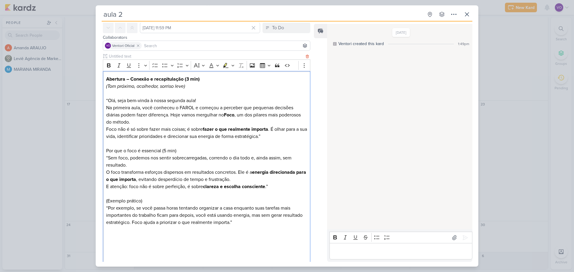
click at [111, 233] on p "Editor editing area: main" at bounding box center [206, 236] width 201 height 7
click at [109, 233] on p "Editor editing area: main" at bounding box center [206, 236] width 201 height 7
click at [108, 247] on p "Editor editing area: main" at bounding box center [206, 244] width 201 height 7
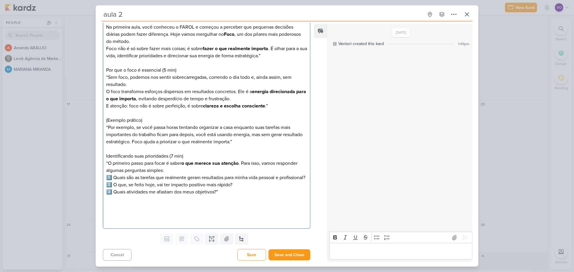
scroll to position [113, 0]
click at [116, 206] on p "Editor editing area: main" at bounding box center [206, 206] width 201 height 7
click at [109, 204] on p "Editor editing area: main" at bounding box center [206, 206] width 201 height 7
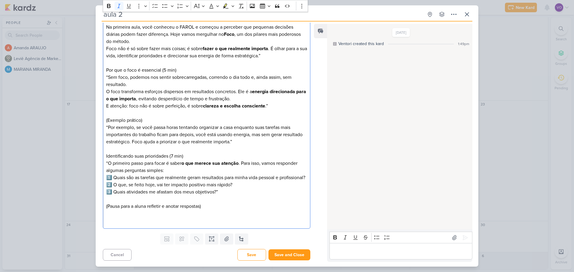
drag, startPoint x: 106, startPoint y: 218, endPoint x: 133, endPoint y: 220, distance: 27.9
click at [106, 218] on div "Abertura – Conexão e recapitulação (3 min) (Tom próximo, acolhedor, sorriso lev…" at bounding box center [206, 109] width 207 height 239
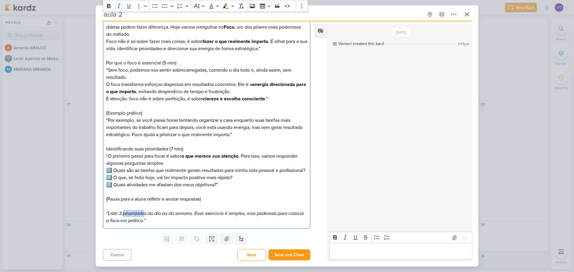
drag, startPoint x: 123, startPoint y: 220, endPoint x: 145, endPoint y: 219, distance: 21.6
click at [145, 219] on icon "“Liste 3 prioridades do dia ou da semana. Esse exercício é simples, mas poderos…" at bounding box center [205, 217] width 198 height 13
drag, startPoint x: 141, startPoint y: 149, endPoint x: 165, endPoint y: 155, distance: 24.6
click at [141, 149] on p "Identificando suas prioridades (7 min)" at bounding box center [206, 149] width 201 height 7
click at [164, 152] on p "Identificando sua prioridades (7 min)" at bounding box center [206, 149] width 201 height 7
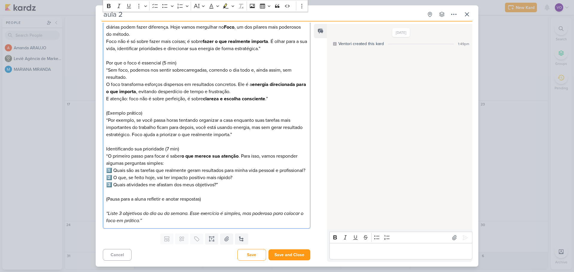
scroll to position [120, 0]
click at [160, 222] on p "“Liste 3 objetivos do dia ou da semana. Esse exercício é simples, mas poderoso …" at bounding box center [206, 217] width 201 height 14
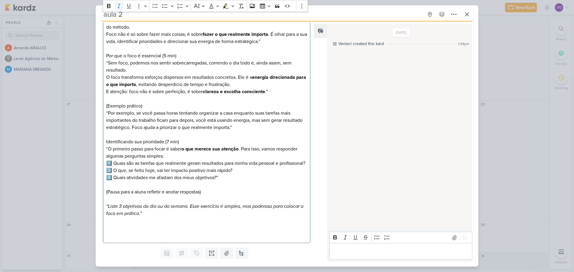
click at [109, 232] on p "Editor editing area: main" at bounding box center [206, 228] width 201 height 7
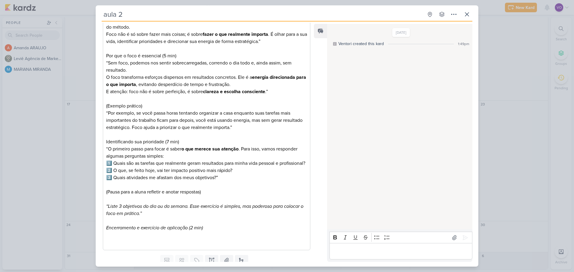
click at [114, 239] on p "Editor editing area: main" at bounding box center [206, 235] width 201 height 7
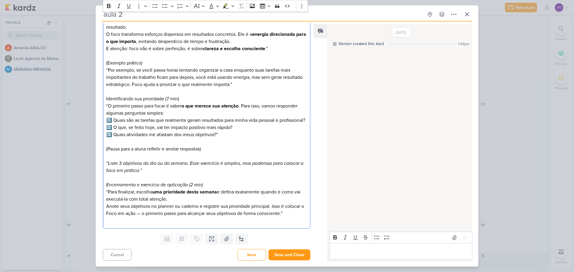
scroll to position [171, 0]
drag, startPoint x: 253, startPoint y: 206, endPoint x: 270, endPoint y: 205, distance: 17.1
click at [270, 205] on p "Anote seus objetivos no planner ou caderno e registre sua prioridade principal.…" at bounding box center [206, 210] width 201 height 14
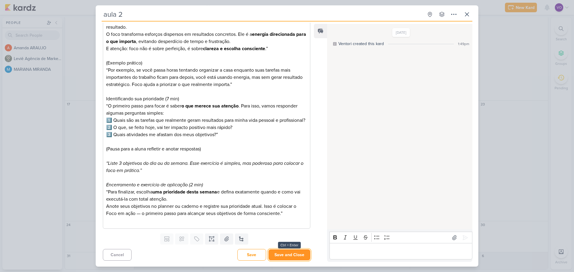
click at [284, 252] on button "Save and Close" at bounding box center [289, 255] width 42 height 11
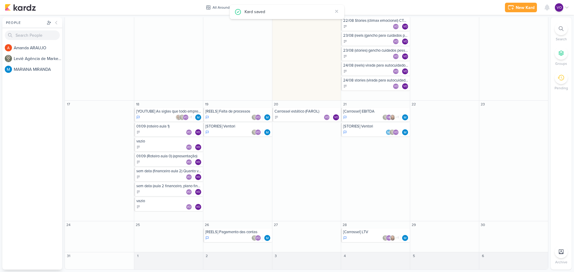
scroll to position [0, 0]
click at [157, 145] on div "VO VO" at bounding box center [168, 147] width 65 height 6
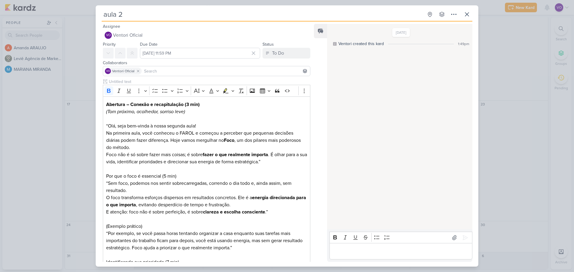
click at [105, 16] on input "aula 2" at bounding box center [263, 14] width 322 height 11
click at [168, 16] on input "08/09 (roteiro aula 2" at bounding box center [263, 14] width 322 height 11
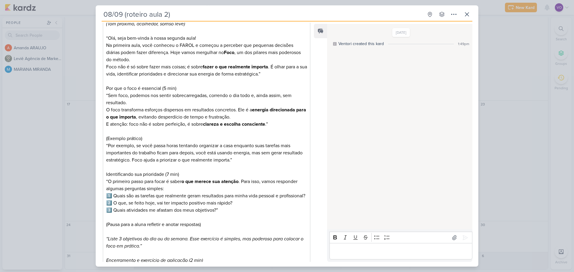
scroll to position [171, 0]
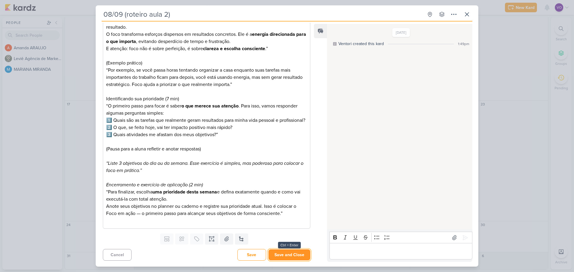
click at [291, 255] on button "Save and Close" at bounding box center [289, 255] width 42 height 11
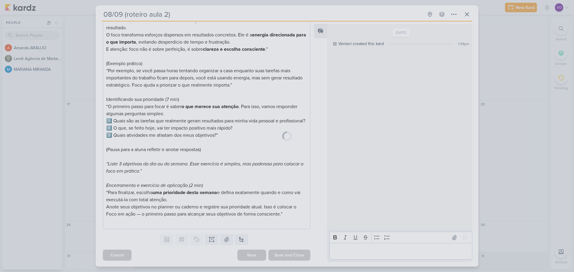
scroll to position [170, 0]
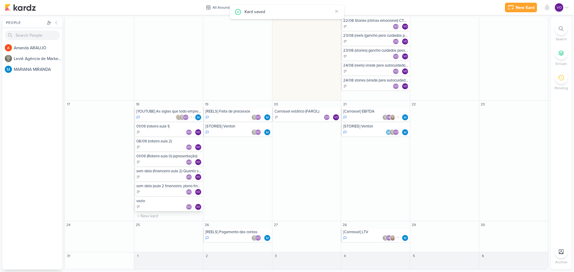
click at [146, 203] on div "vazio" at bounding box center [168, 201] width 65 height 5
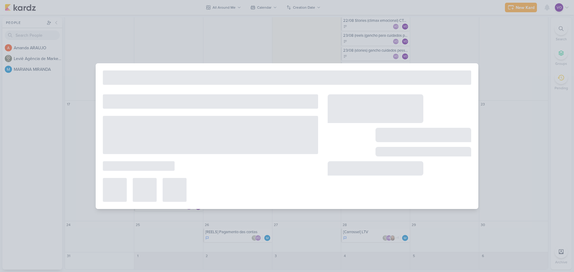
scroll to position [0, 0]
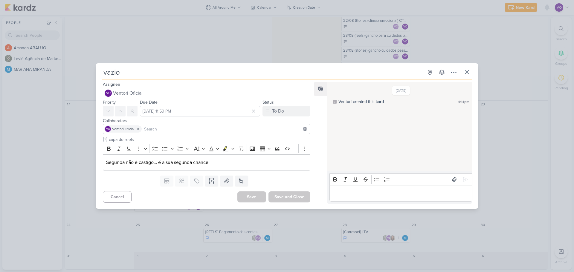
click at [120, 72] on input "vazio" at bounding box center [263, 72] width 322 height 11
type input "15/09 (roteiro aula 3)"
click at [158, 165] on p "Segunda não é castigo… é a sua segunda chance!" at bounding box center [206, 162] width 201 height 7
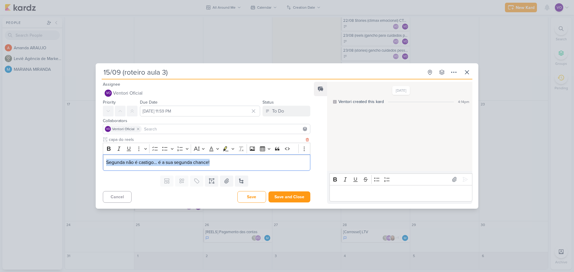
click at [158, 165] on p "Segunda não é castigo… é a sua segunda chance!" at bounding box center [206, 162] width 201 height 7
click at [110, 160] on p "Editor editing area: main" at bounding box center [206, 162] width 201 height 7
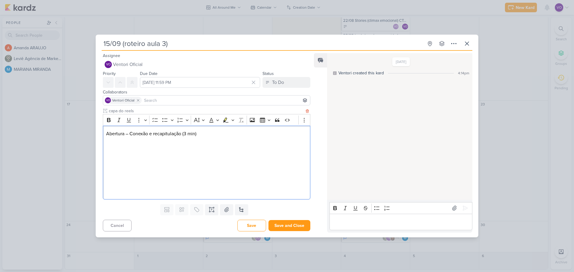
click at [118, 143] on p "Editor editing area: main" at bounding box center [206, 141] width 201 height 7
click at [113, 143] on p "Editor editing area: main" at bounding box center [206, 141] width 201 height 7
click at [108, 149] on p "Editor editing area: main" at bounding box center [206, 148] width 201 height 7
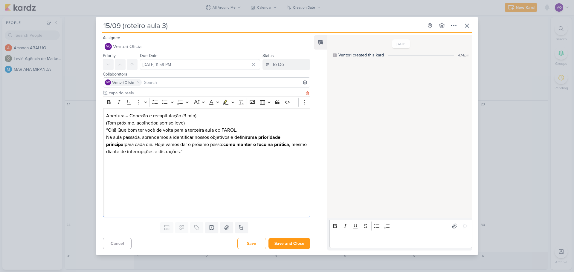
click at [113, 164] on p "Editor editing area: main" at bounding box center [206, 166] width 201 height 7
click at [109, 174] on p "Editor editing area: main" at bounding box center [206, 173] width 201 height 7
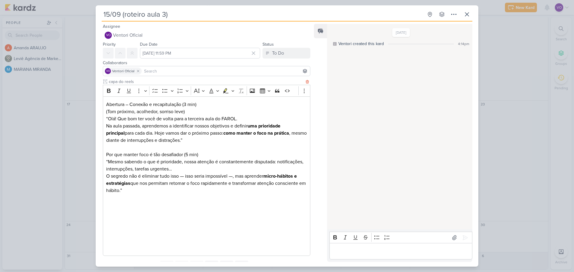
click at [112, 204] on p "Editor editing area: main" at bounding box center [206, 205] width 201 height 7
click at [109, 212] on p "Editor editing area: main" at bounding box center [206, 212] width 201 height 7
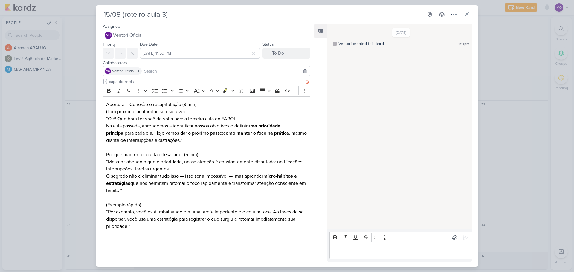
click at [112, 239] on p "Editor editing area: main" at bounding box center [206, 240] width 201 height 7
click at [107, 247] on p "Editor editing area: main" at bounding box center [206, 248] width 201 height 7
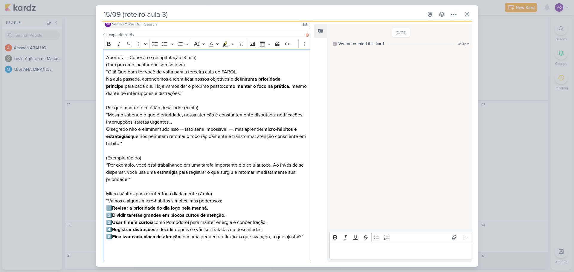
scroll to position [54, 0]
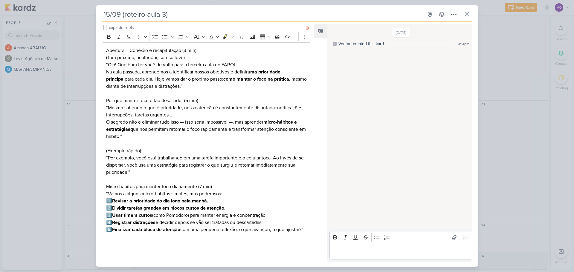
click at [109, 248] on p "Editor editing area: main" at bounding box center [206, 244] width 201 height 7
click at [110, 255] on p "Editor editing area: main" at bounding box center [206, 251] width 201 height 7
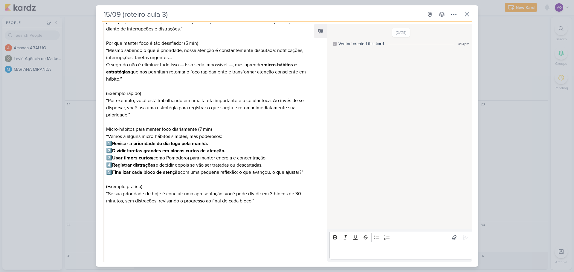
scroll to position [119, 0]
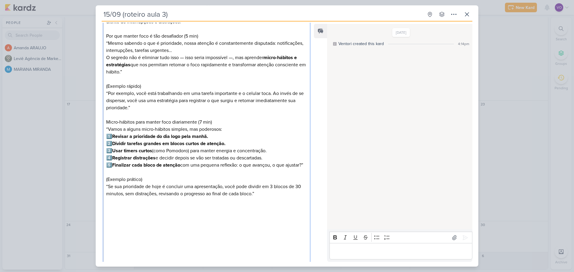
click at [108, 212] on p "Editor editing area: main" at bounding box center [206, 208] width 201 height 7
drag, startPoint x: 109, startPoint y: 212, endPoint x: 110, endPoint y: 217, distance: 5.0
click at [109, 212] on p "Editor editing area: main" at bounding box center [206, 208] width 201 height 7
click at [112, 219] on p "Editor editing area: main" at bounding box center [206, 215] width 201 height 7
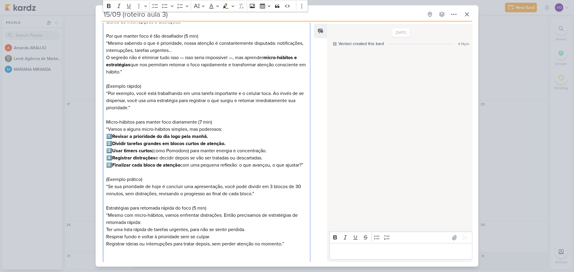
scroll to position [126, 0]
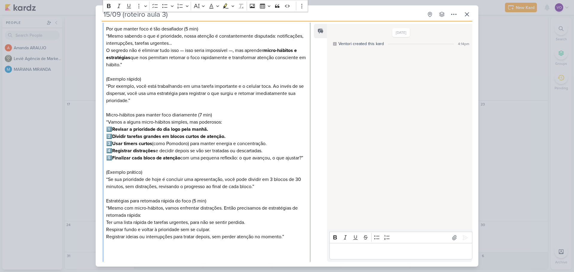
click at [108, 248] on p "Editor editing area: main" at bounding box center [206, 244] width 201 height 7
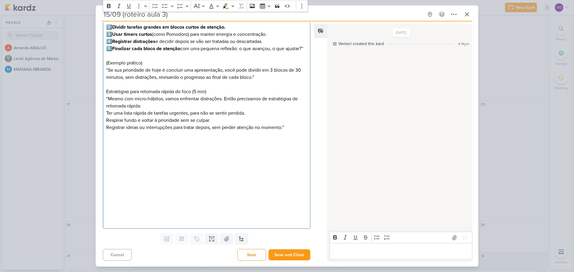
scroll to position [242, 0]
click at [113, 138] on p "Editor editing area: main" at bounding box center [206, 134] width 201 height 7
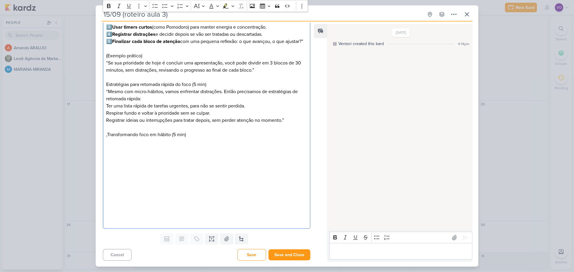
click at [107, 138] on p ",Transformando foco em hábito (5 min)" at bounding box center [206, 134] width 201 height 7
click at [202, 138] on p "Transformando foco em hábito (5 min)" at bounding box center [206, 134] width 201 height 7
click at [109, 146] on p "Editor editing area: main" at bounding box center [206, 141] width 201 height 7
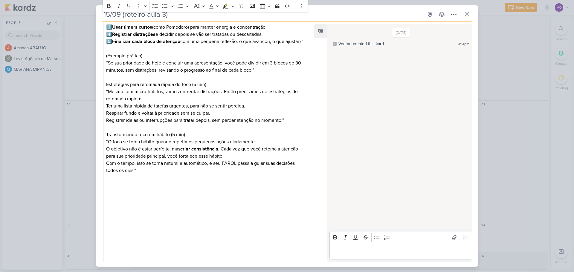
drag, startPoint x: 108, startPoint y: 193, endPoint x: 128, endPoint y: 196, distance: 20.2
click at [108, 189] on p "Editor editing area: main" at bounding box center [206, 184] width 201 height 7
click at [111, 196] on p "Editor editing area: main" at bounding box center [206, 192] width 201 height 7
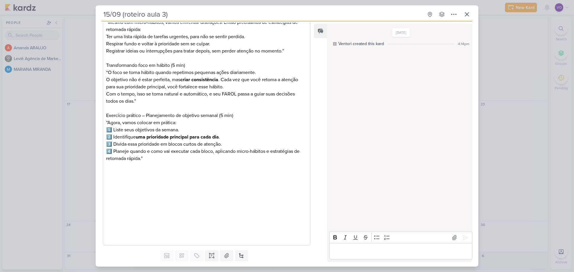
scroll to position [332, 0]
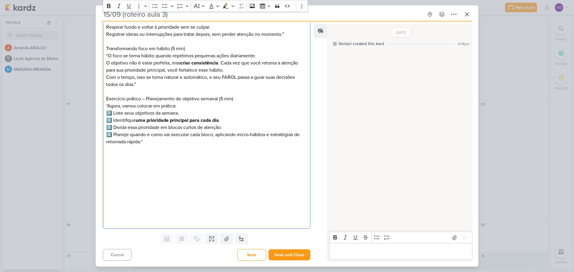
click at [108, 173] on p "Editor editing area: main" at bounding box center [206, 170] width 201 height 7
click at [109, 159] on p "Editor editing area: main" at bounding box center [206, 156] width 201 height 7
click at [107, 181] on p "Editor editing area: main" at bounding box center [206, 177] width 201 height 7
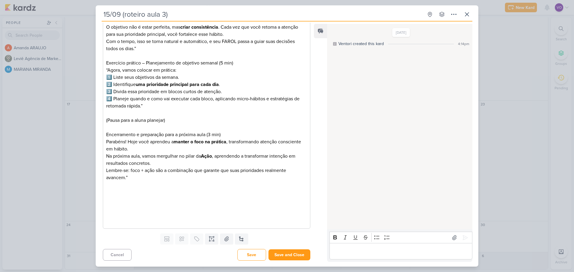
scroll to position [372, 0]
click at [283, 255] on button "Save and Close" at bounding box center [289, 255] width 42 height 11
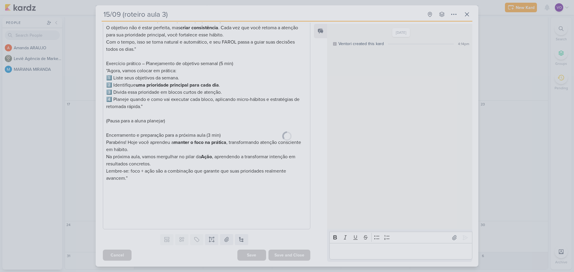
scroll to position [371, 0]
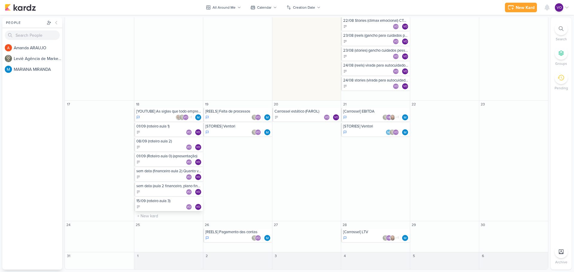
click at [159, 202] on div "15/09 (roteiro aula 3)" at bounding box center [168, 201] width 65 height 5
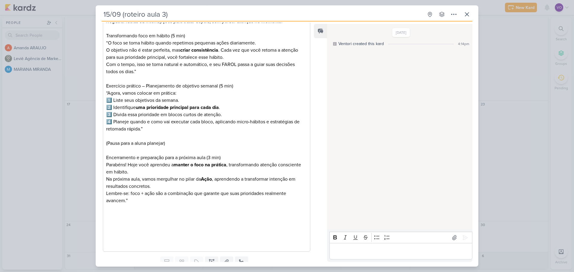
scroll to position [341, 0]
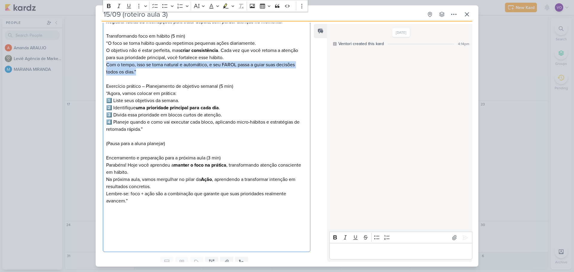
drag, startPoint x: 106, startPoint y: 73, endPoint x: 138, endPoint y: 79, distance: 32.8
click at [138, 76] on p "Com o tempo, isso se torna natural e automático, e seu FAROL passa a guiar suas…" at bounding box center [206, 68] width 201 height 14
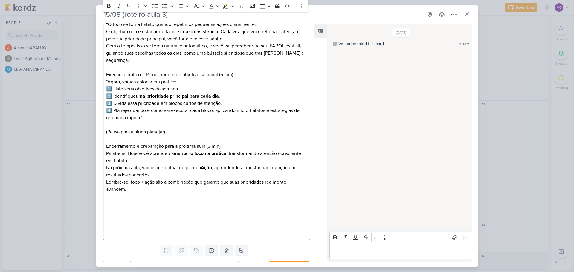
scroll to position [379, 0]
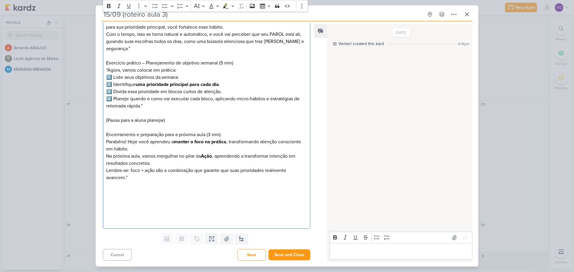
click at [141, 48] on p "Com o tempo, isso se torna natural e automático, e você vai perceber que seu FA…" at bounding box center [206, 42] width 201 height 22
click at [149, 51] on p "Com o tempo, isso se torna natural e automático, e você vai perceber que seu FA…" at bounding box center [206, 42] width 201 height 22
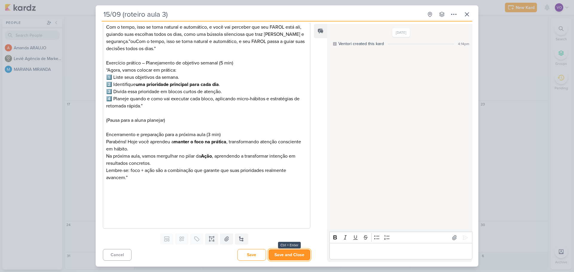
click at [293, 256] on button "Save and Close" at bounding box center [289, 255] width 42 height 11
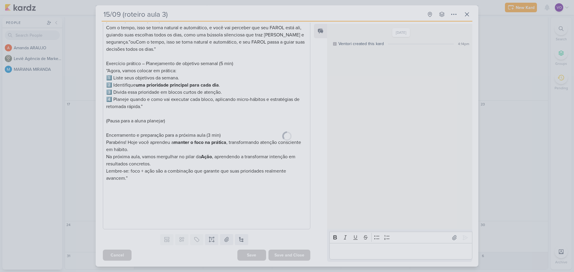
scroll to position [385, 0]
